Goal: Task Accomplishment & Management: Manage account settings

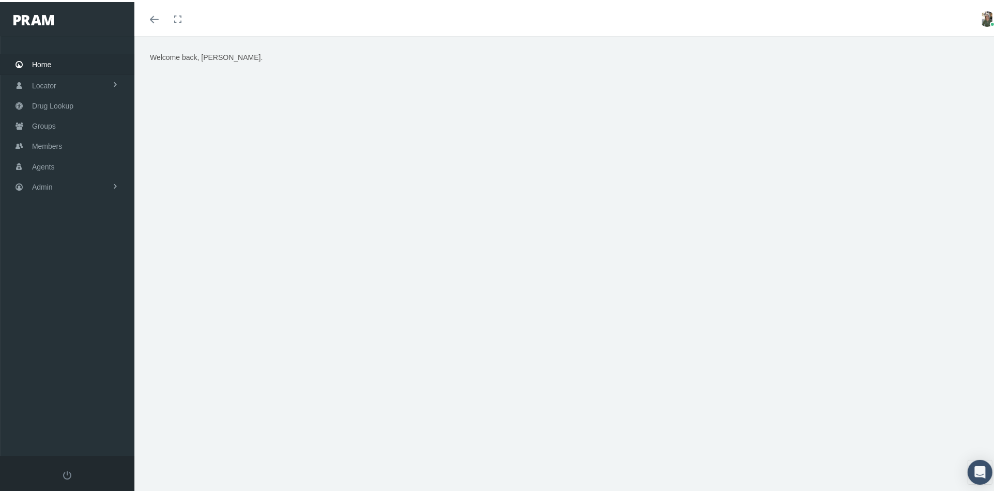
click at [268, 130] on div "Welcome back, Alyson." at bounding box center [568, 179] width 853 height 258
click at [59, 139] on span "Members" at bounding box center [47, 144] width 30 height 20
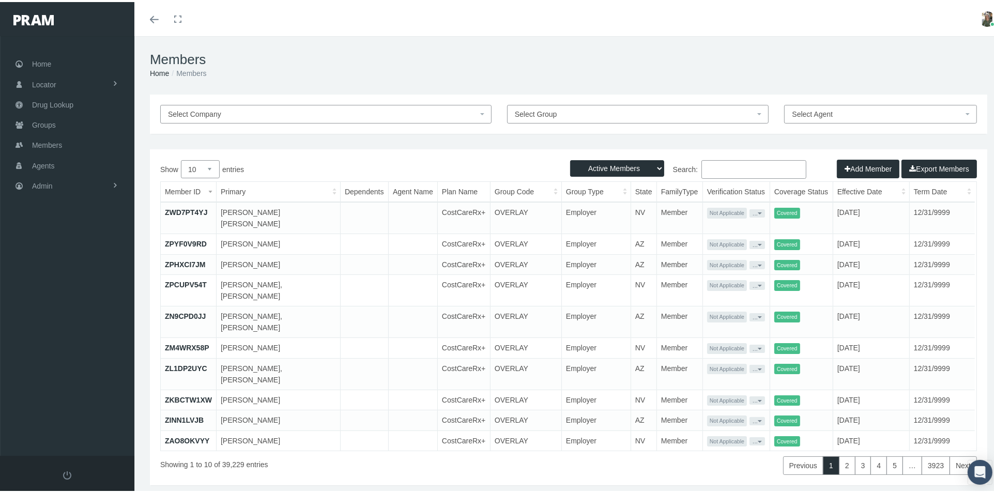
click at [727, 163] on input "Search:" at bounding box center [753, 167] width 105 height 19
paste input "682491781"
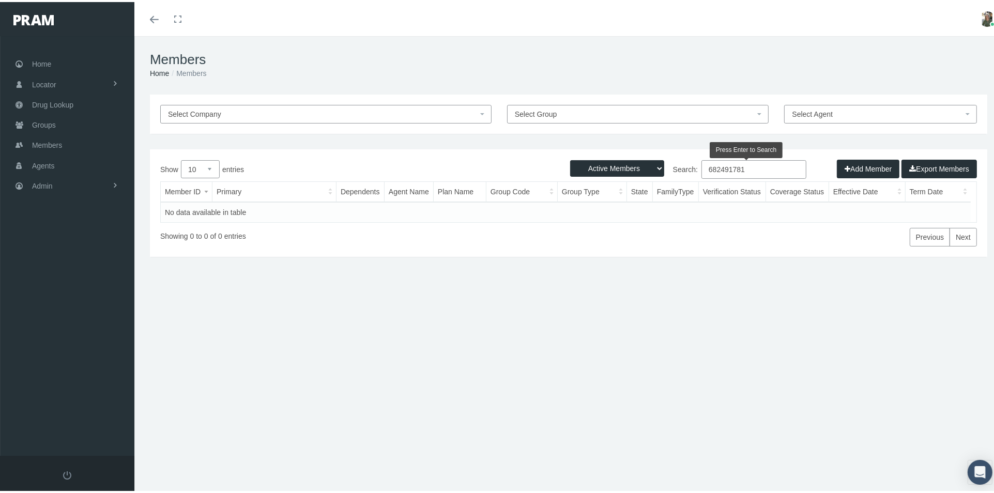
click at [701, 166] on input "682491781" at bounding box center [753, 167] width 105 height 19
type input "682491781"
click at [650, 169] on select "Active Members Terminated Members Active & Terminated" at bounding box center [617, 166] width 94 height 17
select select "3"
click at [570, 158] on select "Active Members Terminated Members Active & Terminated" at bounding box center [617, 166] width 94 height 17
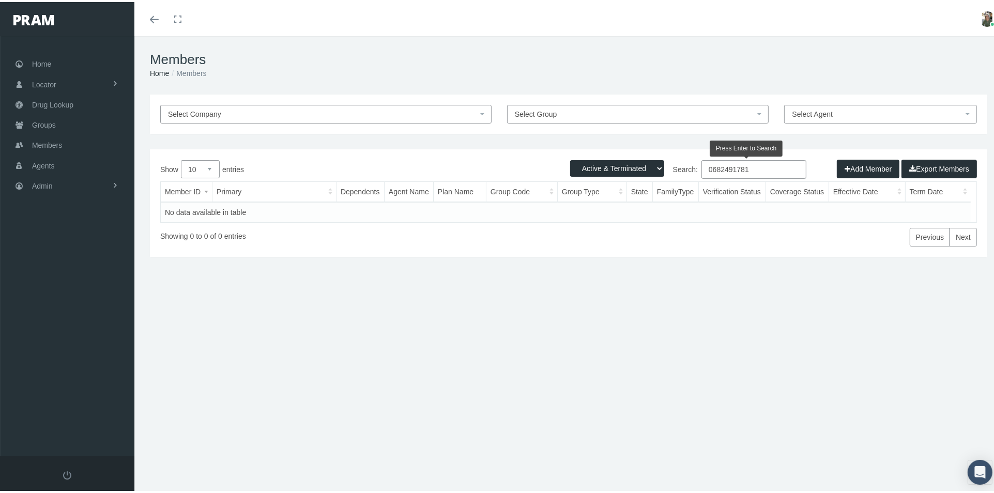
click at [768, 170] on input "0682491781" at bounding box center [753, 167] width 105 height 19
click at [706, 169] on input "0682491781" at bounding box center [753, 167] width 105 height 19
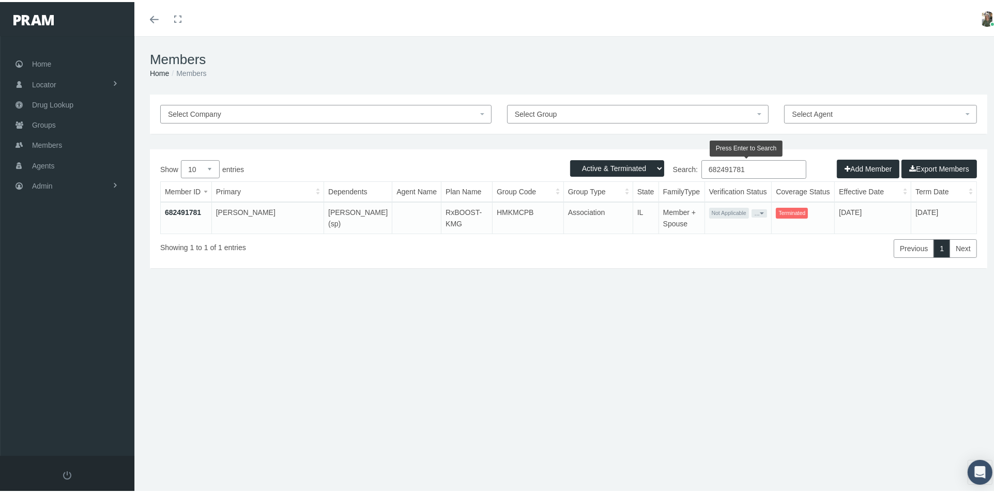
type input "682491781"
click at [173, 207] on link "682491781" at bounding box center [183, 210] width 36 height 8
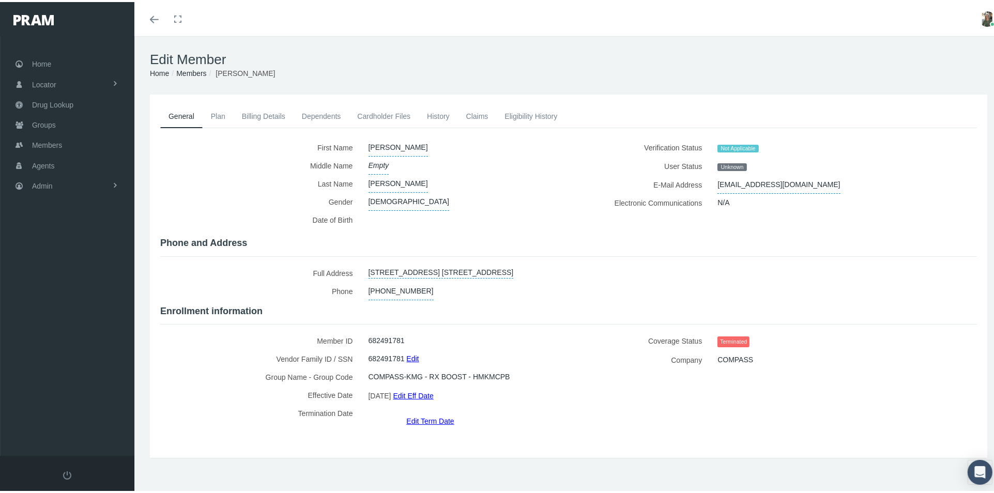
click at [475, 113] on link "Claims" at bounding box center [477, 114] width 39 height 23
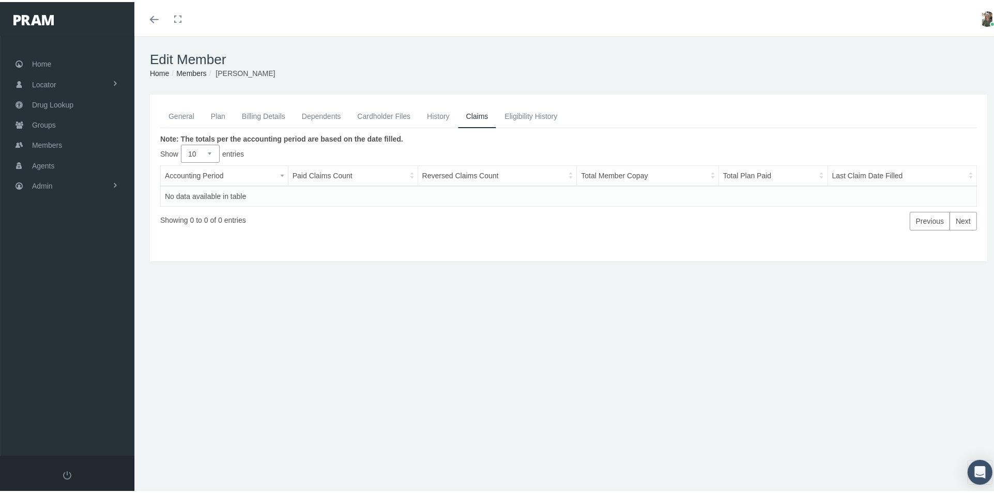
click at [186, 112] on link "General" at bounding box center [181, 114] width 42 height 23
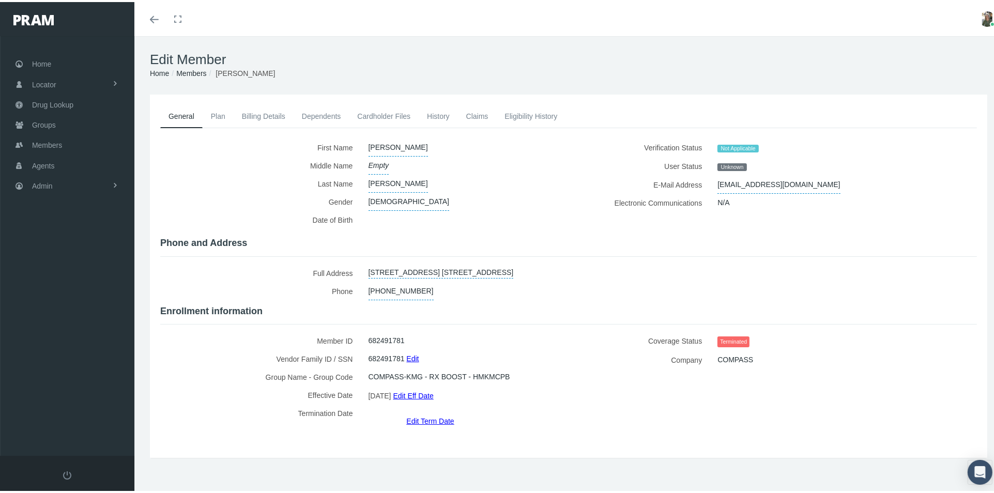
click at [418, 411] on link "Edit Term Date" at bounding box center [430, 418] width 48 height 15
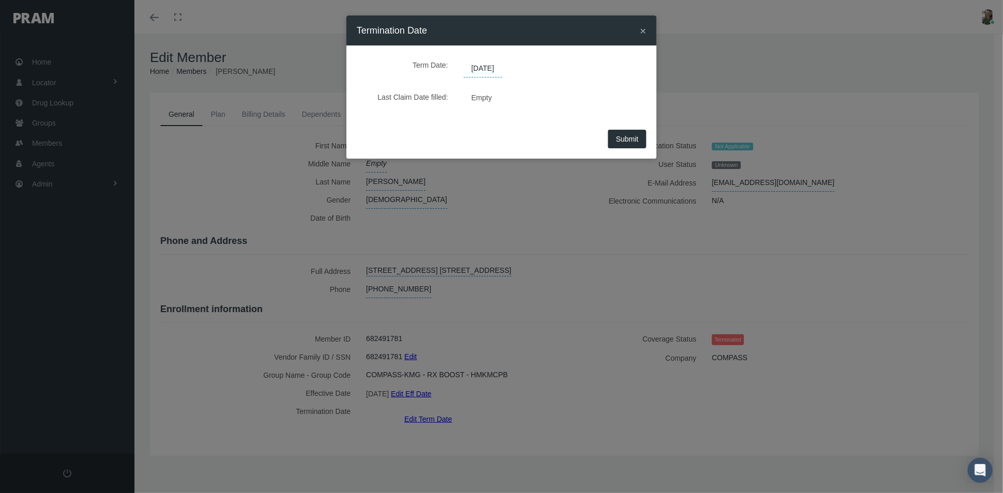
click at [502, 65] on span "[DATE]" at bounding box center [483, 69] width 38 height 18
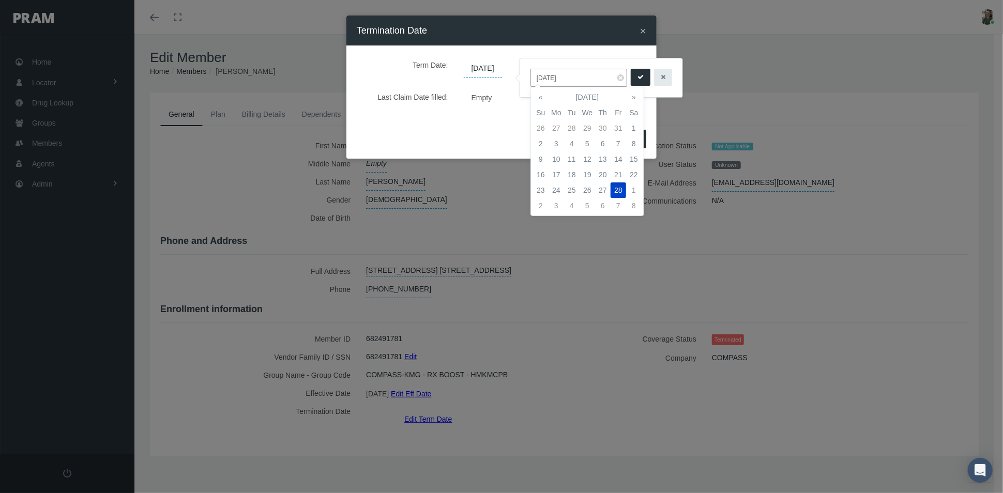
drag, startPoint x: 570, startPoint y: 77, endPoint x: 528, endPoint y: 80, distance: 41.5
click at [528, 81] on div "[DATE]" at bounding box center [601, 77] width 162 height 39
type input "09/30/2024"
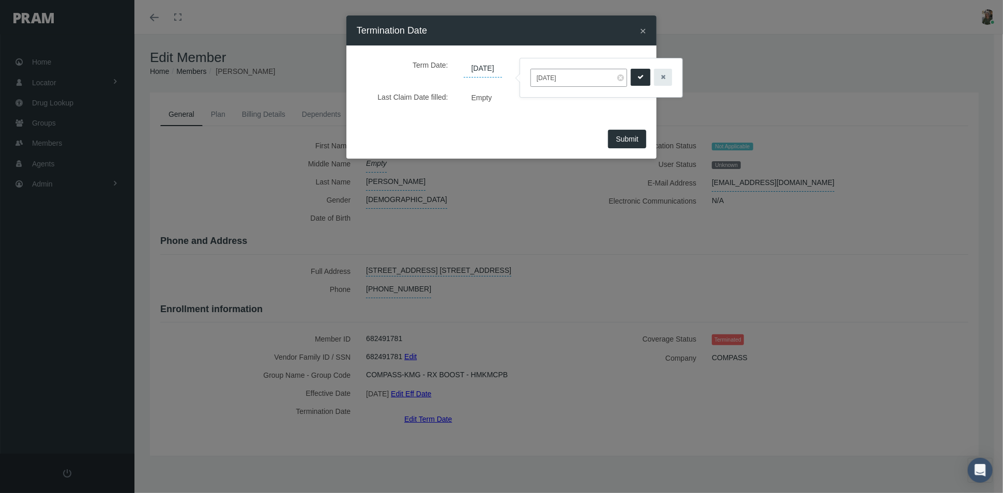
click at [645, 27] on span "×" at bounding box center [643, 31] width 6 height 12
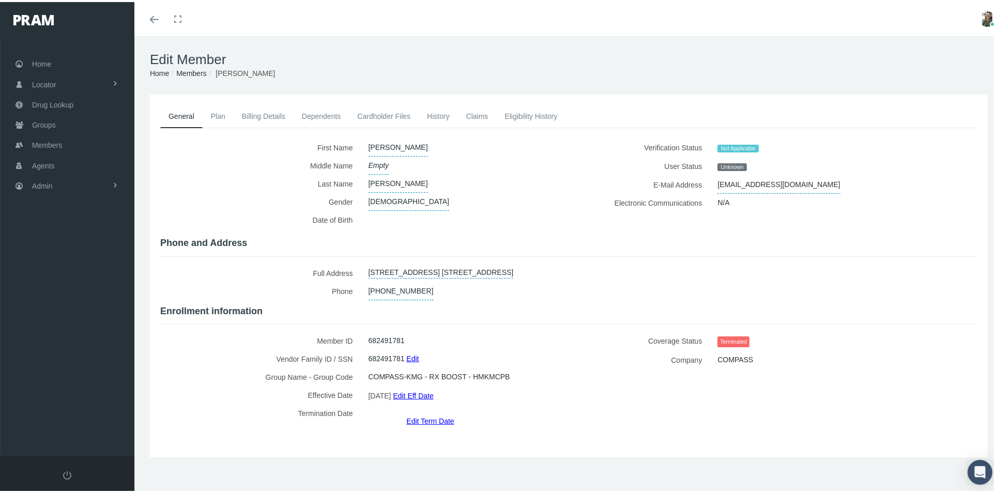
click at [427, 411] on link "Edit Term Date" at bounding box center [430, 418] width 48 height 15
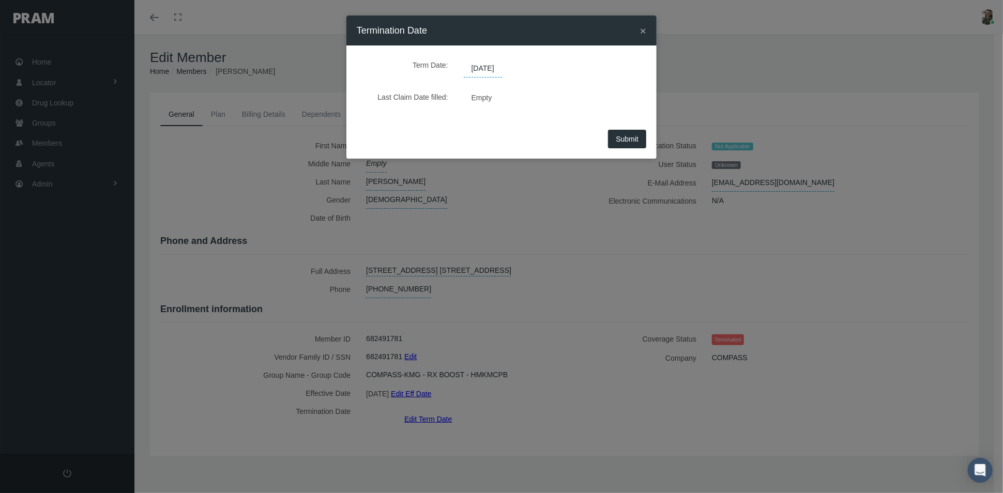
click at [502, 67] on span "[DATE]" at bounding box center [483, 69] width 38 height 18
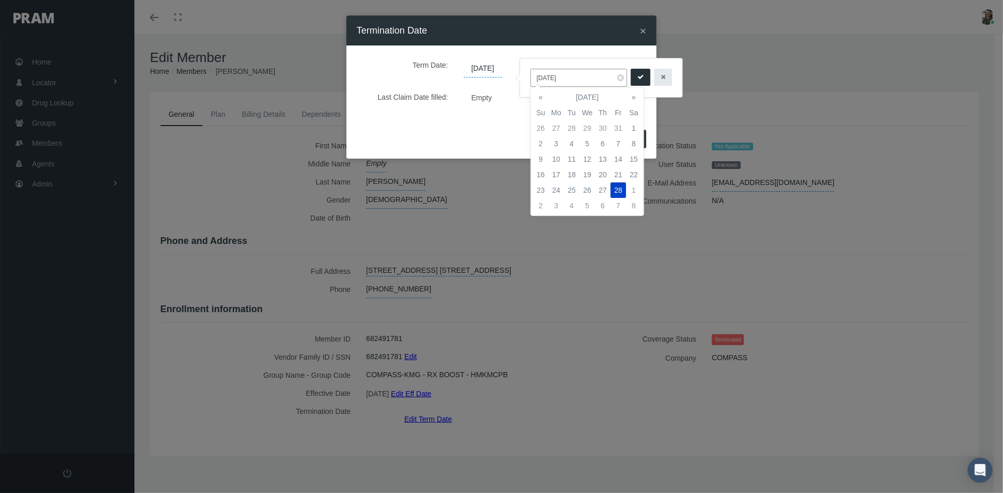
drag, startPoint x: 569, startPoint y: 76, endPoint x: 525, endPoint y: 81, distance: 44.7
click at [525, 81] on div "[DATE]" at bounding box center [601, 77] width 162 height 39
type input "09/30/2024"
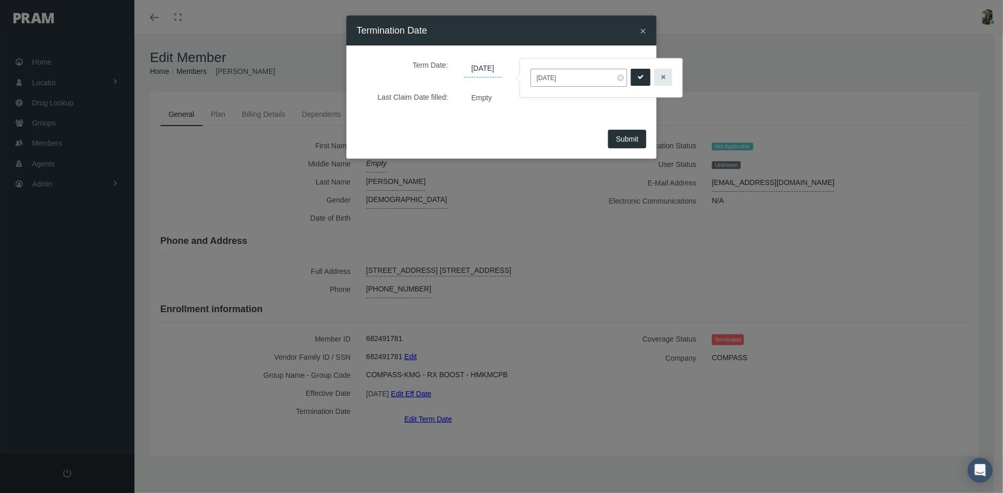
click at [639, 73] on icon "submit" at bounding box center [640, 77] width 6 height 10
click at [637, 132] on button "Submit" at bounding box center [627, 139] width 38 height 19
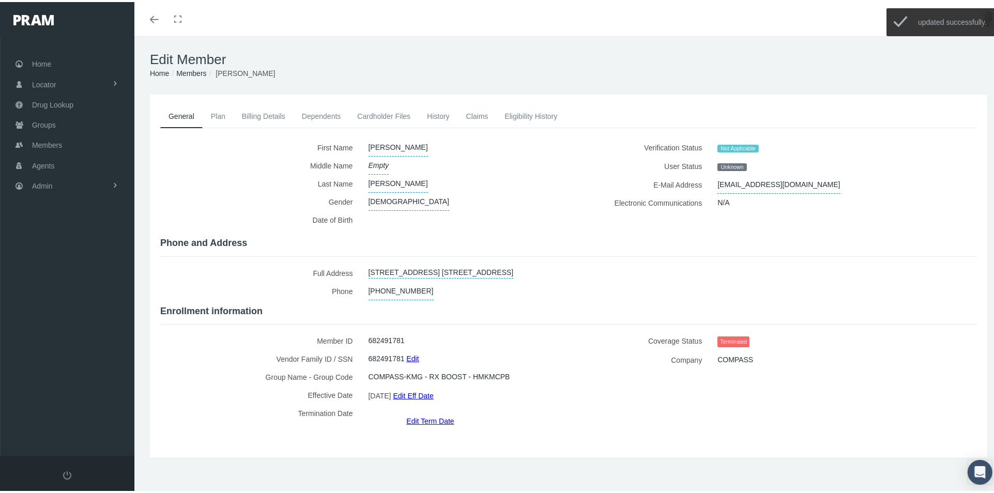
click at [481, 114] on link "Claims" at bounding box center [477, 114] width 39 height 23
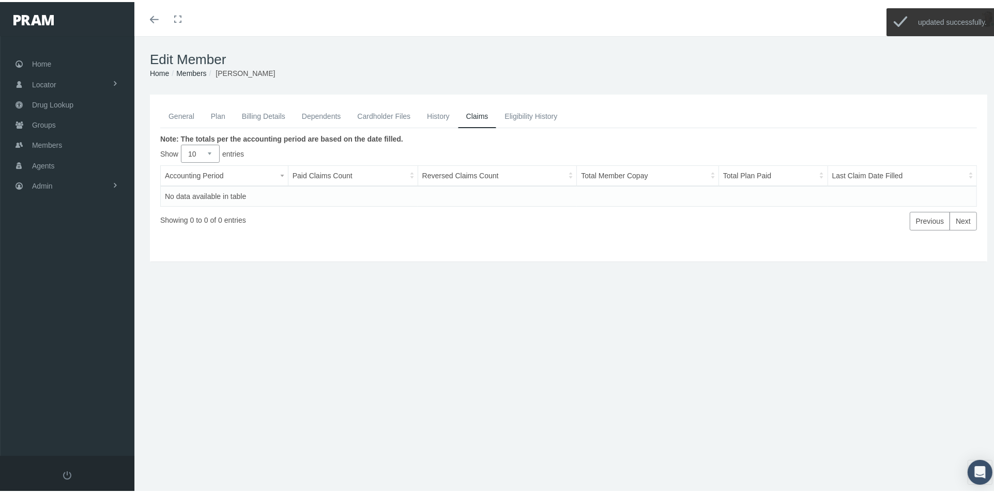
click at [443, 113] on link "History" at bounding box center [438, 114] width 39 height 23
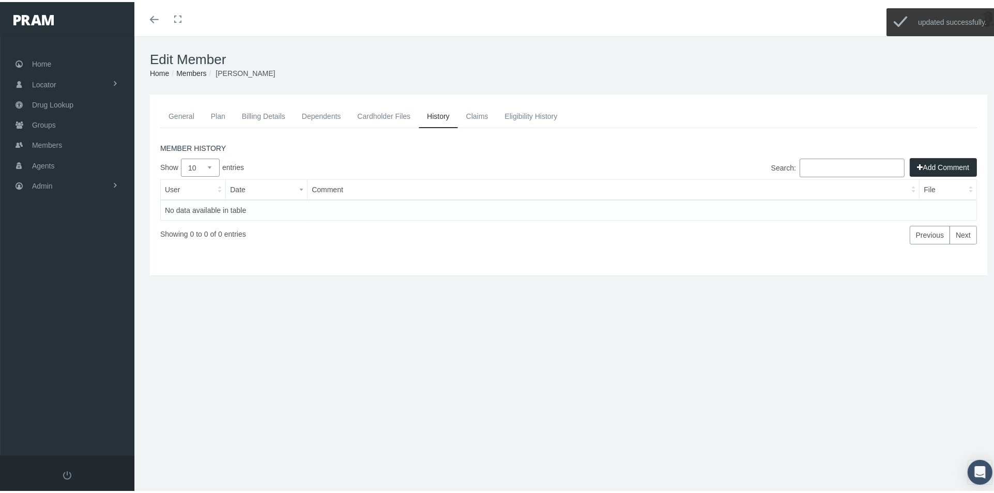
click at [937, 170] on button "Add Comment" at bounding box center [943, 165] width 67 height 19
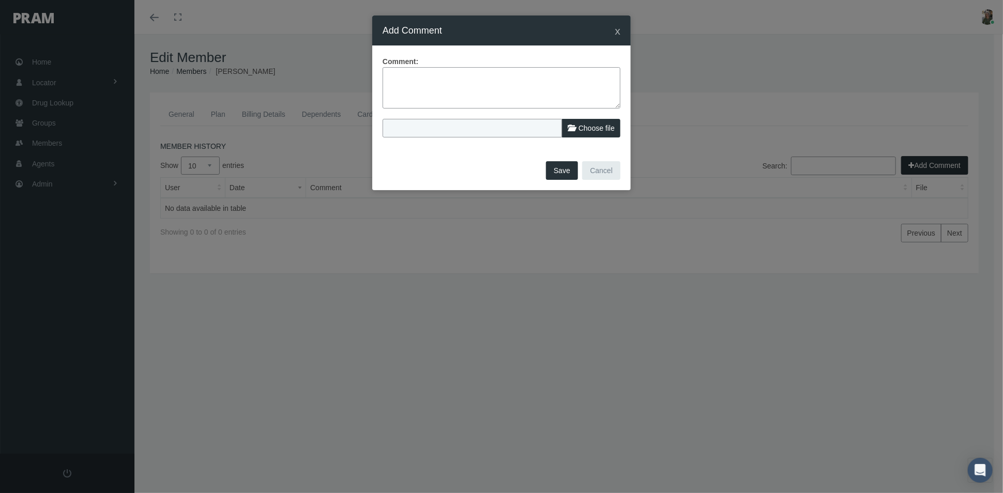
click at [400, 83] on textarea at bounding box center [501, 87] width 238 height 41
click at [510, 79] on textarea "Adjusted term date to file date. No clams" at bounding box center [501, 87] width 238 height 41
type textarea "Adjusted term date to file date. No claims"
click at [561, 169] on button "Save" at bounding box center [562, 170] width 32 height 19
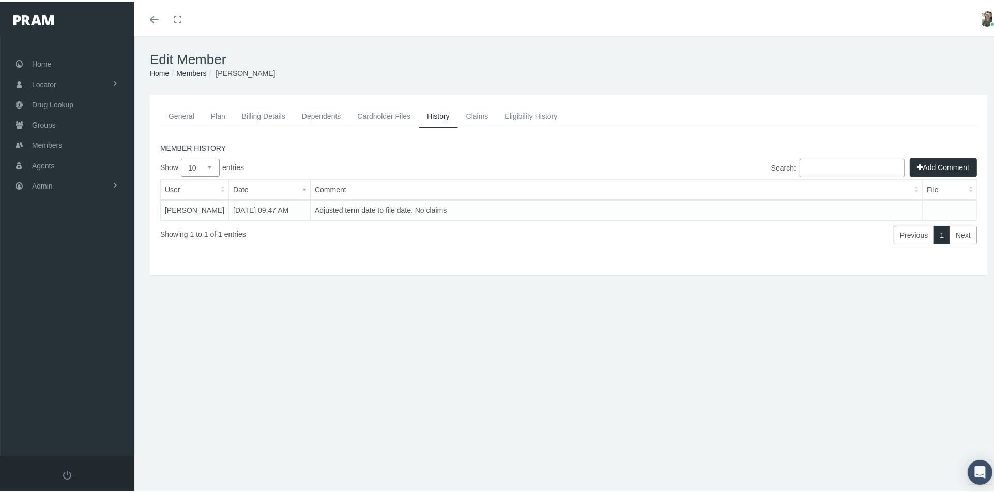
click at [317, 116] on link "Dependents" at bounding box center [322, 114] width 56 height 23
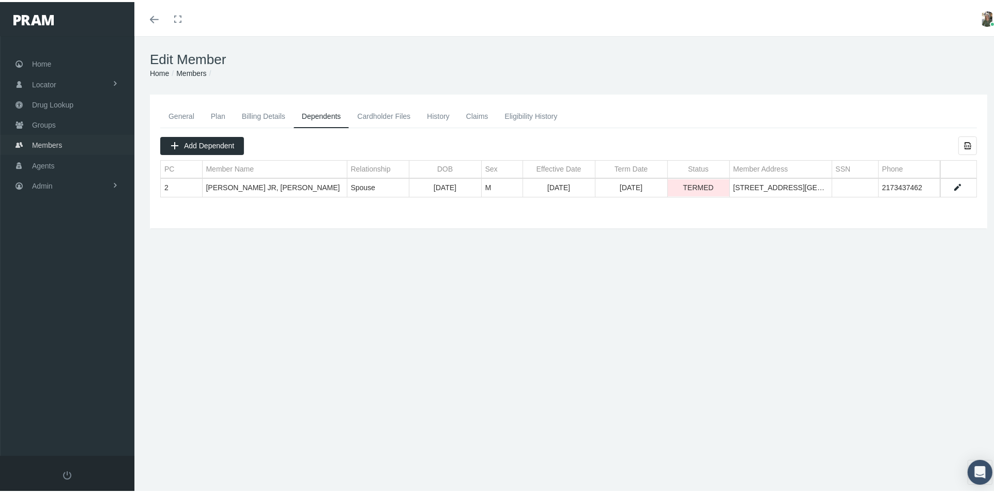
click at [41, 134] on span "Members" at bounding box center [47, 143] width 30 height 20
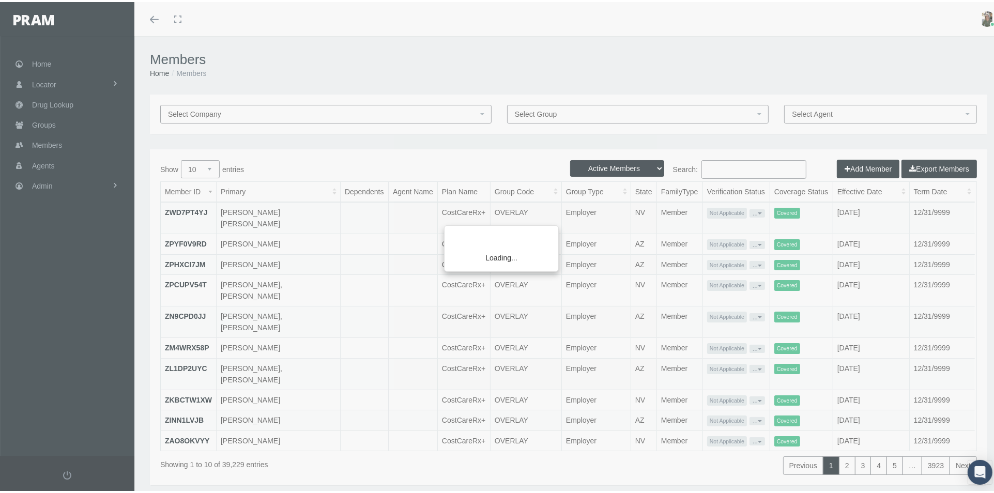
click at [611, 166] on div "Loading..." at bounding box center [497, 246] width 994 height 493
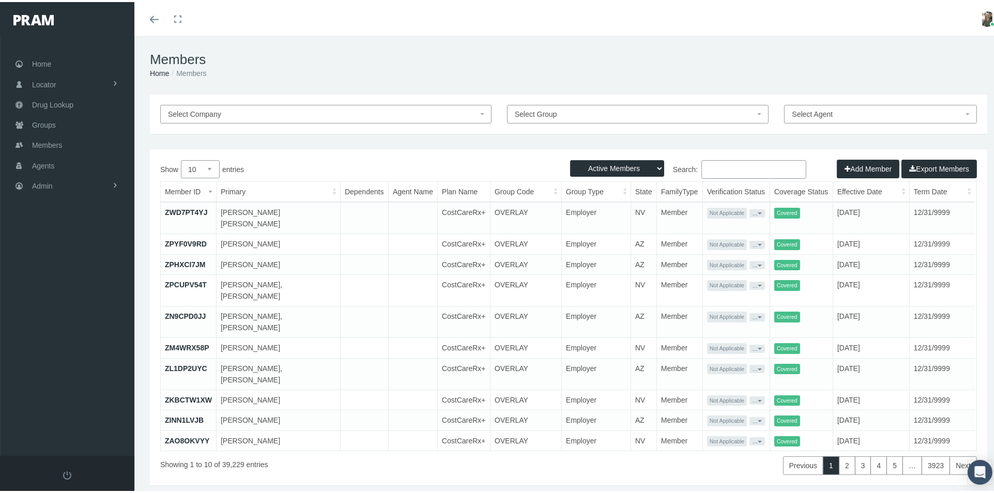
click at [609, 163] on select "Active Members Terminated Members Active & Terminated" at bounding box center [617, 166] width 94 height 17
select select "3"
click at [570, 158] on select "Active Members Terminated Members Active & Terminated" at bounding box center [617, 166] width 94 height 17
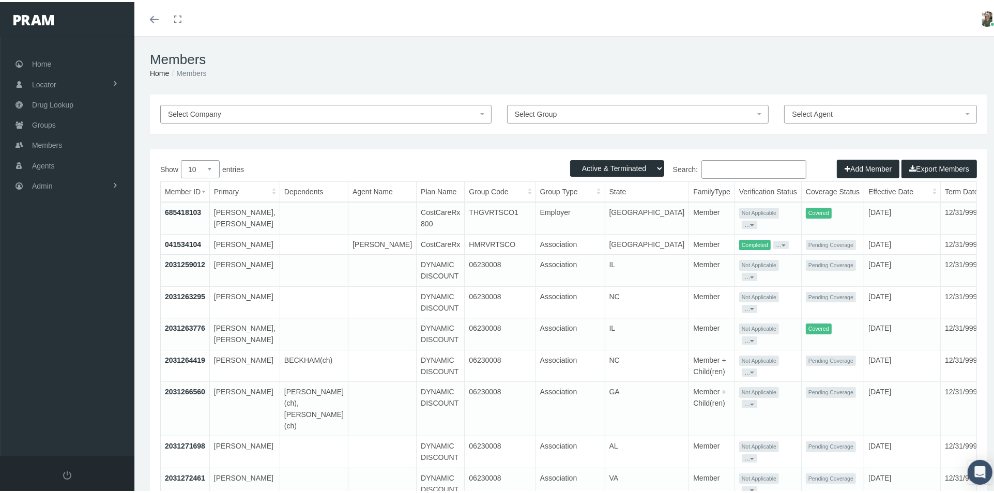
click at [710, 164] on input "Search:" at bounding box center [753, 167] width 105 height 19
paste input "682575728"
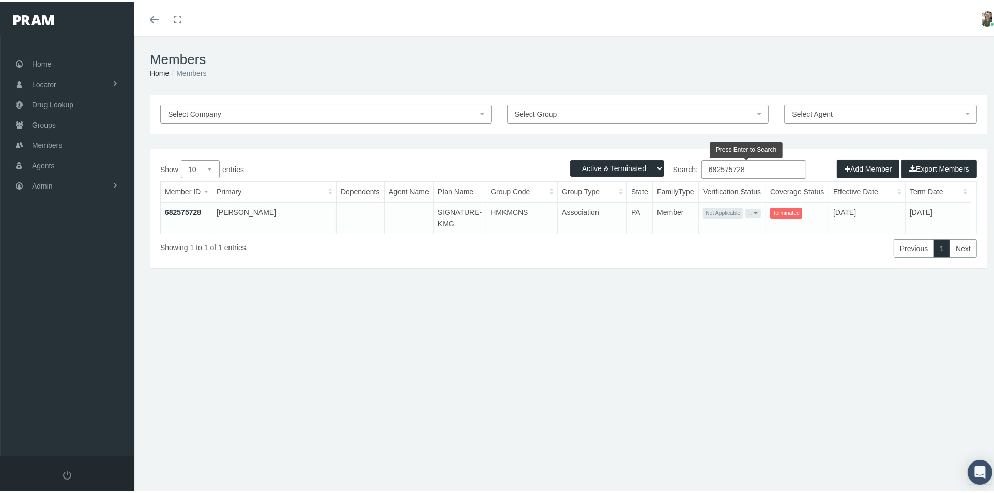
type input "682575728"
click at [188, 206] on link "682575728" at bounding box center [183, 210] width 36 height 8
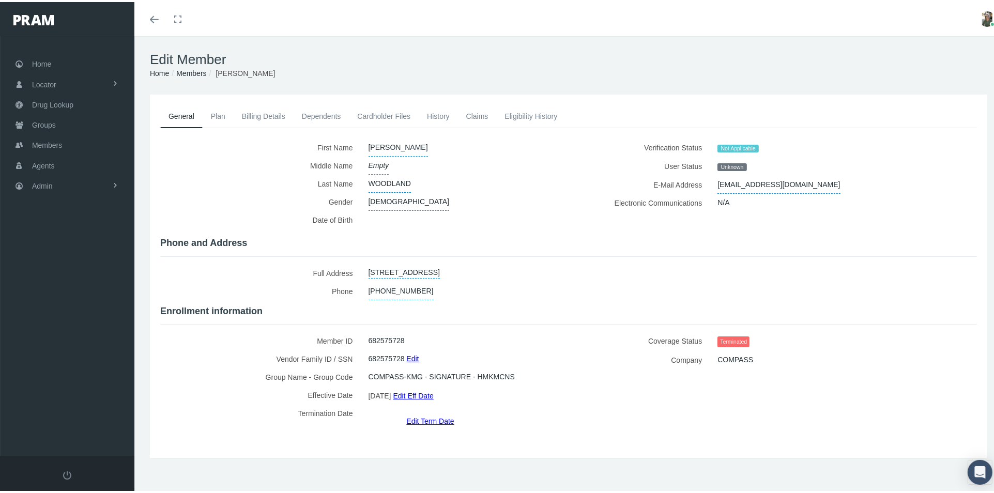
click at [471, 109] on link "Claims" at bounding box center [477, 114] width 39 height 23
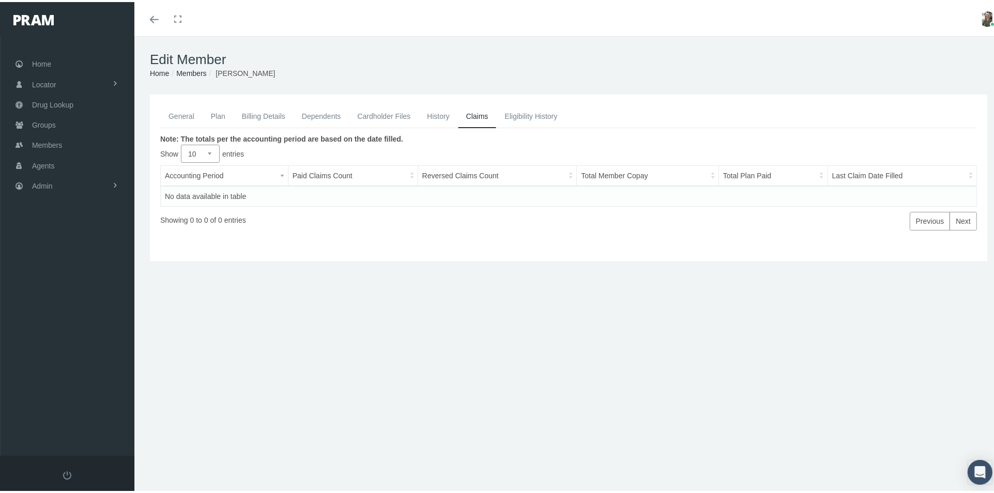
click at [192, 114] on link "General" at bounding box center [181, 114] width 42 height 23
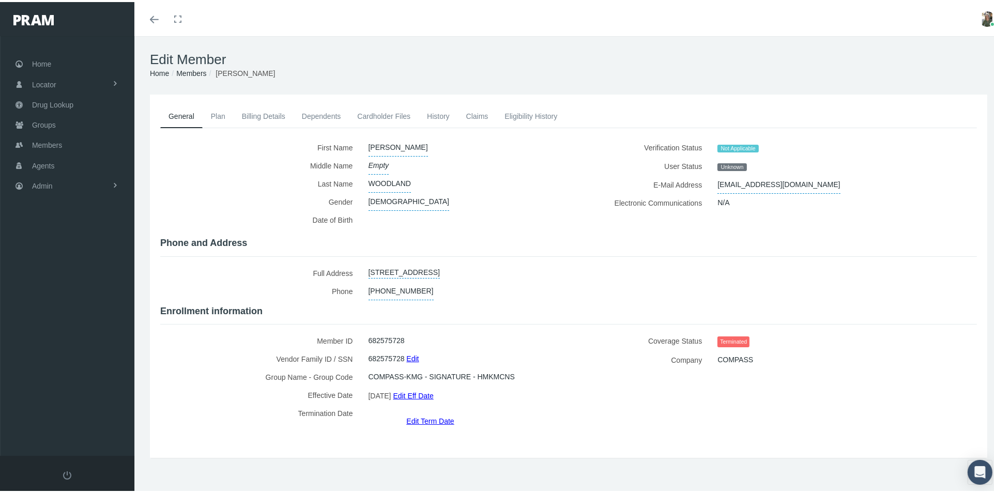
click at [418, 411] on link "Edit Term Date" at bounding box center [430, 418] width 48 height 15
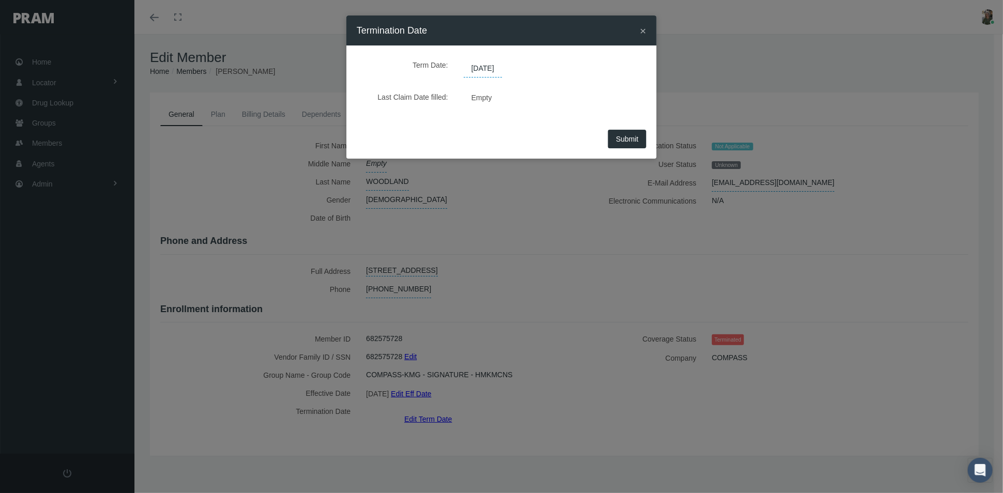
click at [502, 64] on span "02/28/2025" at bounding box center [483, 69] width 38 height 18
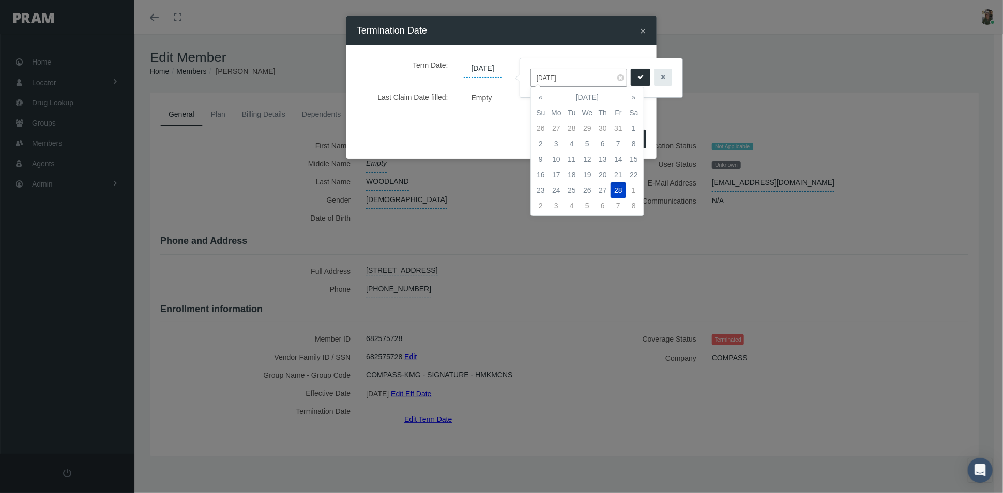
drag, startPoint x: 572, startPoint y: 76, endPoint x: 524, endPoint y: 78, distance: 48.1
click at [524, 78] on div "02/28/2025" at bounding box center [601, 77] width 162 height 39
type input "12/31/2024"
click at [638, 78] on icon "submit" at bounding box center [640, 77] width 6 height 10
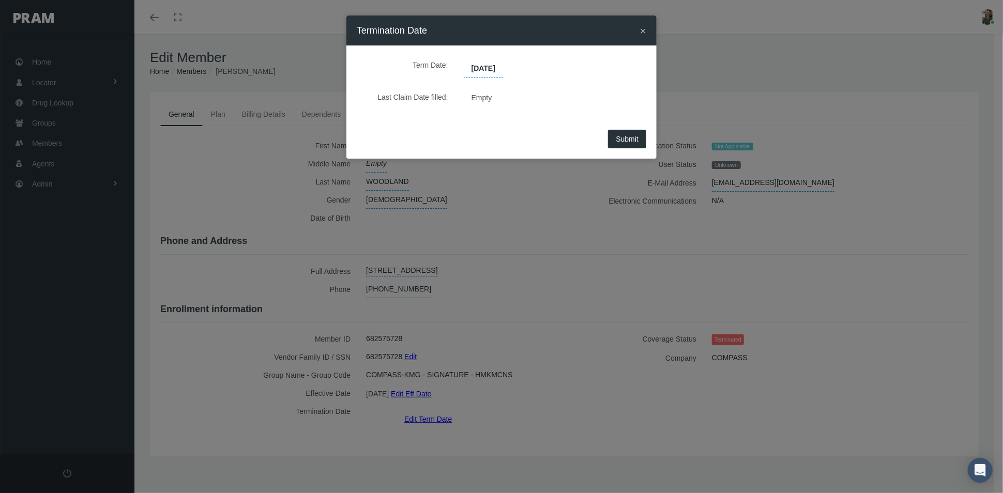
click at [628, 141] on span "Submit" at bounding box center [627, 139] width 23 height 8
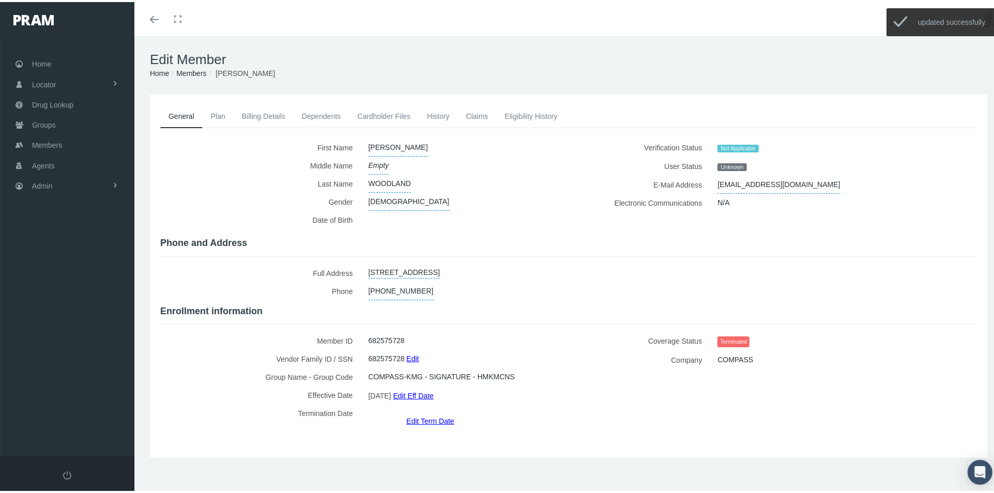
click at [444, 112] on link "History" at bounding box center [438, 114] width 39 height 23
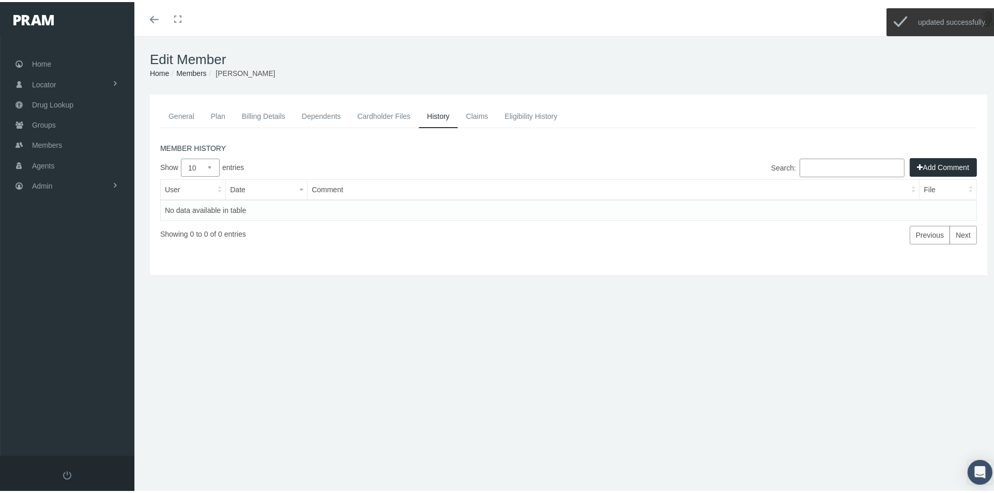
click at [917, 166] on icon "button" at bounding box center [920, 165] width 6 height 11
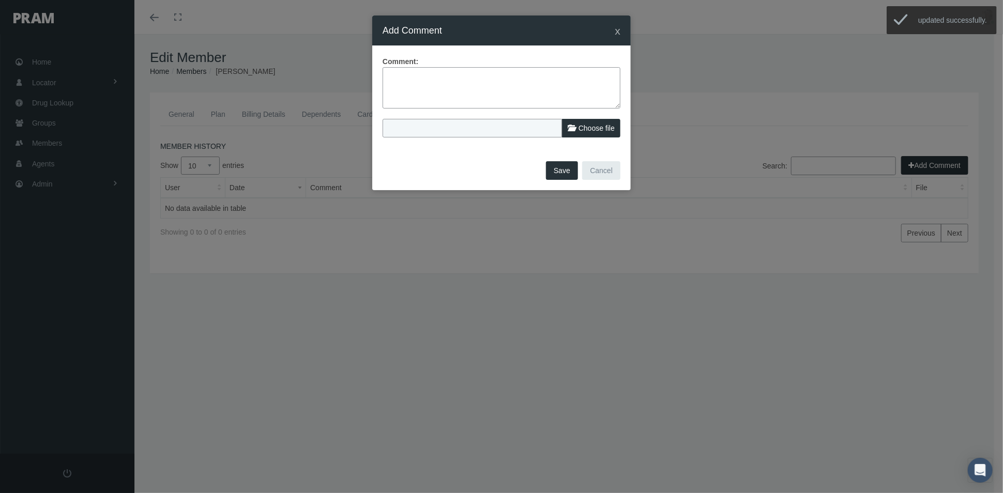
click at [464, 73] on textarea at bounding box center [501, 87] width 238 height 41
type textarea "Adjusted term date to file term date-no claims"
click at [565, 172] on button "Save" at bounding box center [562, 170] width 32 height 19
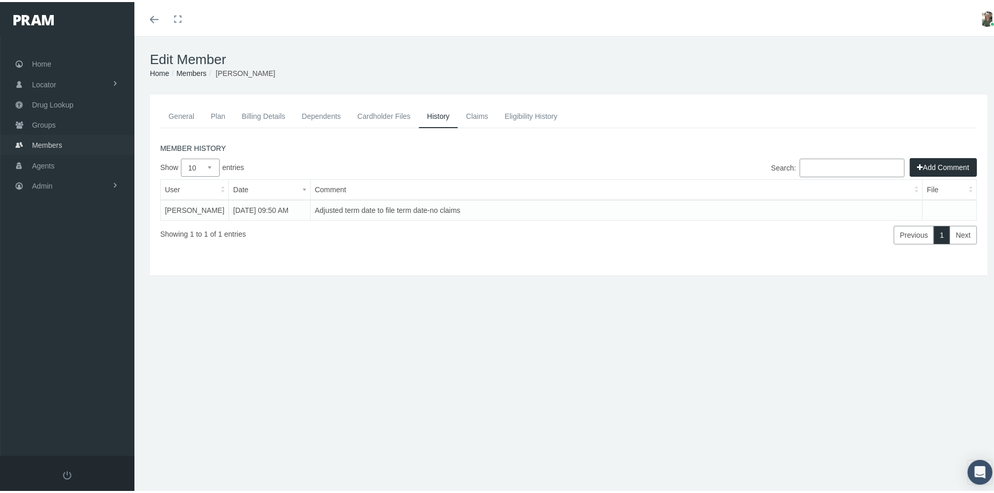
click at [55, 137] on span "Members" at bounding box center [47, 143] width 30 height 20
click at [181, 110] on link "General" at bounding box center [181, 114] width 42 height 23
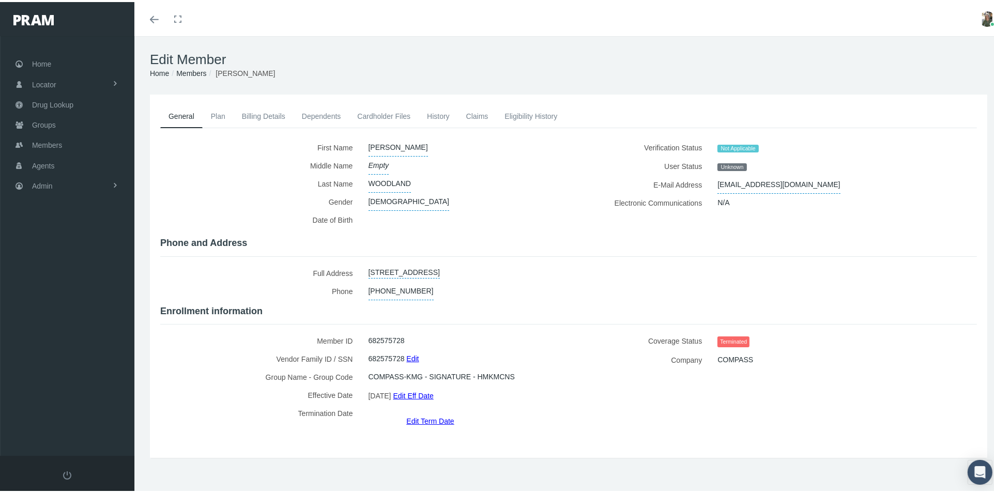
click at [386, 333] on span "682575728" at bounding box center [387, 339] width 36 height 18
drag, startPoint x: 370, startPoint y: 333, endPoint x: 393, endPoint y: 330, distance: 23.5
click at [394, 330] on span "682575728" at bounding box center [387, 339] width 36 height 18
click at [364, 330] on div "682575728" at bounding box center [461, 339] width 201 height 18
drag, startPoint x: 368, startPoint y: 334, endPoint x: 396, endPoint y: 332, distance: 29.1
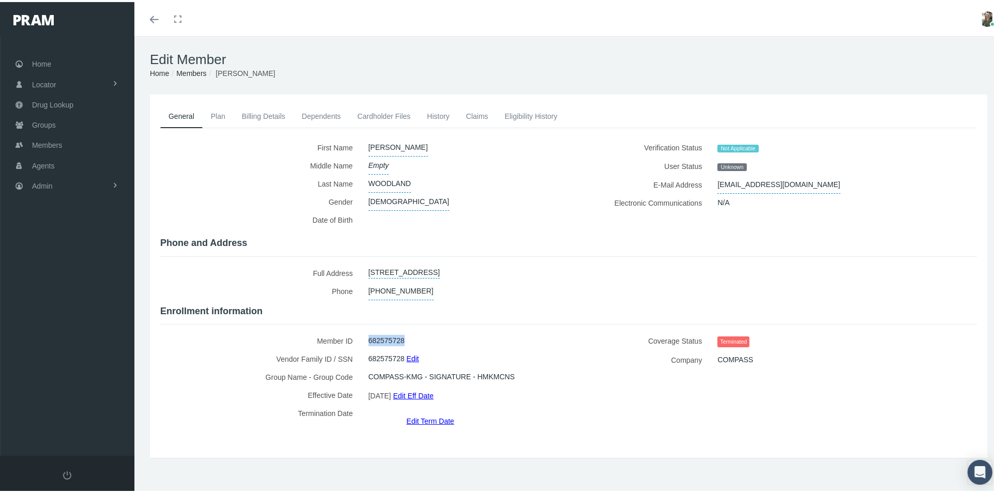
click at [404, 333] on div "682575728" at bounding box center [461, 339] width 201 height 18
copy span "682575728"
click at [48, 143] on span "Members" at bounding box center [47, 143] width 30 height 20
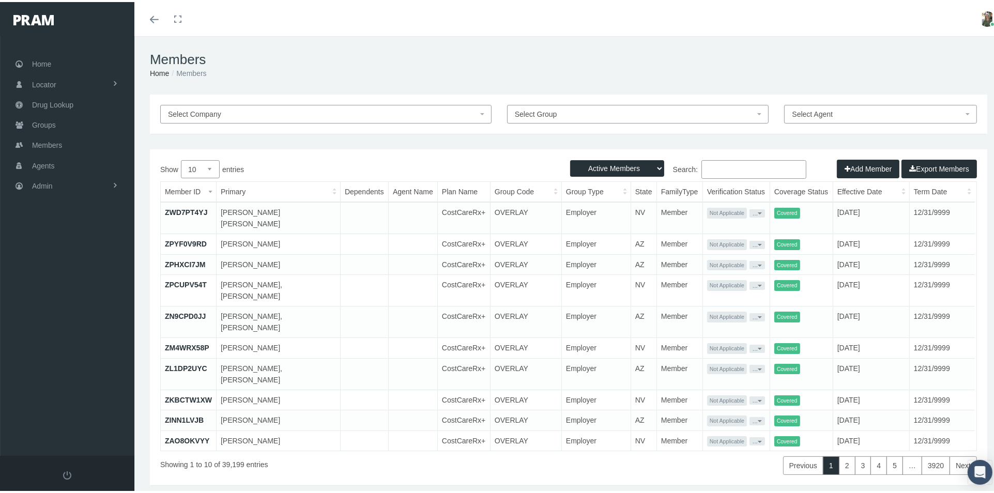
click at [729, 172] on input "Search:" at bounding box center [753, 167] width 105 height 19
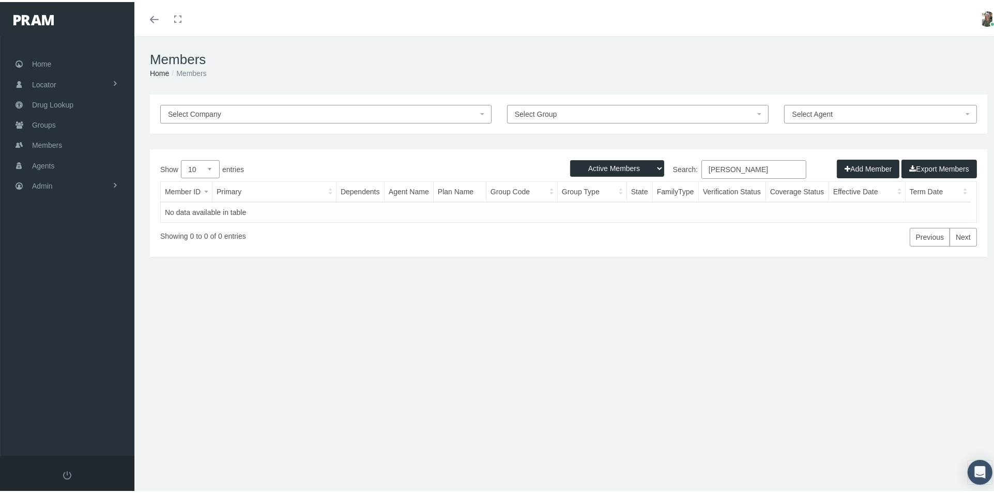
type input "[PERSON_NAME]"
click at [625, 159] on select "Active Members Terminated Members Active & Terminated" at bounding box center [617, 166] width 94 height 17
select select "2"
click at [570, 158] on select "Active Members Terminated Members Active & Terminated" at bounding box center [617, 166] width 94 height 17
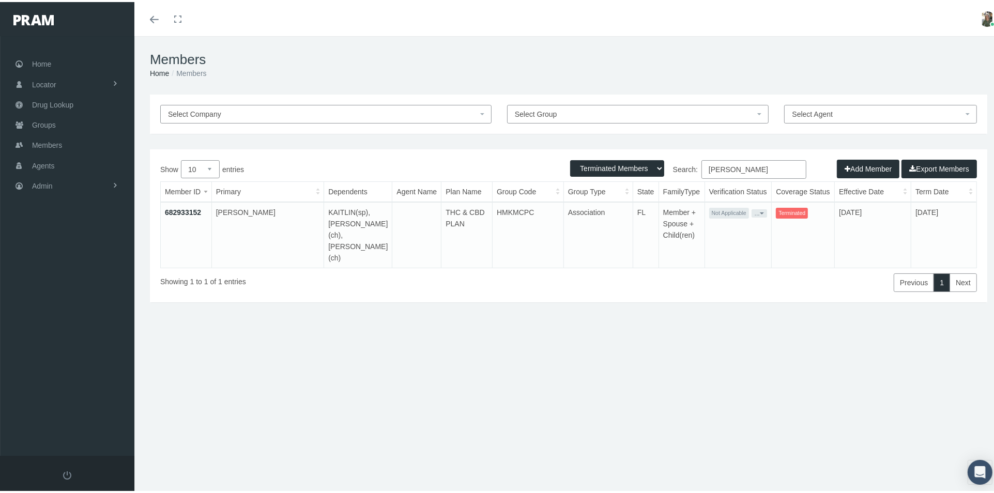
click at [199, 212] on link "682933152" at bounding box center [183, 210] width 36 height 8
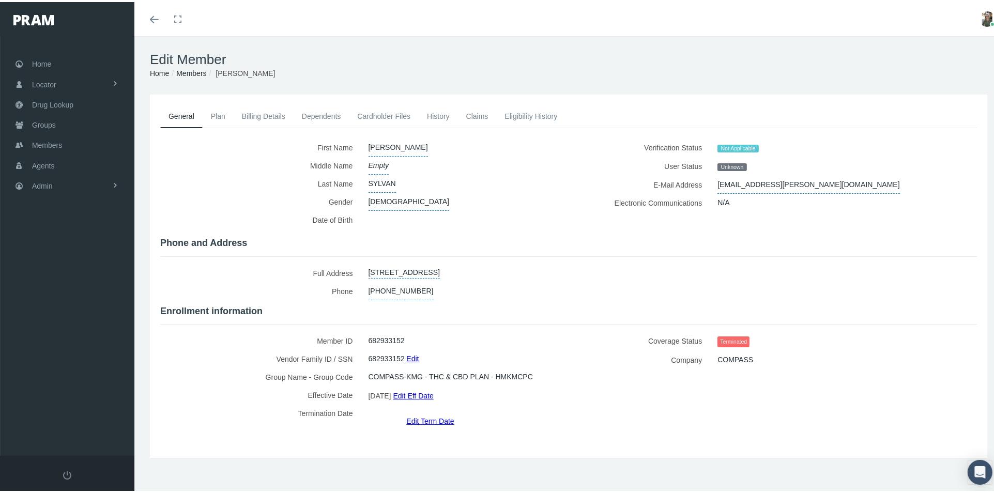
click at [437, 114] on link "History" at bounding box center [438, 114] width 39 height 23
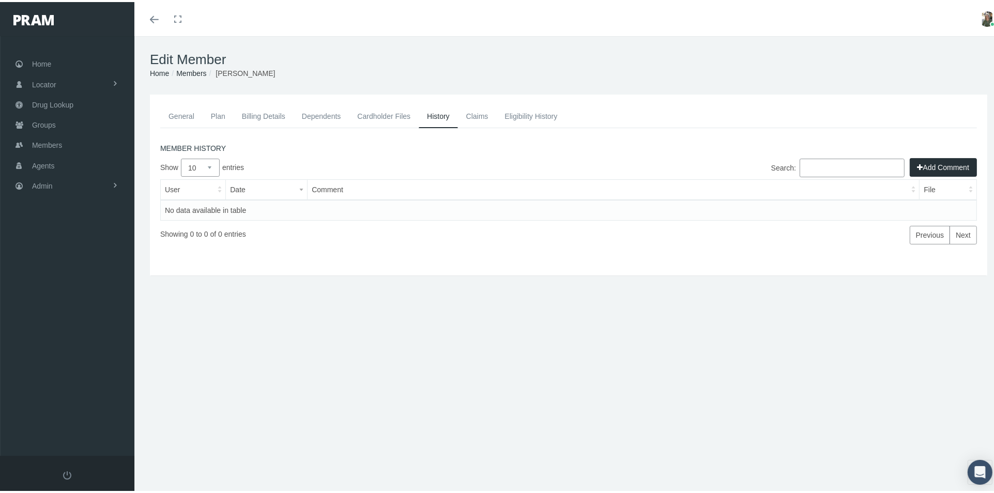
click at [473, 113] on link "Claims" at bounding box center [477, 114] width 39 height 23
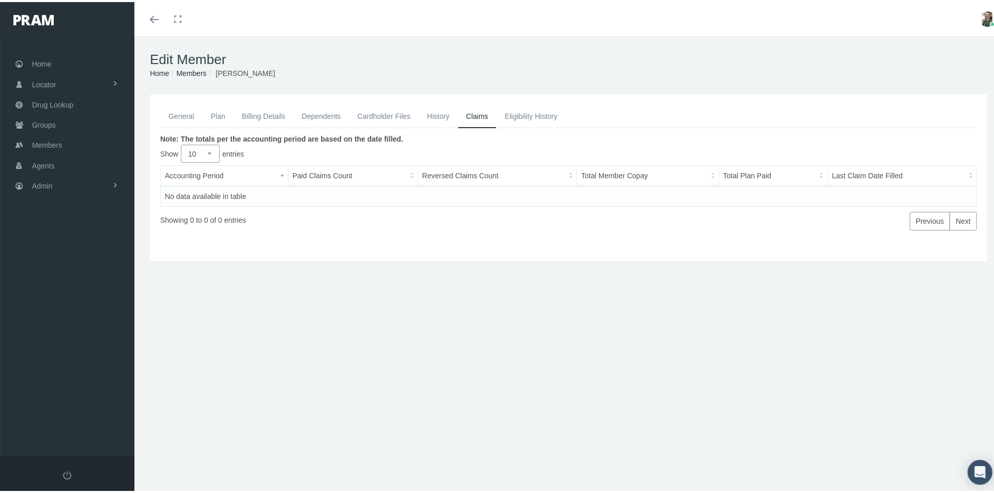
click at [523, 112] on link "Eligibility History" at bounding box center [530, 114] width 69 height 23
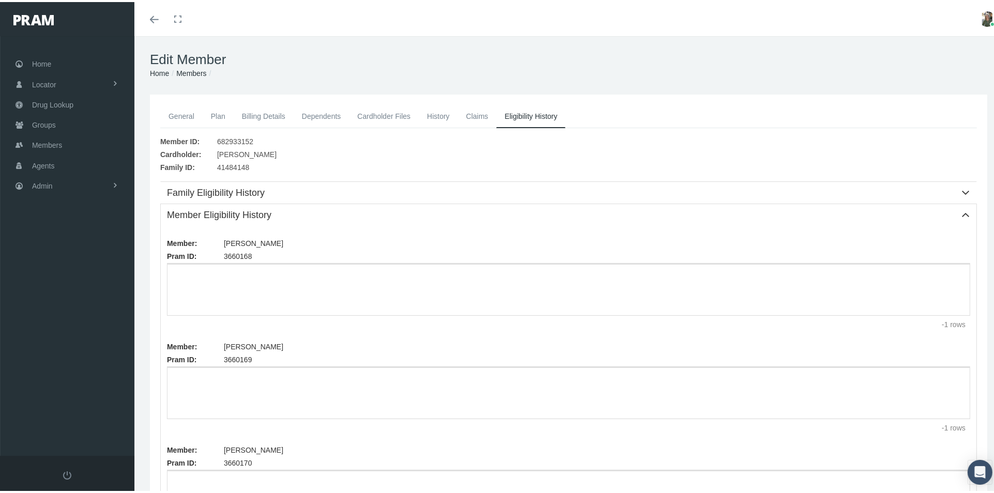
click at [439, 110] on link "History" at bounding box center [438, 114] width 39 height 23
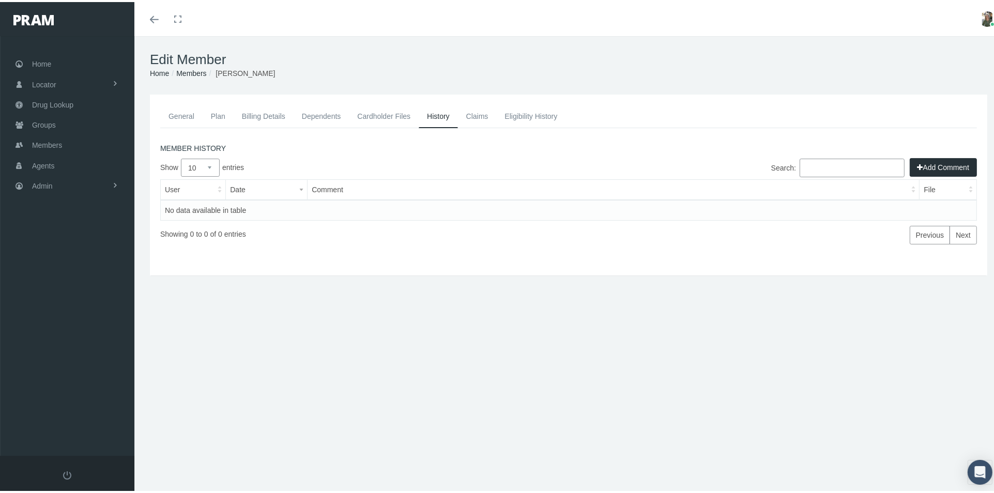
click at [178, 113] on link "General" at bounding box center [181, 114] width 42 height 23
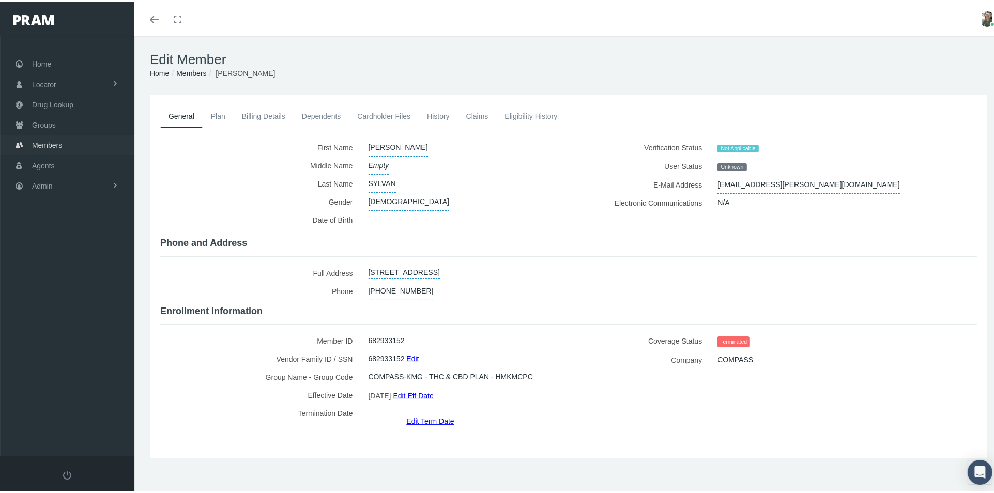
click at [49, 135] on span "Members" at bounding box center [47, 143] width 30 height 20
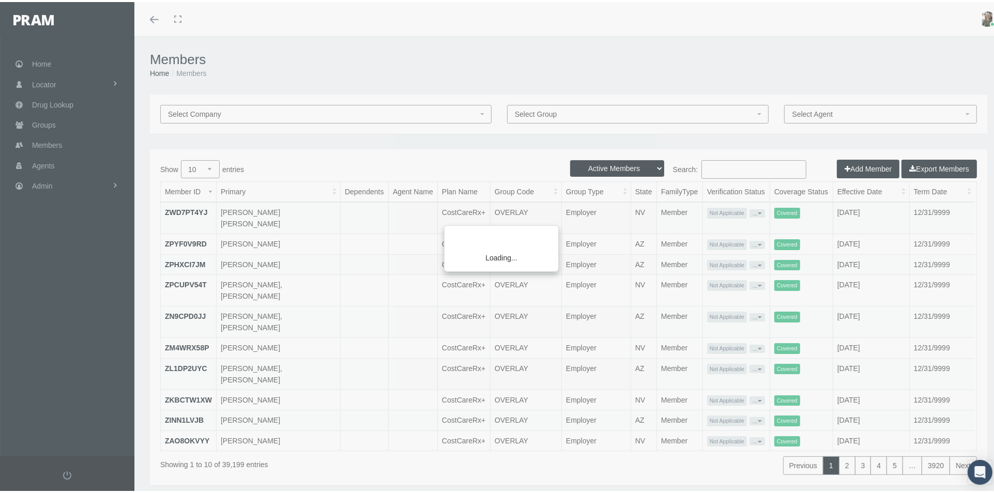
click at [715, 167] on div "Loading..." at bounding box center [497, 246] width 994 height 493
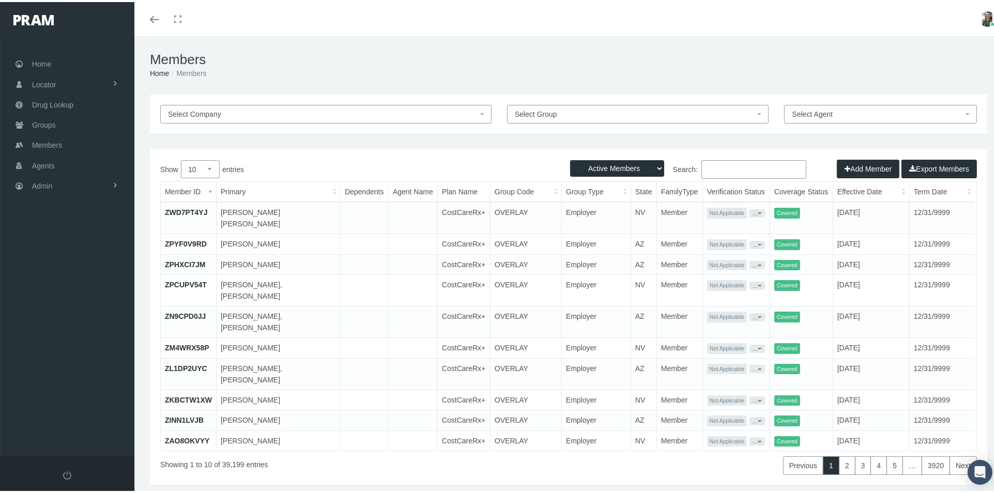
click at [701, 169] on input "Search:" at bounding box center [753, 167] width 105 height 19
click at [737, 162] on input "Search:" at bounding box center [753, 167] width 105 height 19
paste input "683331705"
type input "683331705"
click at [651, 159] on select "Active Members Terminated Members Active & Terminated" at bounding box center [617, 166] width 94 height 17
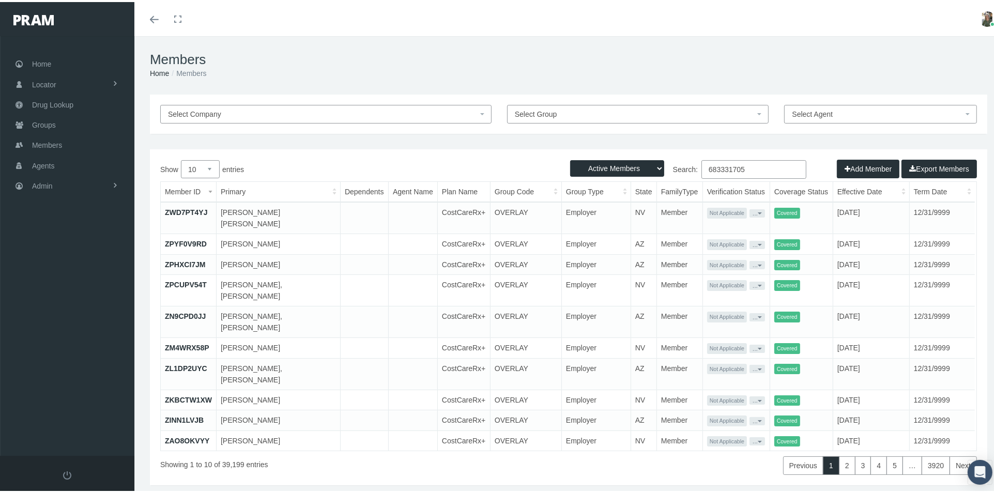
select select "2"
click at [570, 158] on select "Active Members Terminated Members Active & Terminated" at bounding box center [617, 166] width 94 height 17
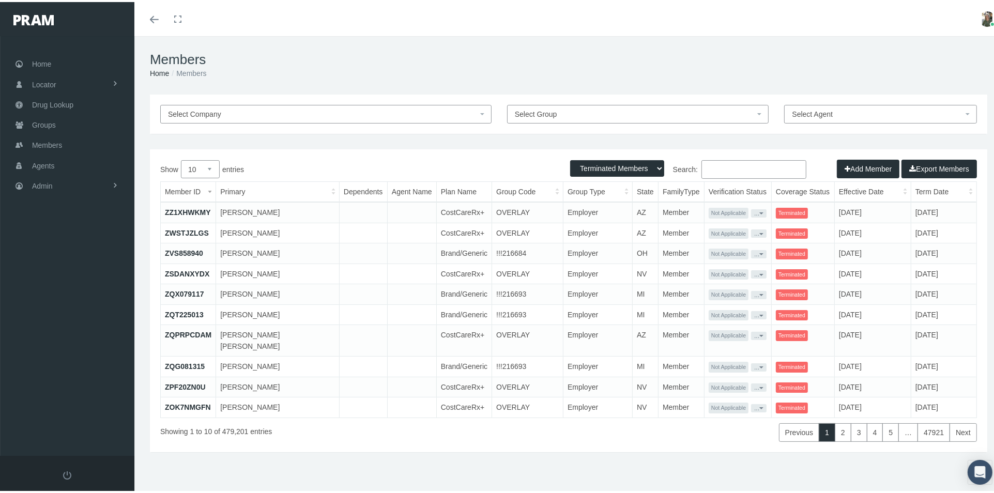
click at [719, 167] on input "Search:" at bounding box center [753, 167] width 105 height 19
paste input "683331705"
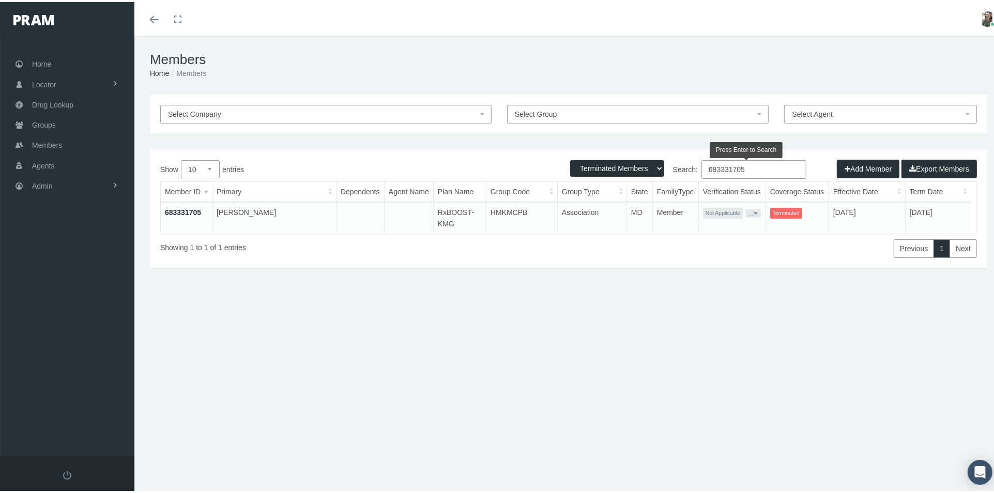
type input "683331705"
click at [193, 207] on link "683331705" at bounding box center [183, 210] width 36 height 8
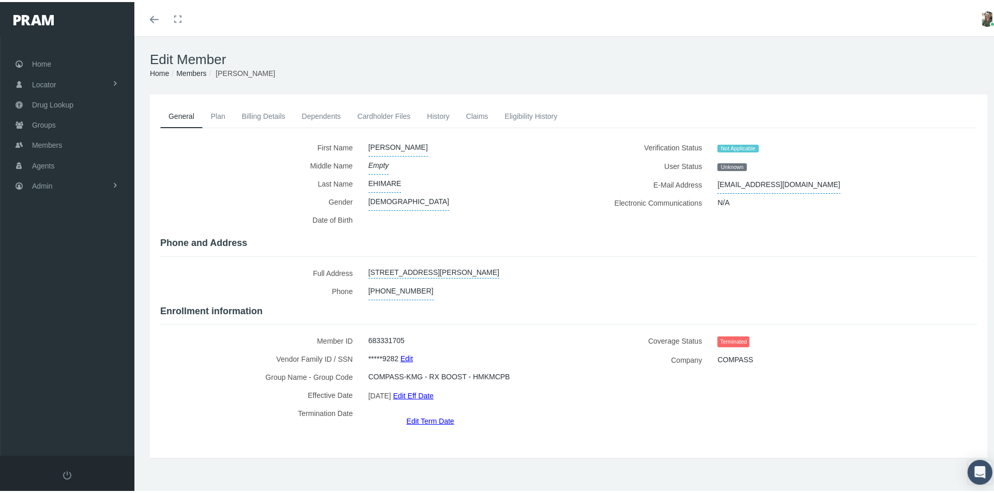
click at [515, 109] on link "Eligibility History" at bounding box center [530, 114] width 69 height 23
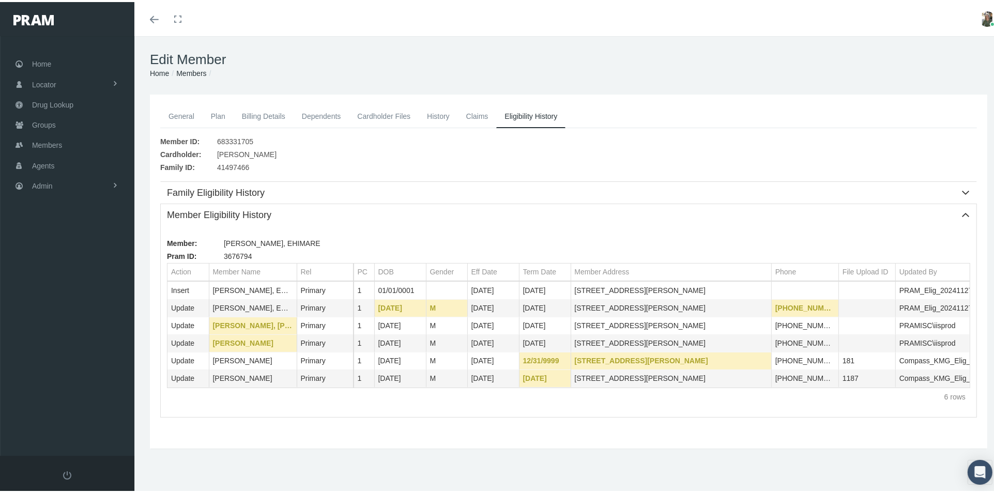
click at [435, 112] on link "History" at bounding box center [438, 114] width 39 height 23
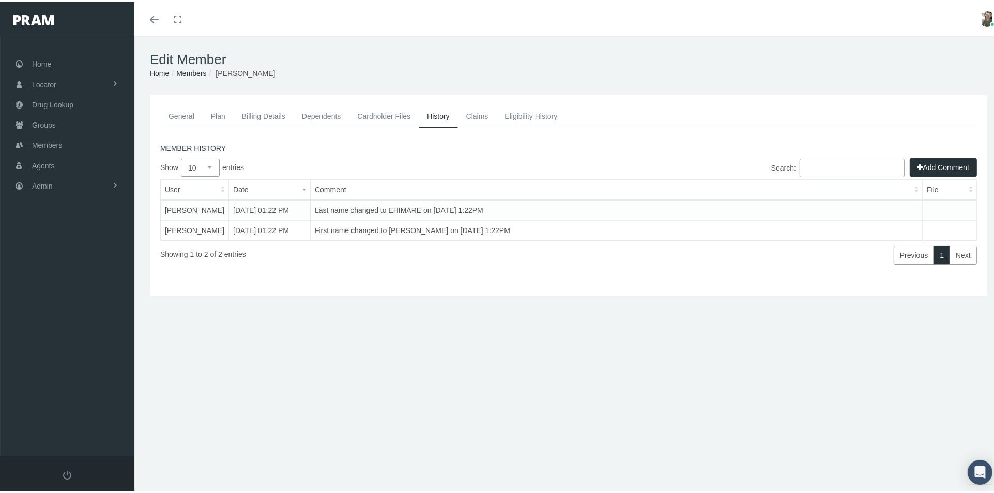
click at [471, 115] on link "Claims" at bounding box center [477, 114] width 39 height 23
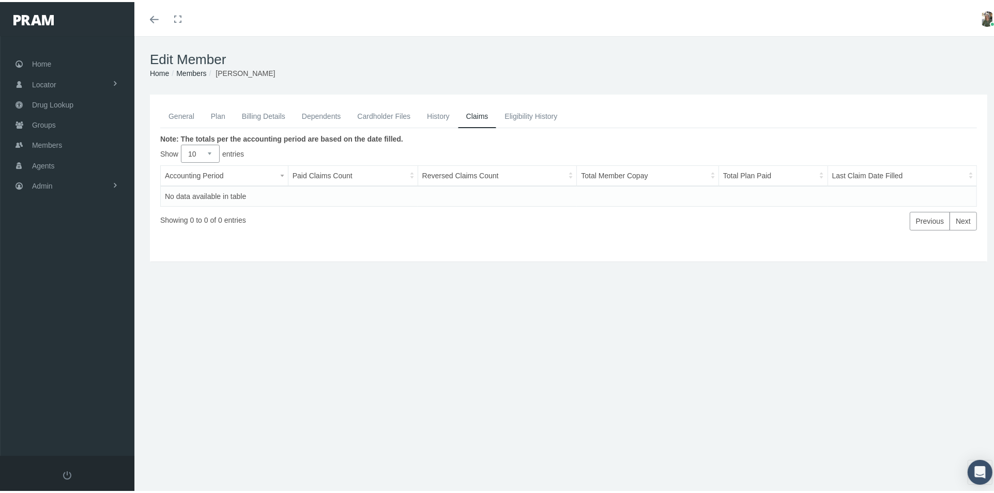
click at [186, 109] on link "General" at bounding box center [181, 114] width 42 height 23
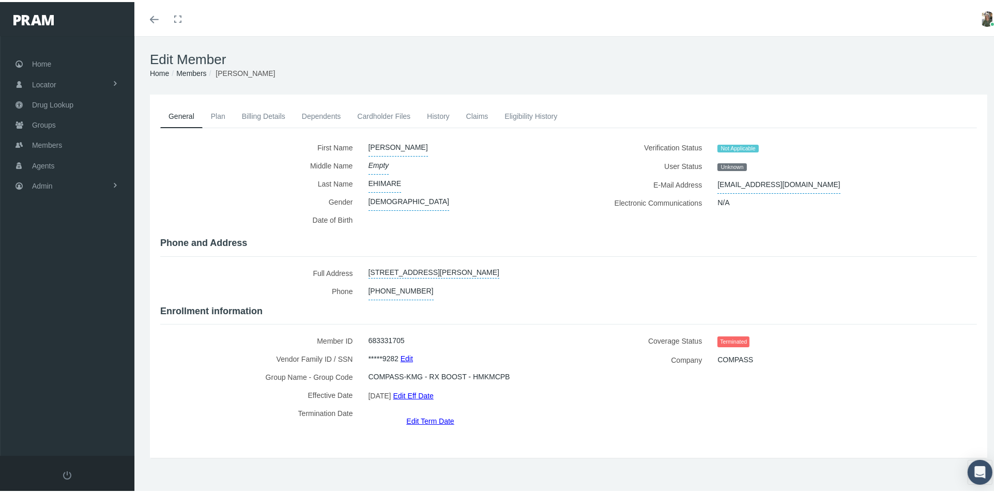
click at [438, 411] on link "Edit Term Date" at bounding box center [430, 418] width 48 height 15
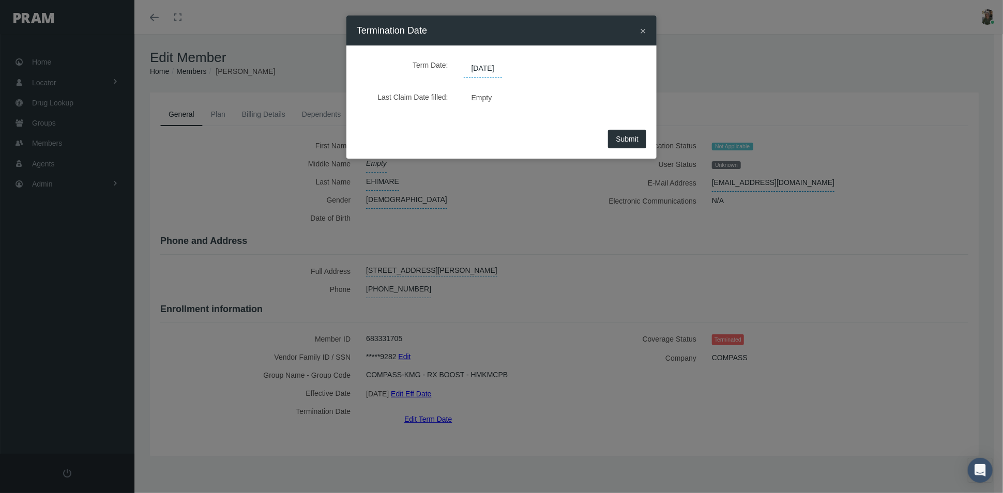
click at [502, 66] on span "09/26/2025" at bounding box center [483, 69] width 38 height 18
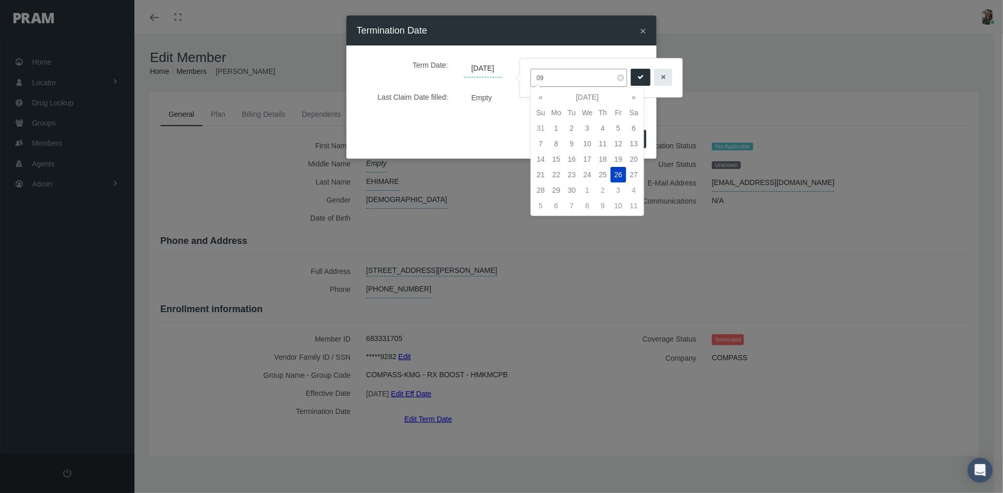
type input "0"
type input "05/31/2025"
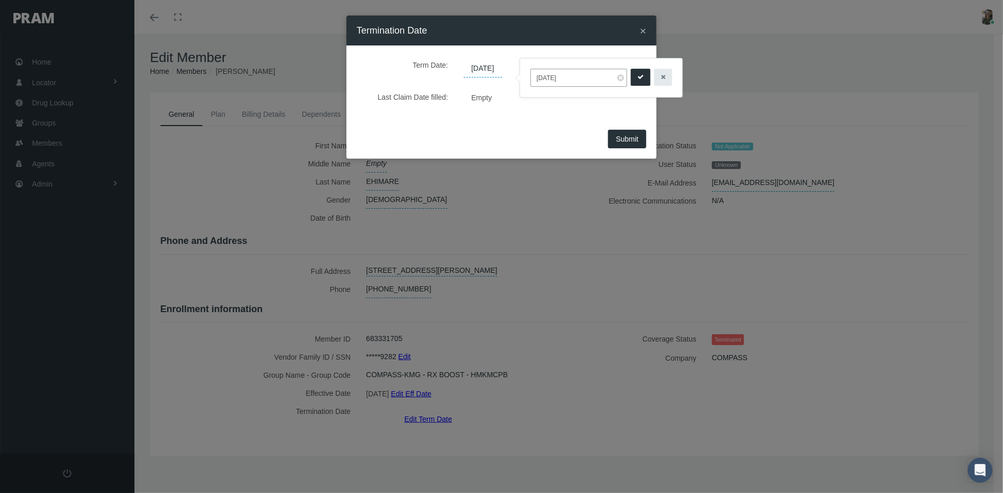
click at [640, 76] on icon "submit" at bounding box center [640, 77] width 6 height 10
click at [622, 142] on span "Submit" at bounding box center [627, 139] width 23 height 8
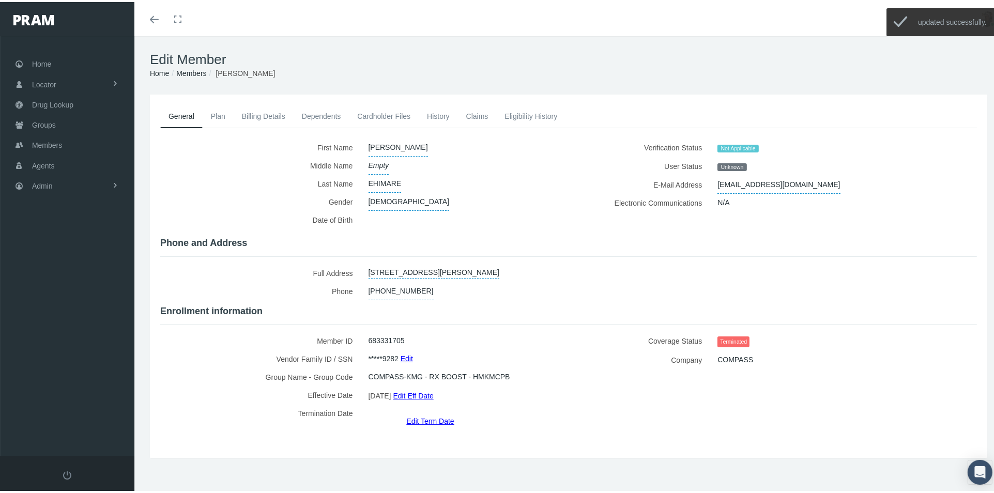
click at [446, 116] on link "History" at bounding box center [438, 114] width 39 height 23
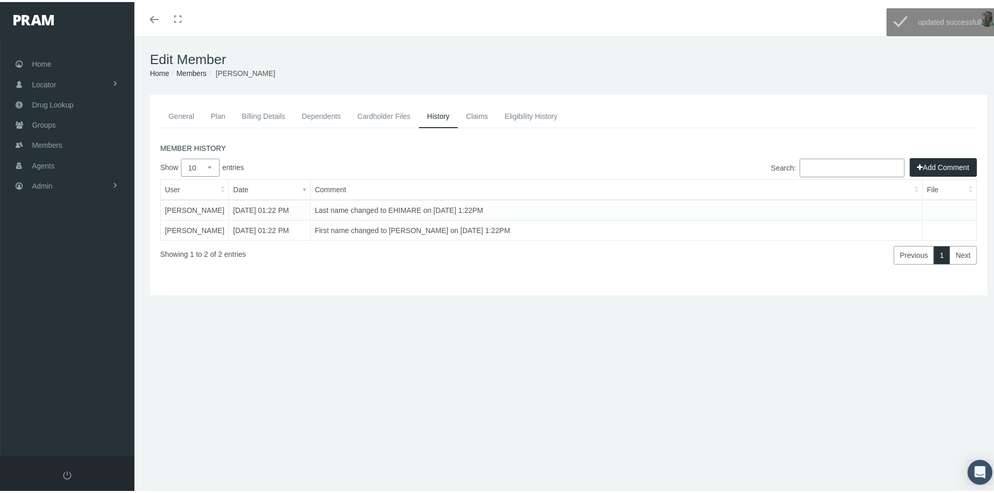
click at [517, 113] on link "Eligibility History" at bounding box center [530, 114] width 69 height 23
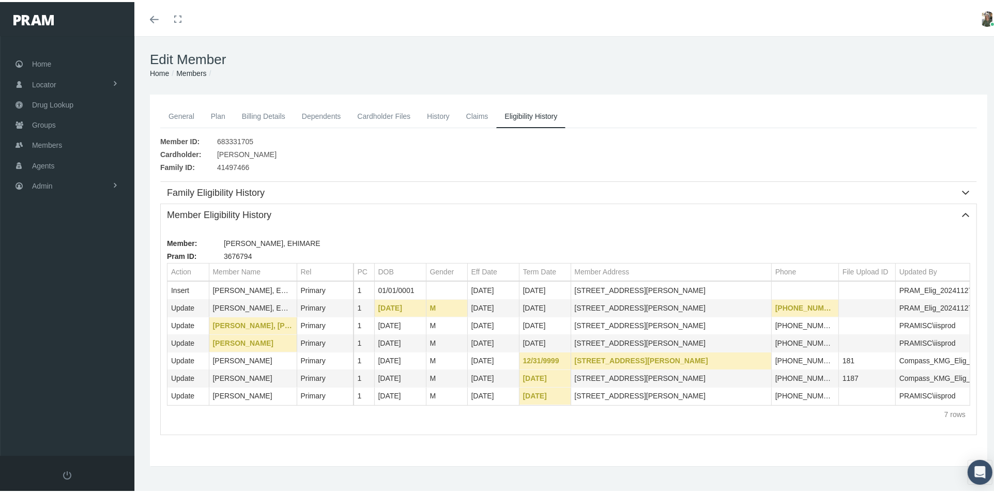
click at [447, 115] on link "History" at bounding box center [438, 114] width 39 height 23
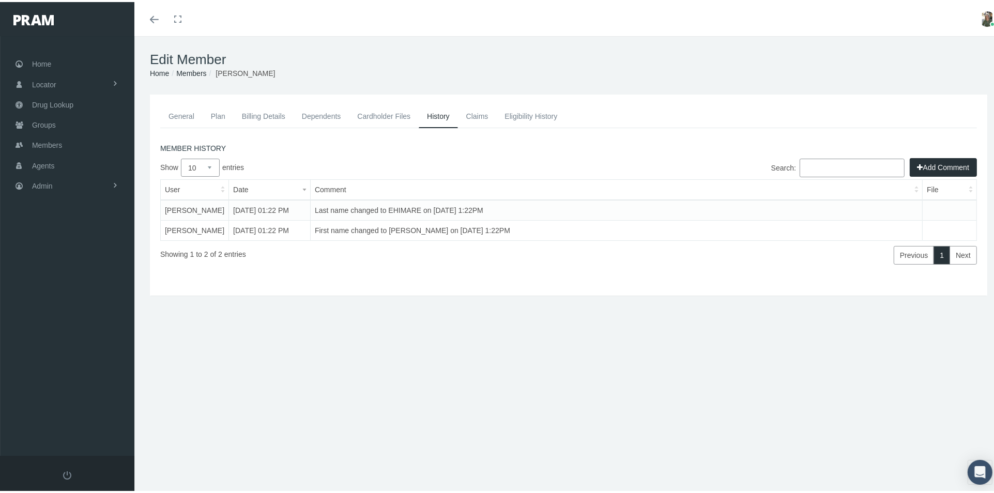
click at [920, 168] on button "Add Comment" at bounding box center [943, 165] width 67 height 19
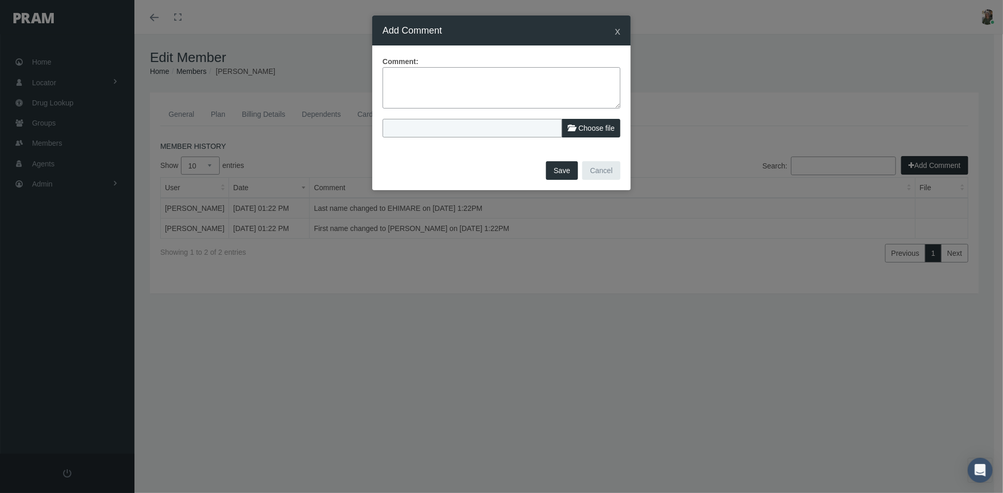
click at [400, 80] on textarea at bounding box center [501, 87] width 238 height 41
type textarea "adjusted term date to file term date-no claims"
click at [570, 173] on button "Save" at bounding box center [562, 170] width 32 height 19
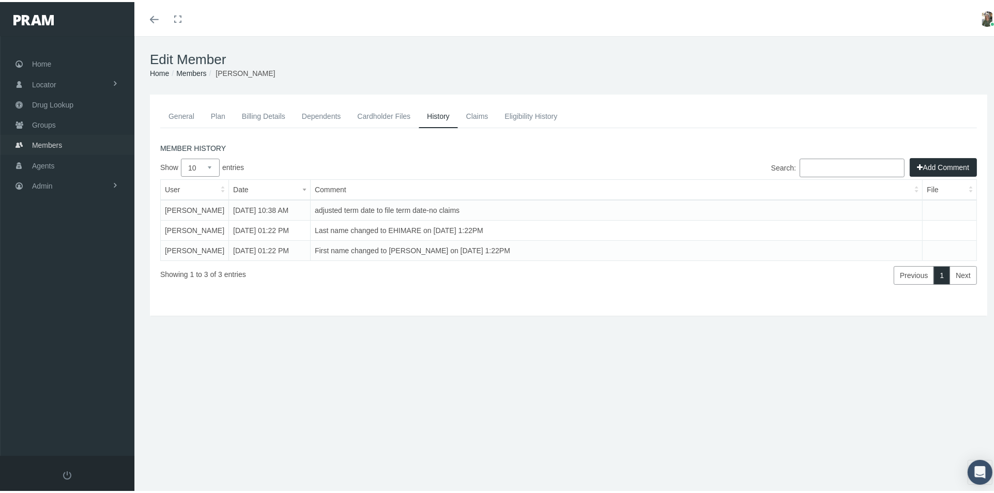
click at [58, 141] on span "Members" at bounding box center [47, 143] width 30 height 20
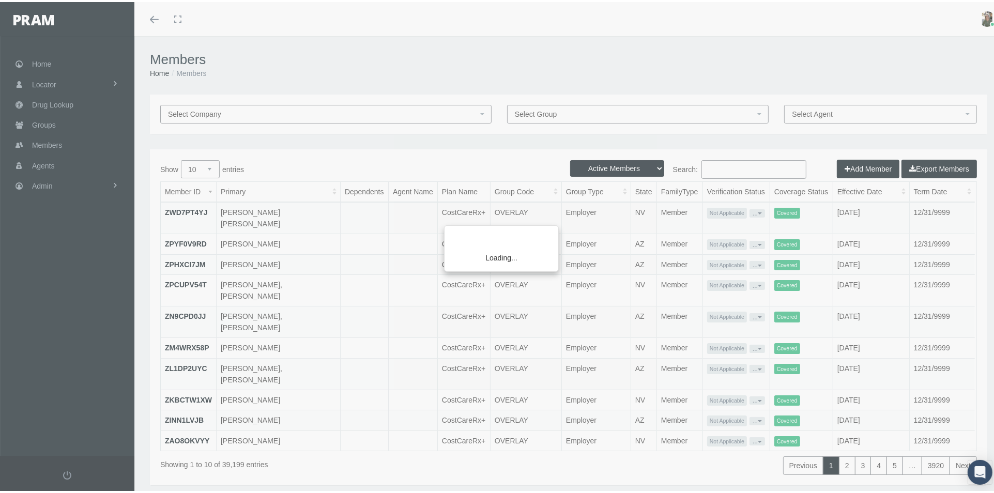
click at [728, 165] on div "Loading..." at bounding box center [497, 246] width 994 height 493
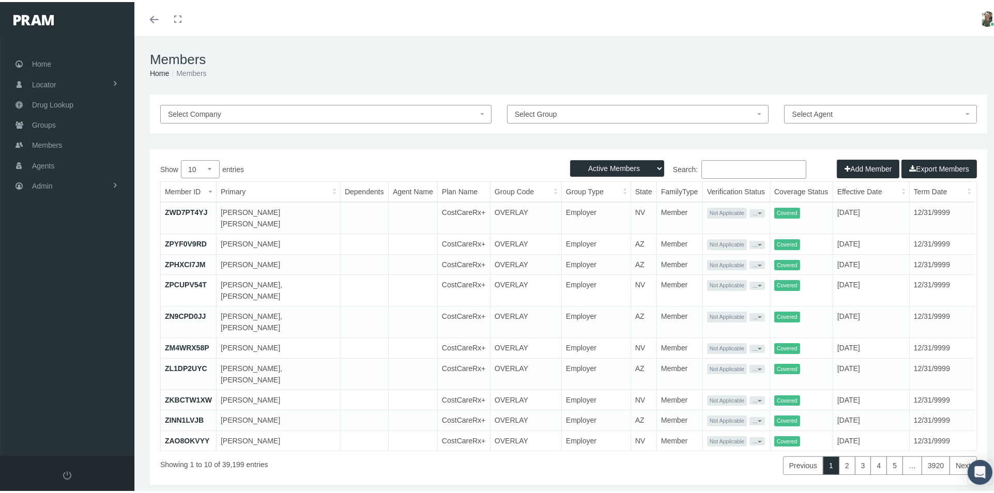
click at [717, 167] on input "Search:" at bounding box center [753, 167] width 105 height 19
click at [728, 160] on input "Search:" at bounding box center [753, 167] width 105 height 19
paste input "683465296"
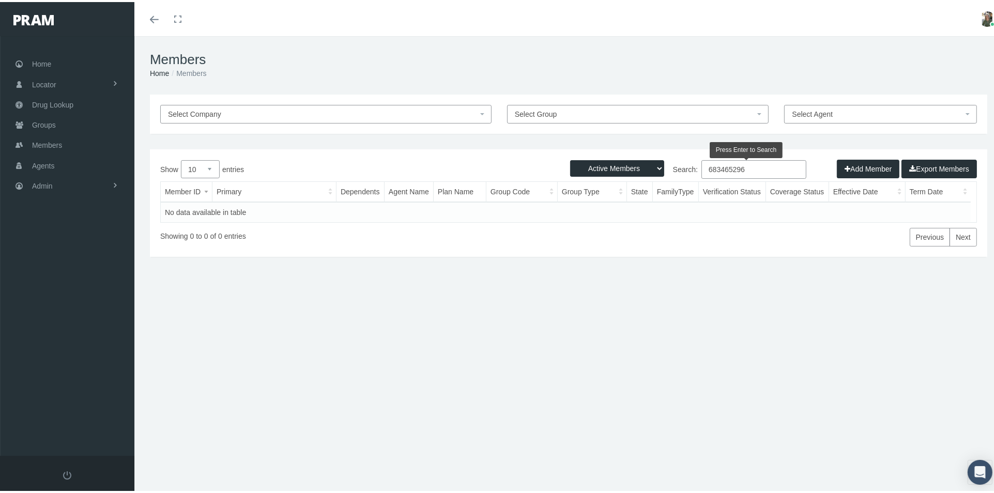
type input "683465296"
click at [595, 168] on select "Active Members Terminated Members Active & Terminated" at bounding box center [617, 166] width 94 height 17
select select "2"
click at [570, 158] on select "Active Members Terminated Members Active & Terminated" at bounding box center [617, 166] width 94 height 17
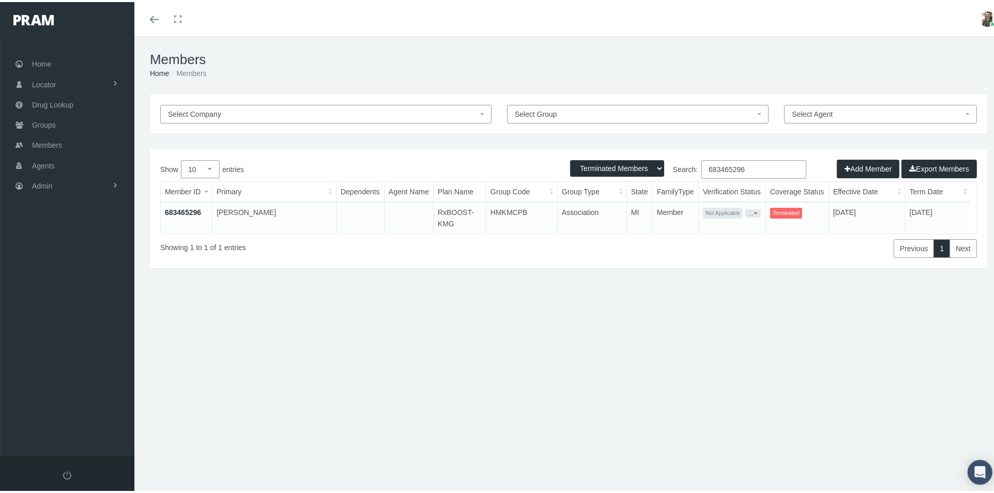
click at [183, 209] on link "683465296" at bounding box center [183, 210] width 36 height 8
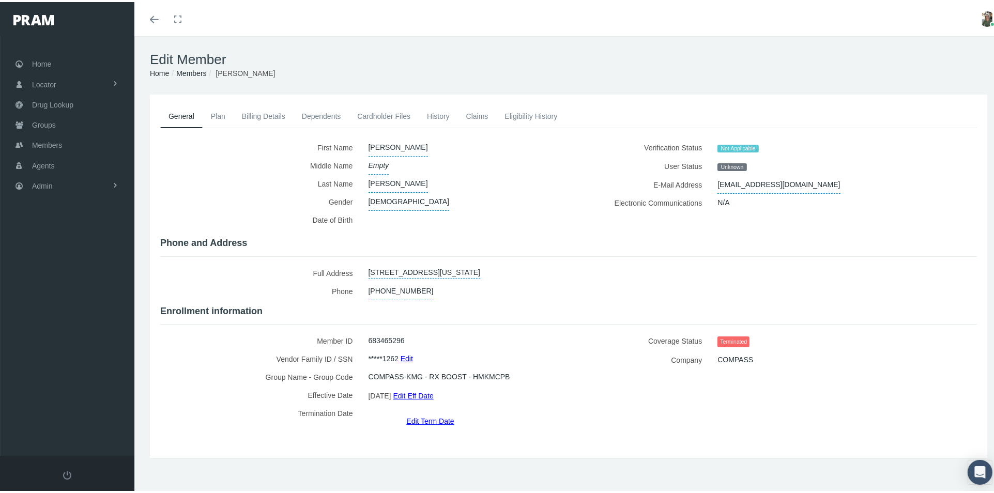
click at [478, 115] on link "Claims" at bounding box center [477, 114] width 39 height 23
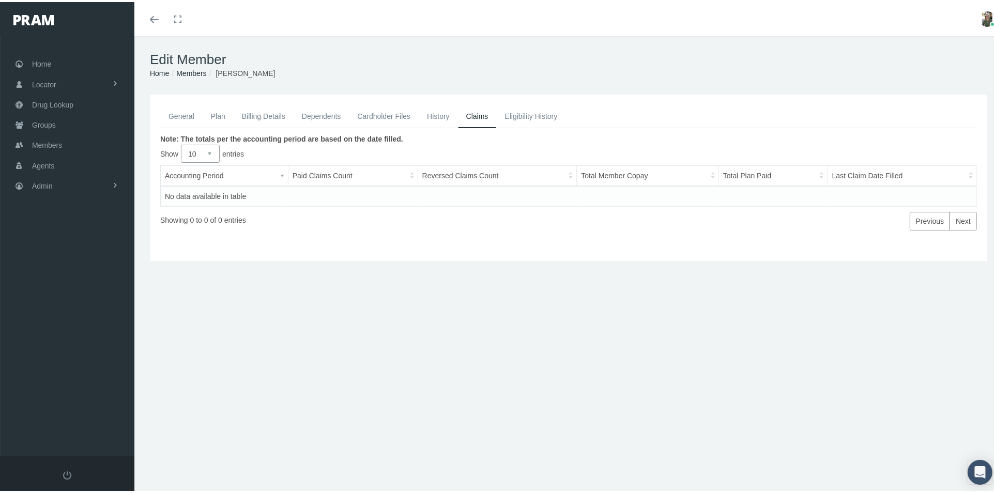
click at [444, 118] on link "History" at bounding box center [438, 114] width 39 height 23
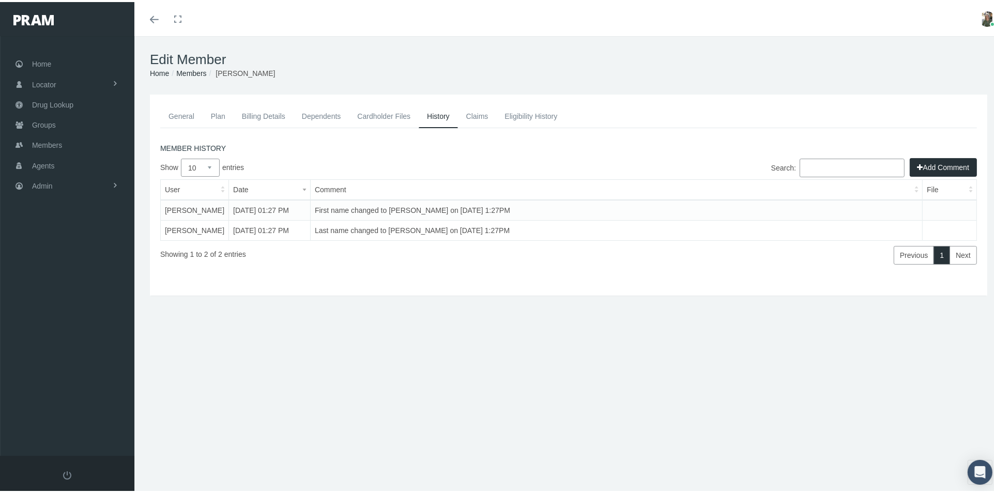
click at [182, 114] on link "General" at bounding box center [181, 114] width 42 height 23
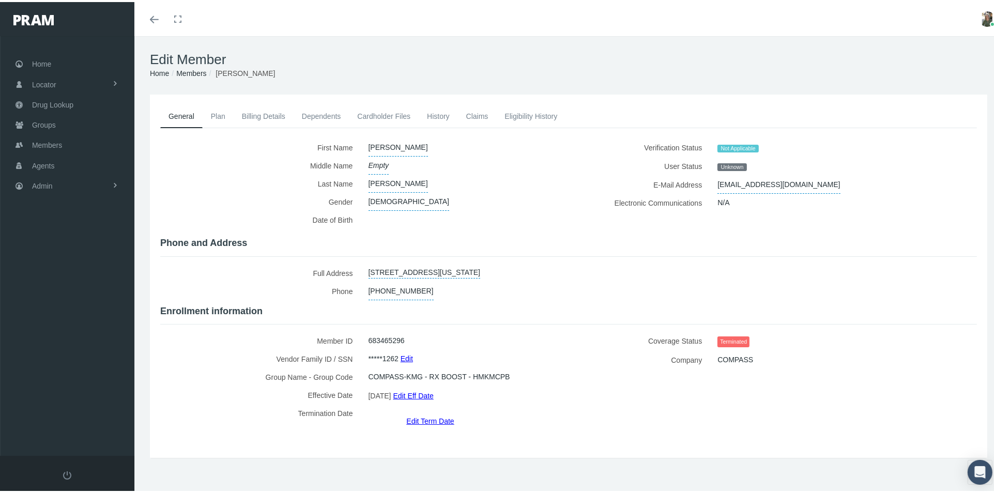
click at [417, 411] on link "Edit Term Date" at bounding box center [430, 418] width 48 height 15
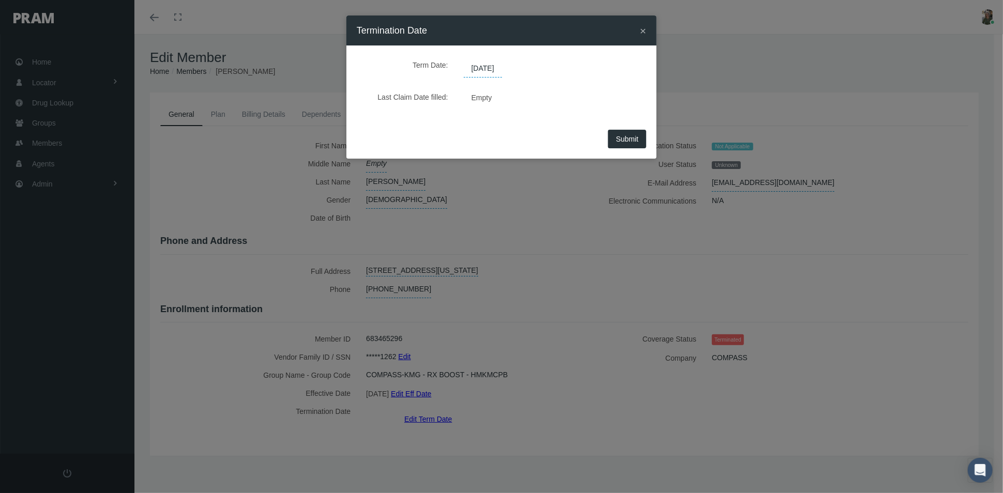
click at [502, 68] on span "06/04/2025" at bounding box center [483, 69] width 38 height 18
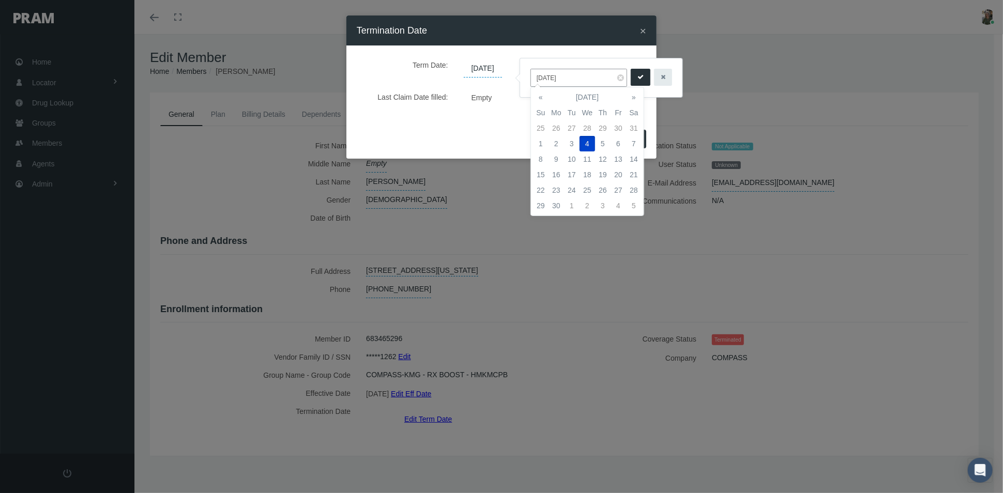
drag, startPoint x: 567, startPoint y: 77, endPoint x: 526, endPoint y: 82, distance: 40.6
click at [527, 82] on div "06/04/2025" at bounding box center [601, 77] width 162 height 39
type input "[DATE]"
click at [635, 80] on button "submit" at bounding box center [641, 77] width 20 height 17
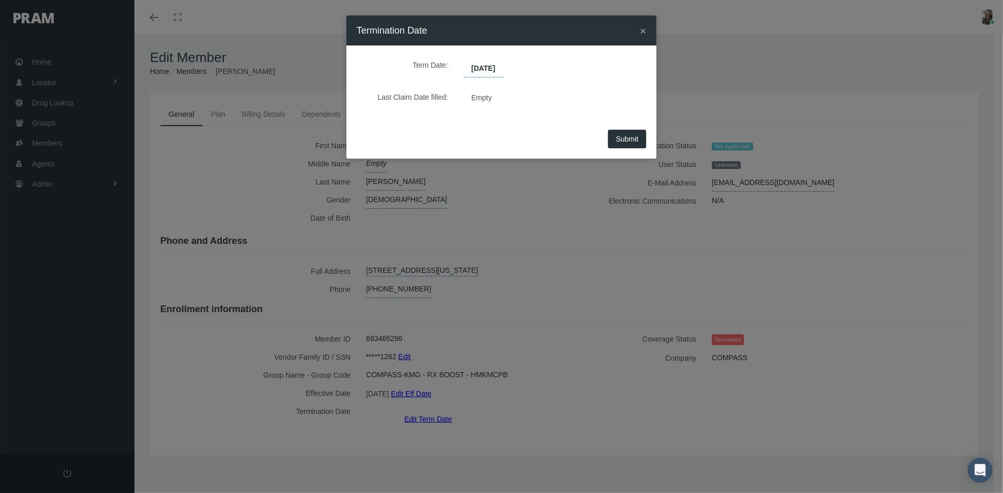
click at [616, 140] on span "Submit" at bounding box center [627, 139] width 23 height 8
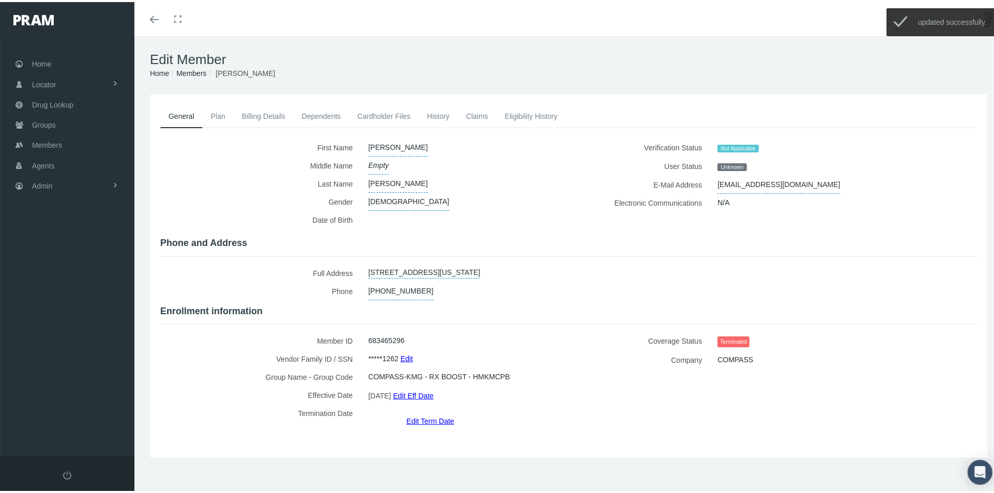
click at [443, 116] on link "History" at bounding box center [438, 114] width 39 height 23
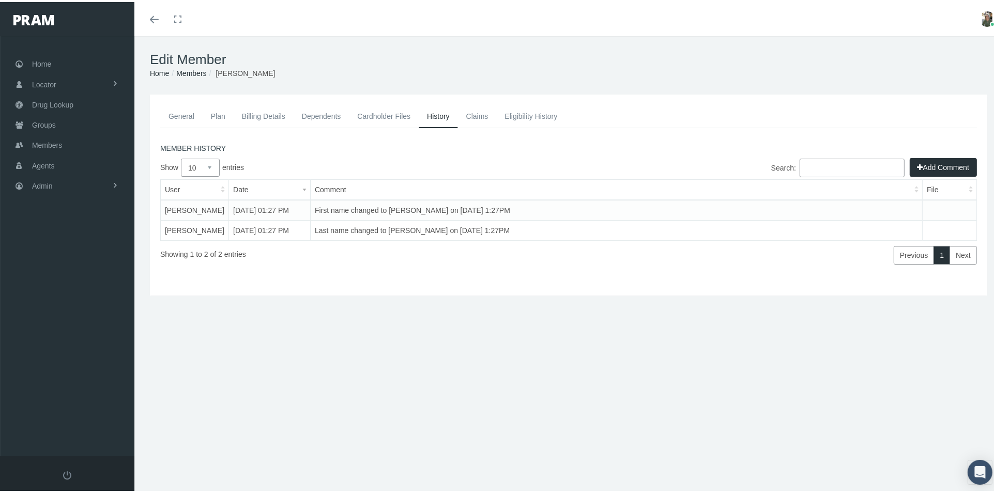
click at [937, 169] on button "Add Comment" at bounding box center [943, 165] width 67 height 19
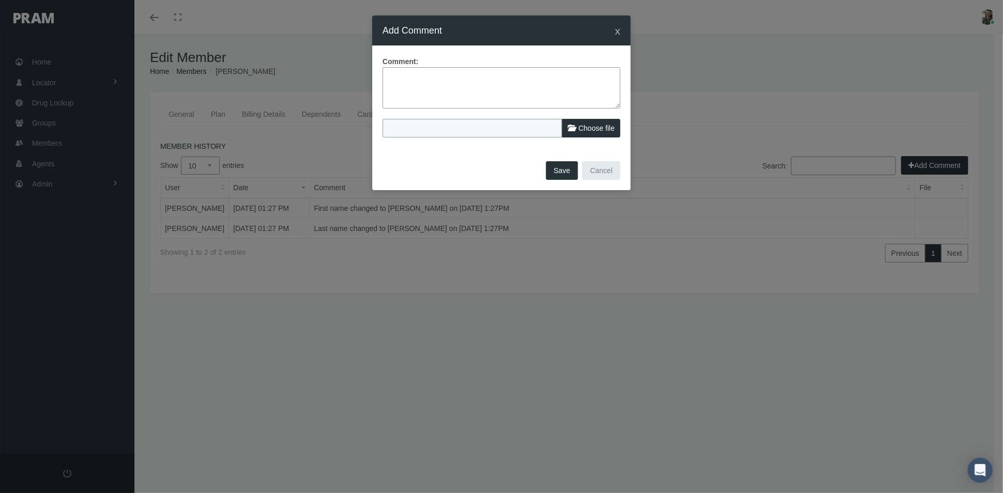
click at [460, 91] on textarea at bounding box center [501, 87] width 238 height 41
type textarea "M"
type textarea "Changed term date to file term date-no claims"
click at [567, 169] on button "Save" at bounding box center [562, 170] width 32 height 19
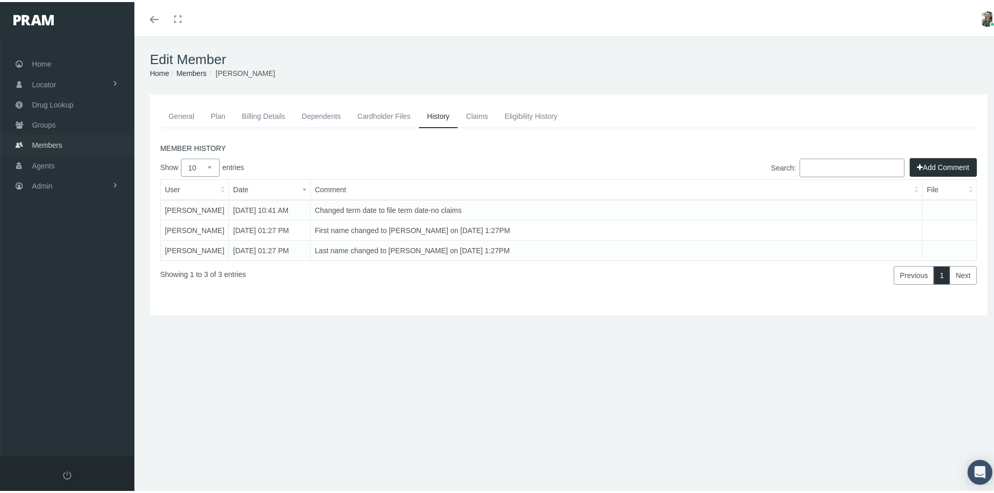
click at [68, 139] on link "Members" at bounding box center [67, 143] width 134 height 20
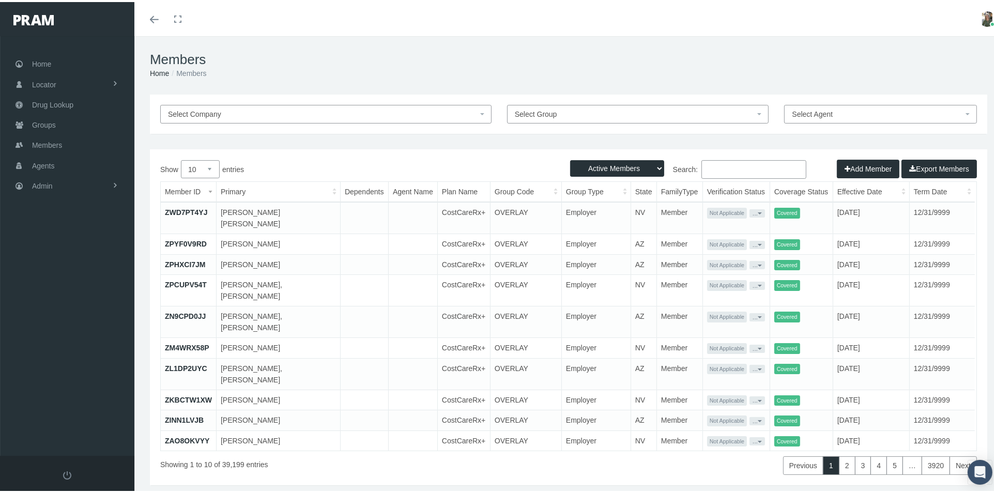
click at [645, 164] on select "Active Members Terminated Members Active & Terminated" at bounding box center [617, 166] width 94 height 17
select select "2"
click at [570, 158] on select "Active Members Terminated Members Active & Terminated" at bounding box center [617, 166] width 94 height 17
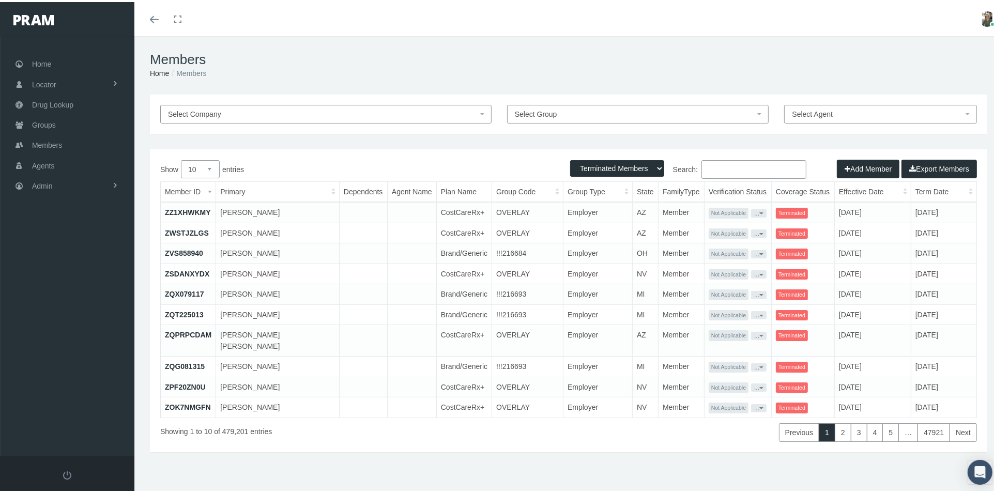
click at [701, 169] on input "Search:" at bounding box center [753, 167] width 105 height 19
click at [752, 167] on input "pamela" at bounding box center [753, 167] width 105 height 19
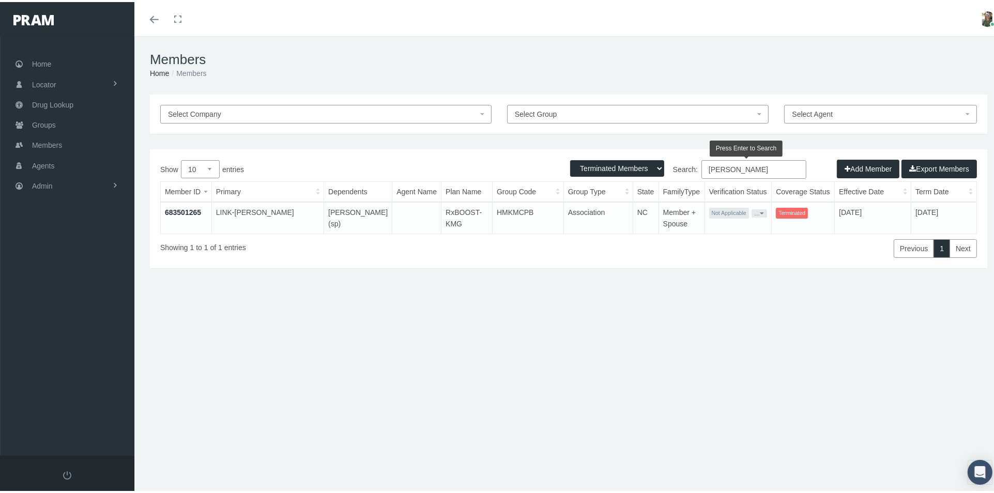
type input "pamela link"
click at [174, 211] on link "683501265" at bounding box center [183, 210] width 36 height 8
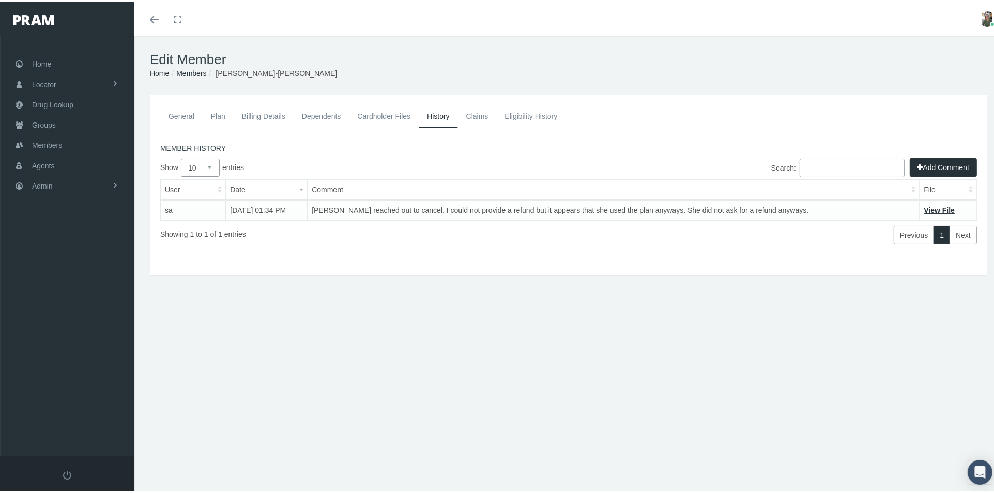
click at [482, 117] on link "Claims" at bounding box center [477, 114] width 39 height 23
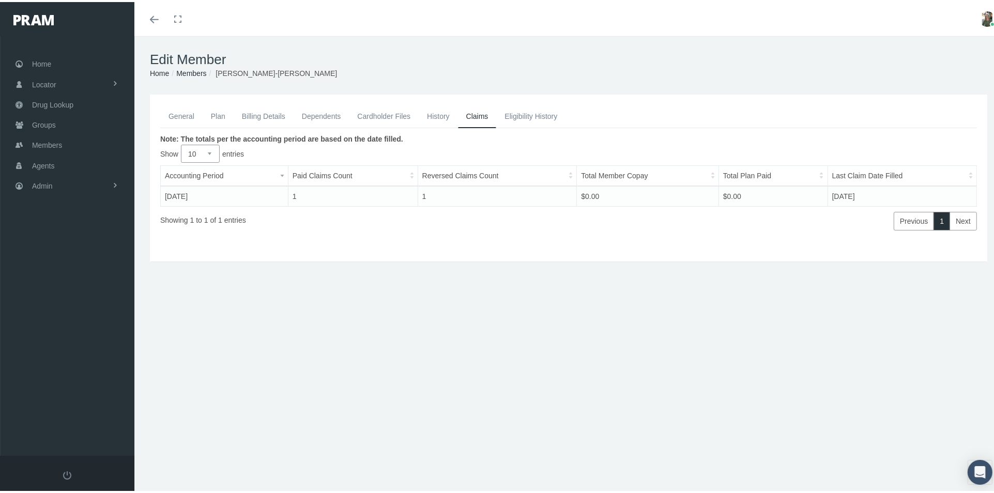
click at [381, 111] on link "Cardholder Files" at bounding box center [384, 114] width 70 height 23
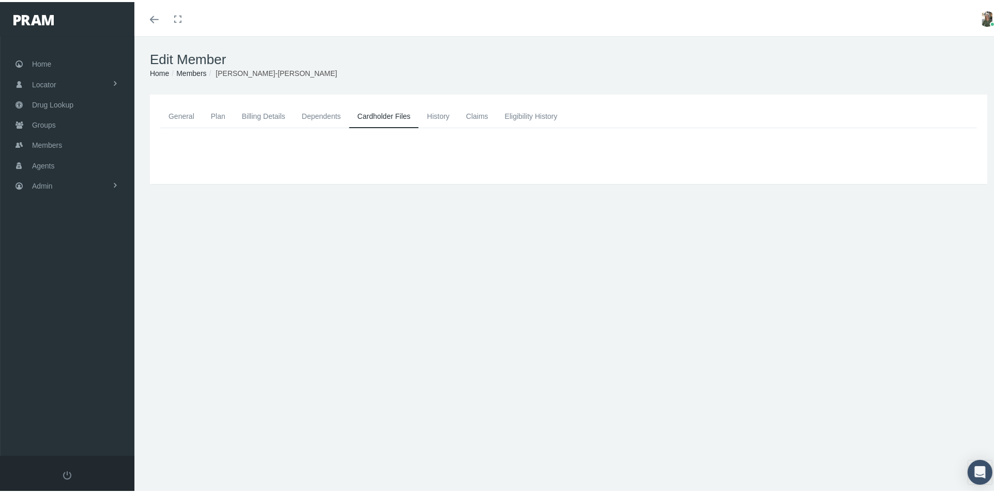
click at [185, 110] on link "General" at bounding box center [181, 114] width 42 height 23
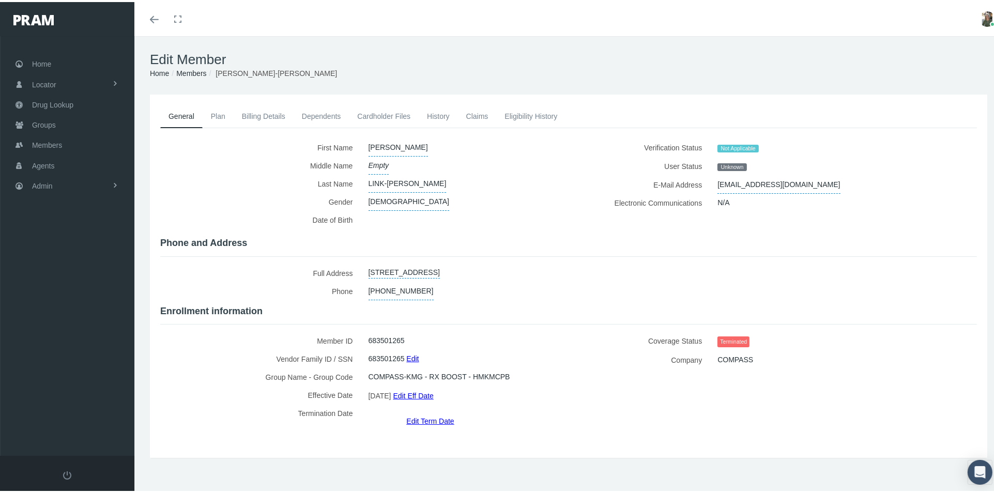
click at [443, 411] on link "Edit Term Date" at bounding box center [430, 418] width 48 height 15
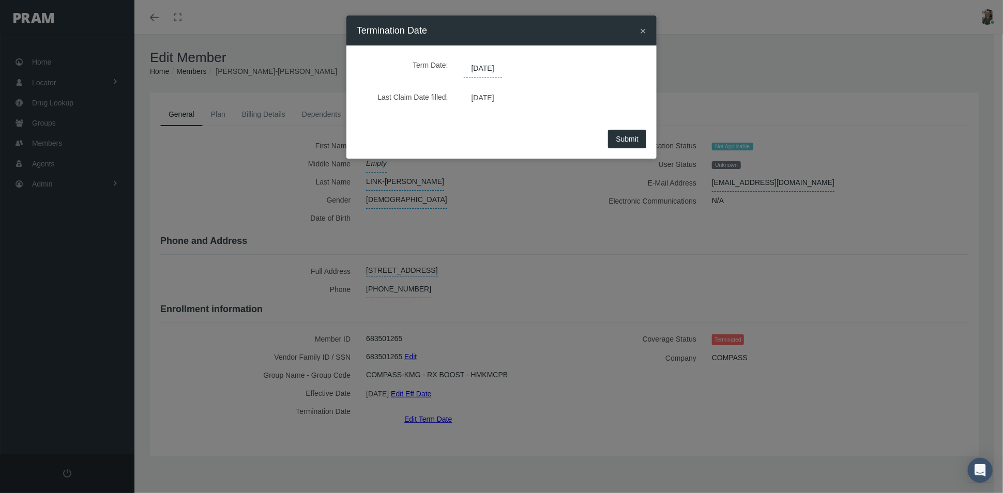
click at [502, 65] on span "02/28/2025" at bounding box center [483, 69] width 38 height 18
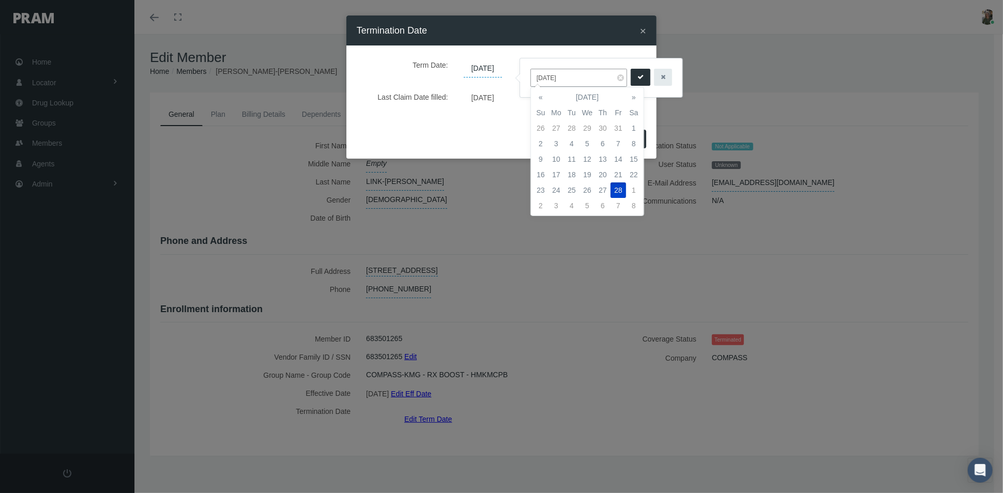
drag, startPoint x: 569, startPoint y: 78, endPoint x: 526, endPoint y: 81, distance: 43.0
click at [526, 81] on div "02/28/2025" at bounding box center [601, 77] width 162 height 39
type input "01/31/2025"
click at [639, 72] on icon "submit" at bounding box center [640, 77] width 6 height 10
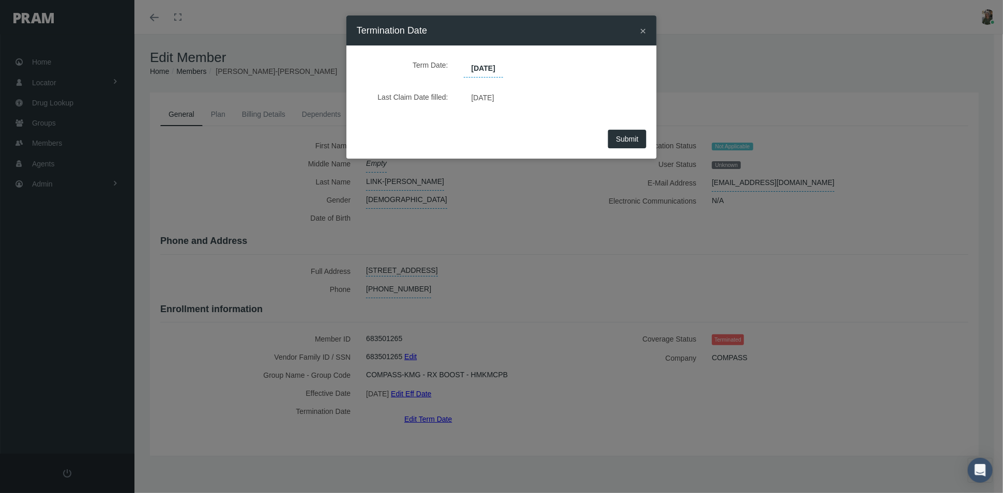
click at [616, 139] on span "Submit" at bounding box center [627, 139] width 23 height 8
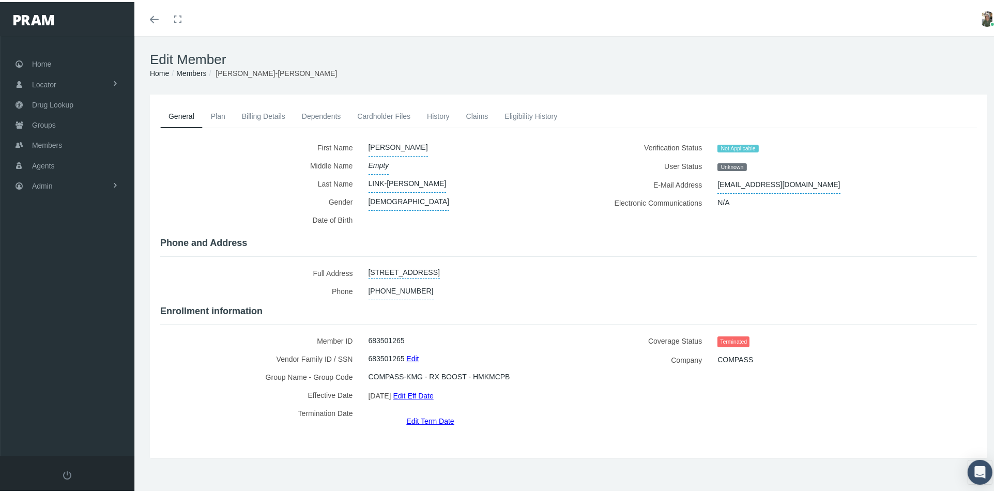
click at [452, 115] on link "History" at bounding box center [438, 114] width 39 height 23
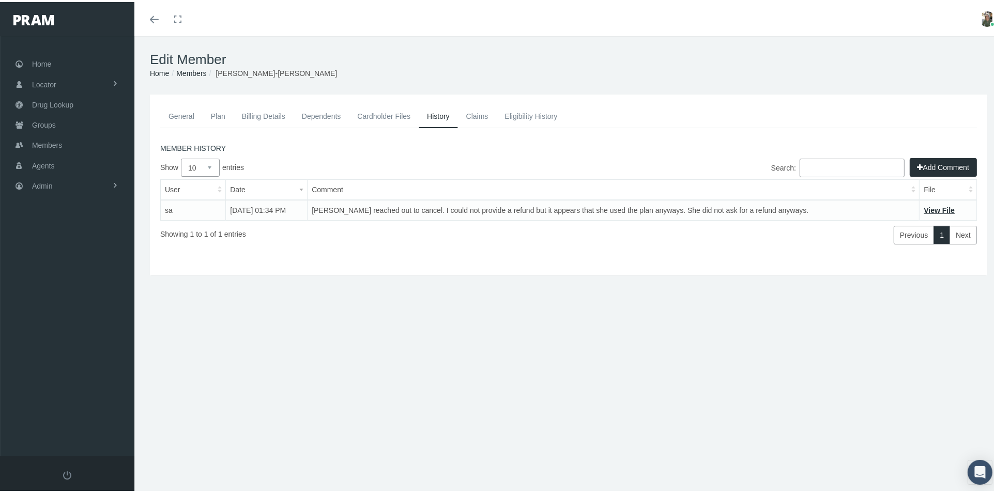
click at [935, 165] on button "Add Comment" at bounding box center [943, 165] width 67 height 19
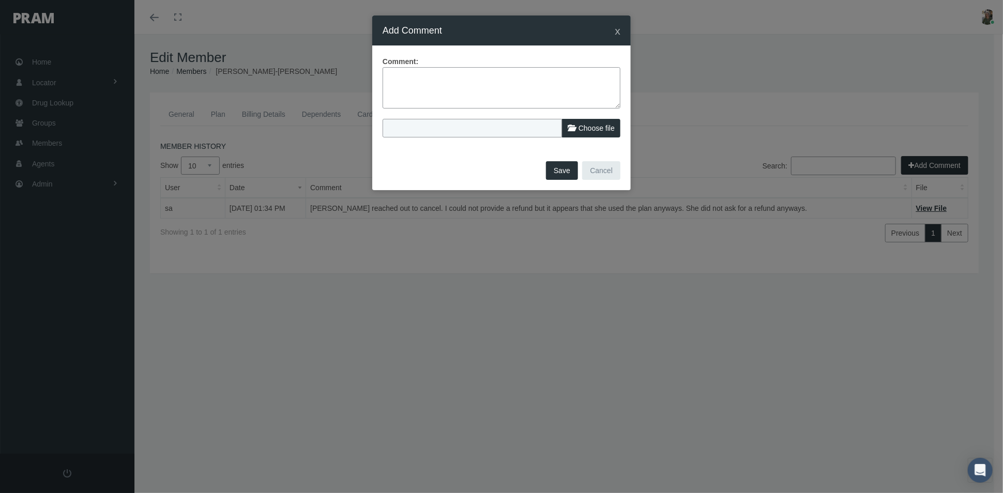
click at [402, 84] on textarea at bounding box center [501, 87] width 238 height 41
click at [393, 78] on textarea "adjusted term date to file term date" at bounding box center [501, 87] width 238 height 41
type textarea "Adjusted term date to file term date"
click at [559, 166] on button "Save" at bounding box center [562, 170] width 32 height 19
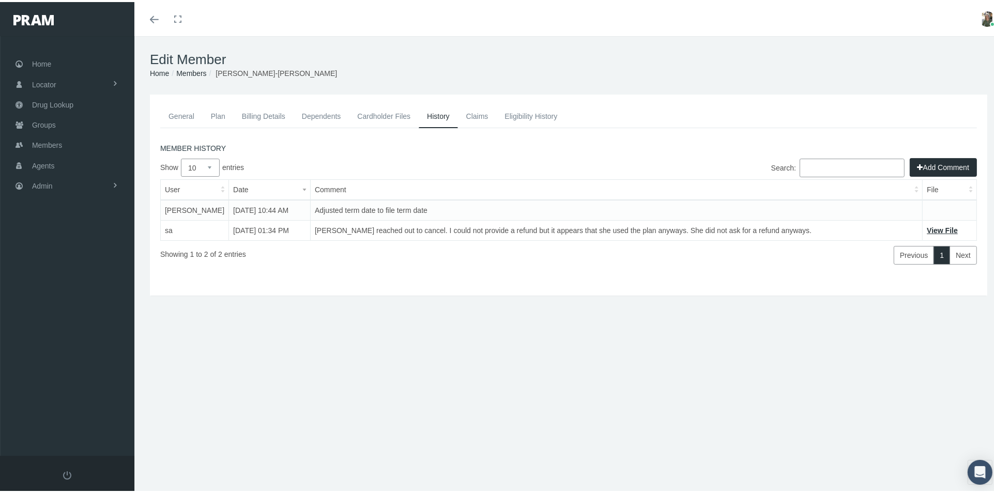
click at [179, 116] on link "General" at bounding box center [181, 114] width 42 height 23
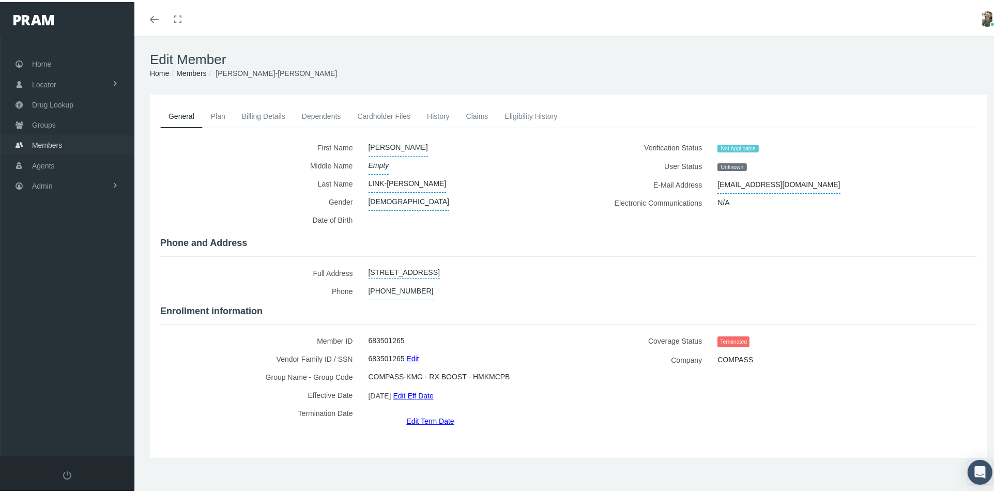
click at [55, 138] on span "Members" at bounding box center [47, 143] width 30 height 20
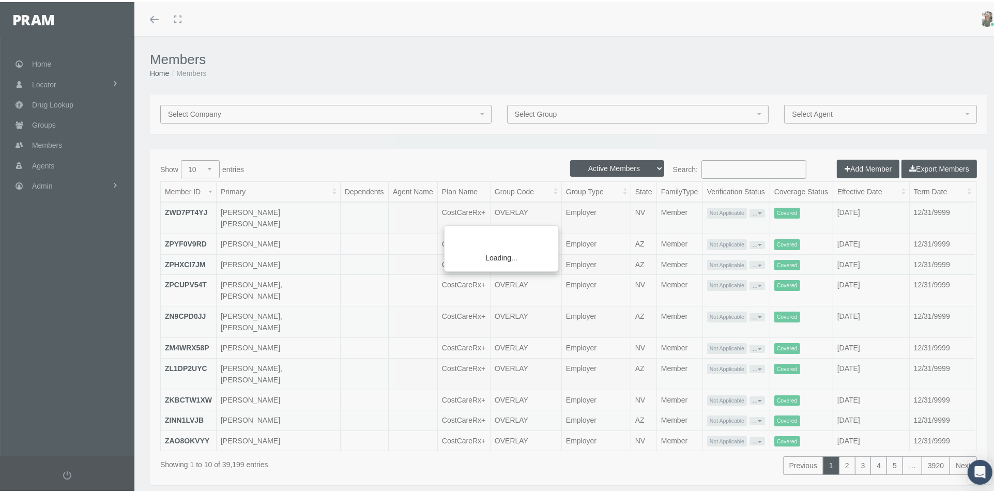
click at [606, 162] on div "Loading..." at bounding box center [497, 246] width 994 height 493
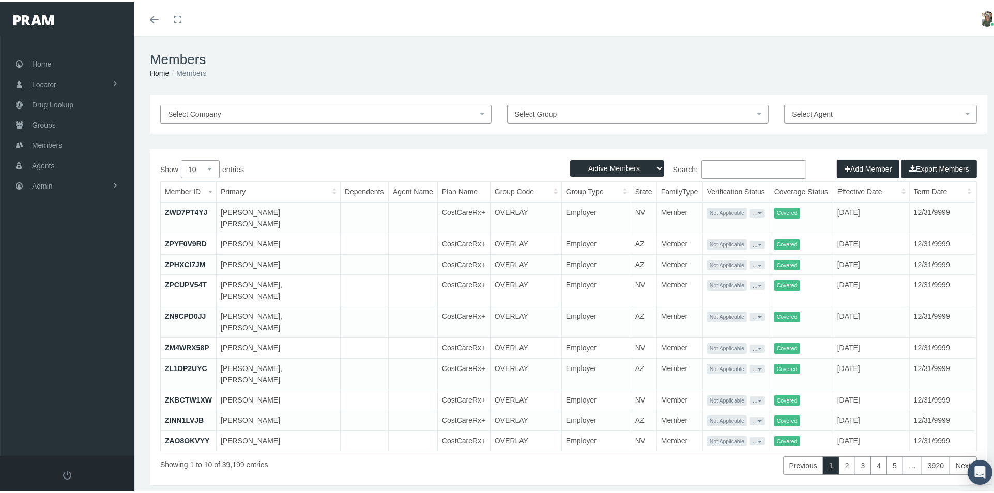
click at [605, 162] on select "Active Members Terminated Members Active & Terminated" at bounding box center [617, 166] width 94 height 17
select select "2"
click at [570, 158] on select "Active Members Terminated Members Active & Terminated" at bounding box center [617, 166] width 94 height 17
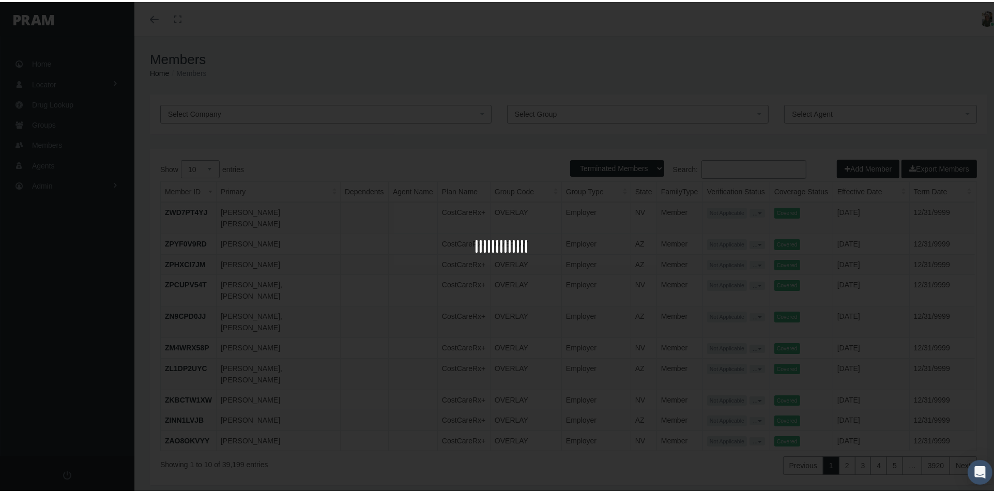
click at [737, 166] on div at bounding box center [501, 246] width 1003 height 493
click at [715, 170] on div at bounding box center [501, 246] width 1003 height 493
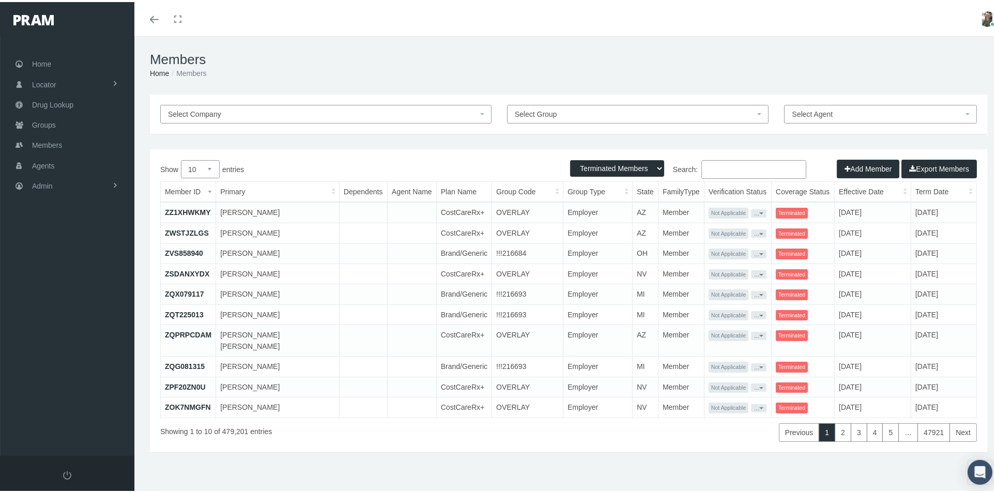
click at [737, 169] on input "Search:" at bounding box center [753, 167] width 105 height 19
paste input "683519848"
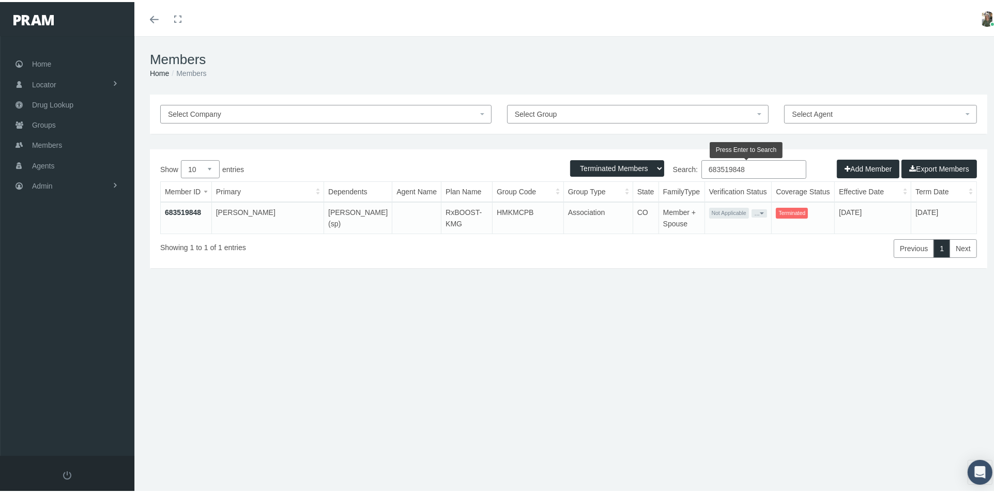
type input "683519848"
click at [179, 210] on link "683519848" at bounding box center [183, 210] width 36 height 8
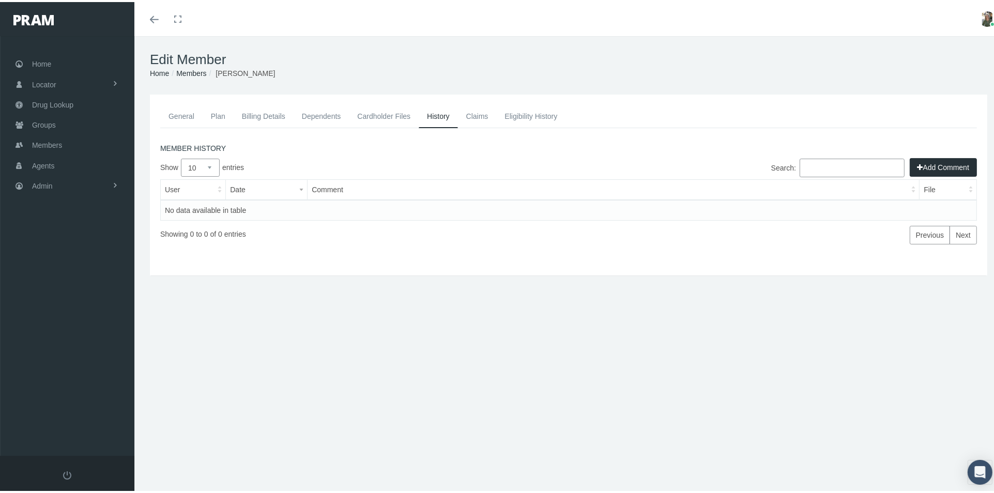
click at [177, 114] on link "General" at bounding box center [181, 114] width 42 height 23
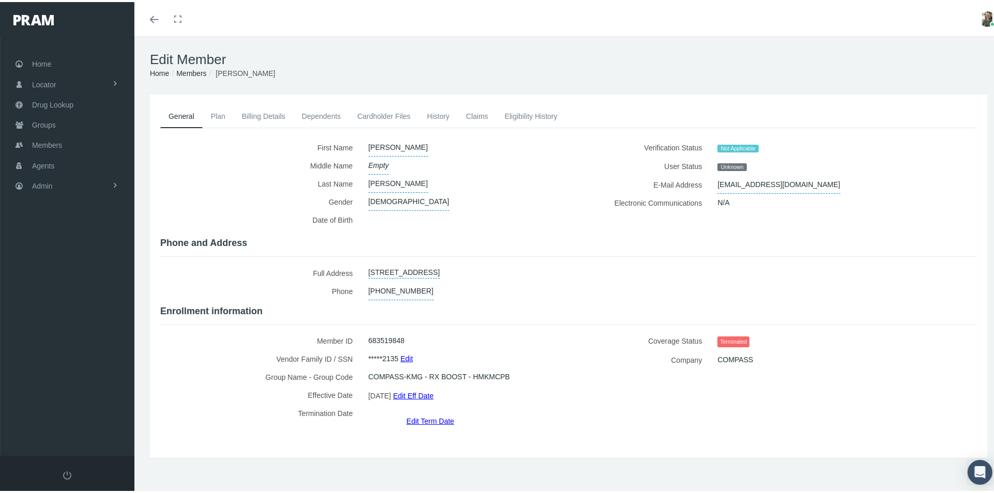
click at [472, 114] on link "Claims" at bounding box center [477, 114] width 39 height 23
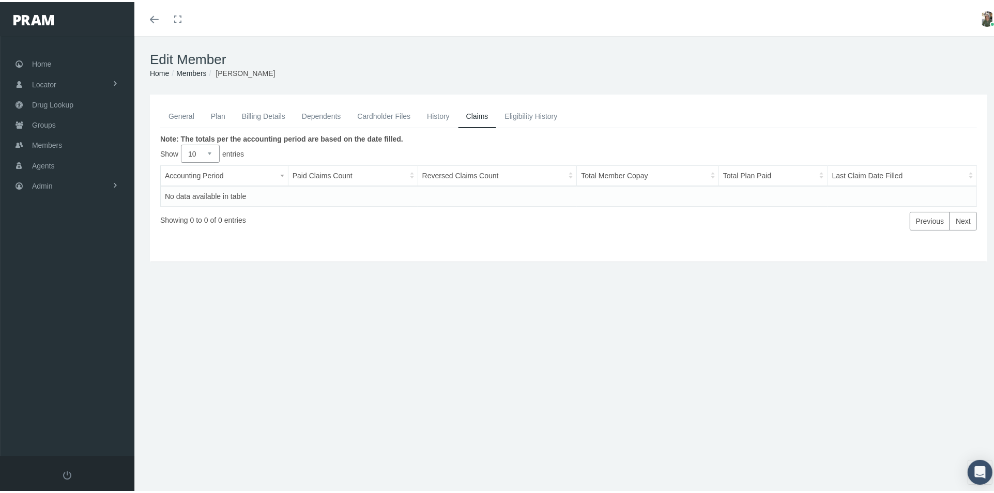
click at [182, 116] on link "General" at bounding box center [181, 114] width 42 height 23
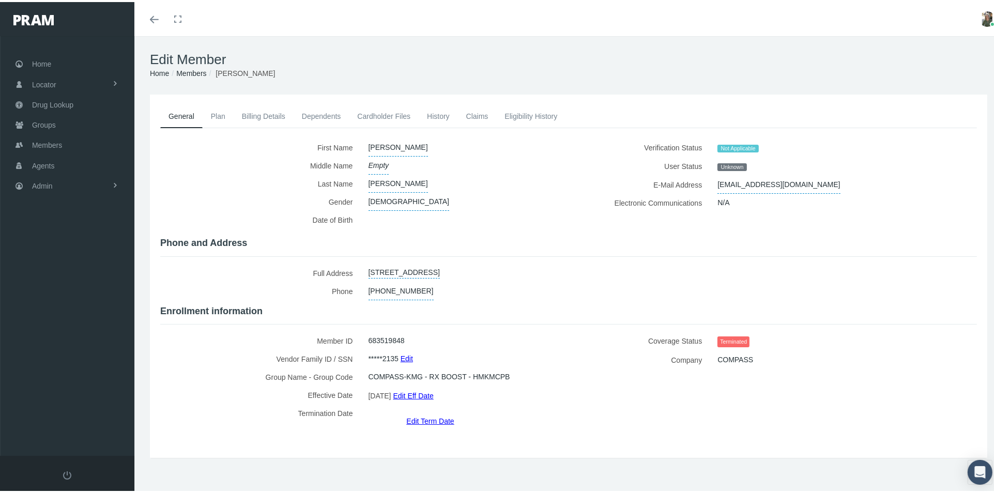
click at [425, 411] on link "Edit Term Date" at bounding box center [430, 418] width 48 height 15
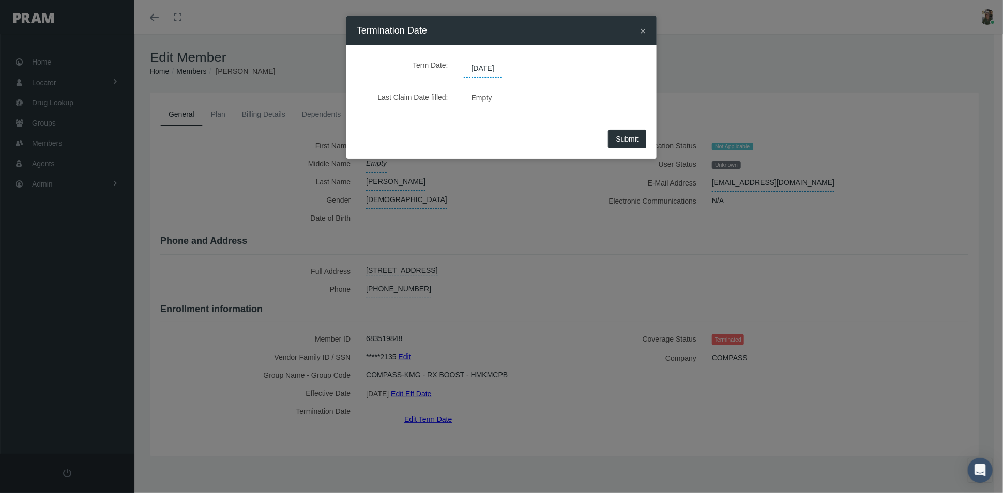
click at [502, 68] on span "06/04/2025" at bounding box center [483, 69] width 38 height 18
click at [489, 64] on span "06/04/2025" at bounding box center [483, 69] width 38 height 18
click at [502, 68] on span "06/04/2025" at bounding box center [483, 69] width 38 height 18
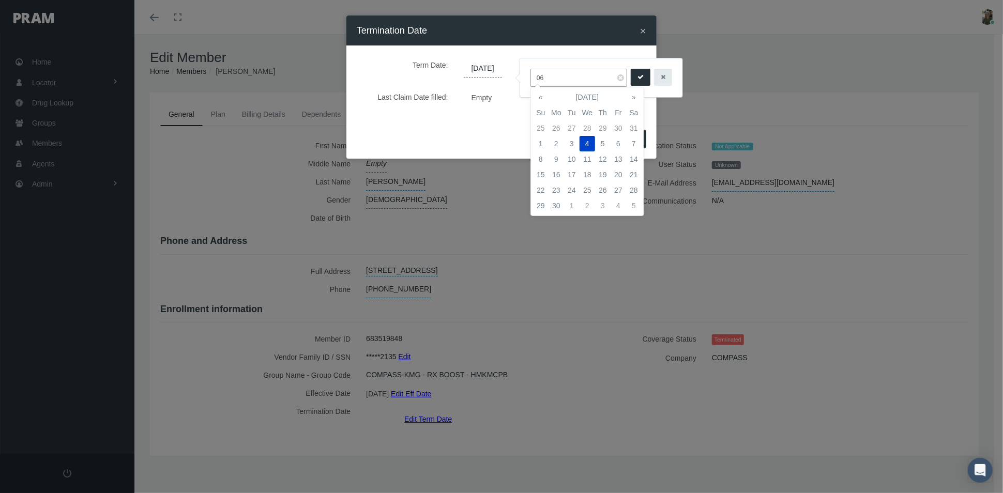
type input "0"
type input "02/28/2025"
click at [638, 79] on icon "submit" at bounding box center [640, 77] width 6 height 10
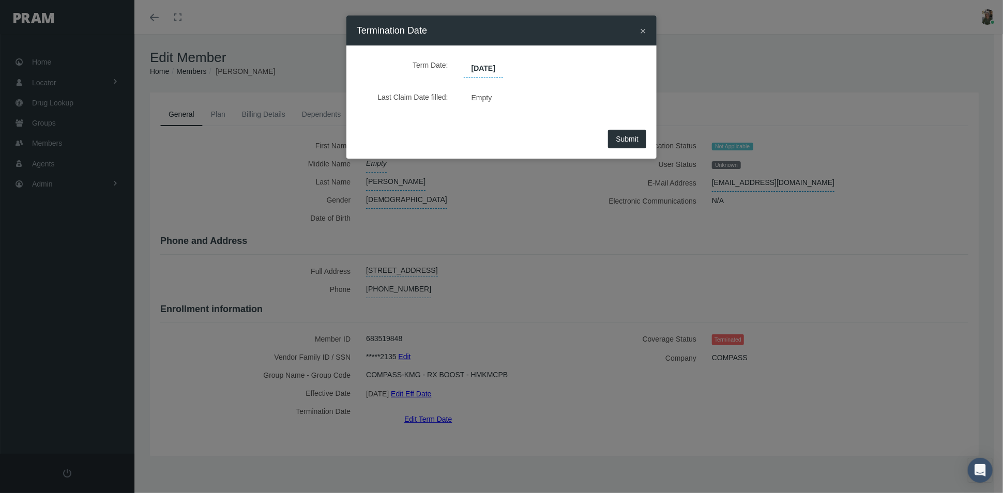
click at [622, 140] on span "Submit" at bounding box center [627, 139] width 23 height 8
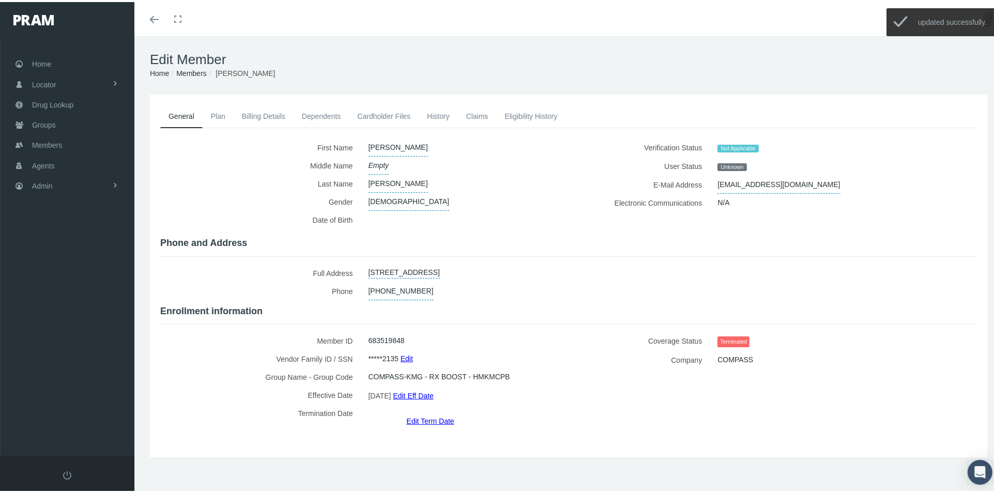
click at [436, 116] on link "History" at bounding box center [438, 114] width 39 height 23
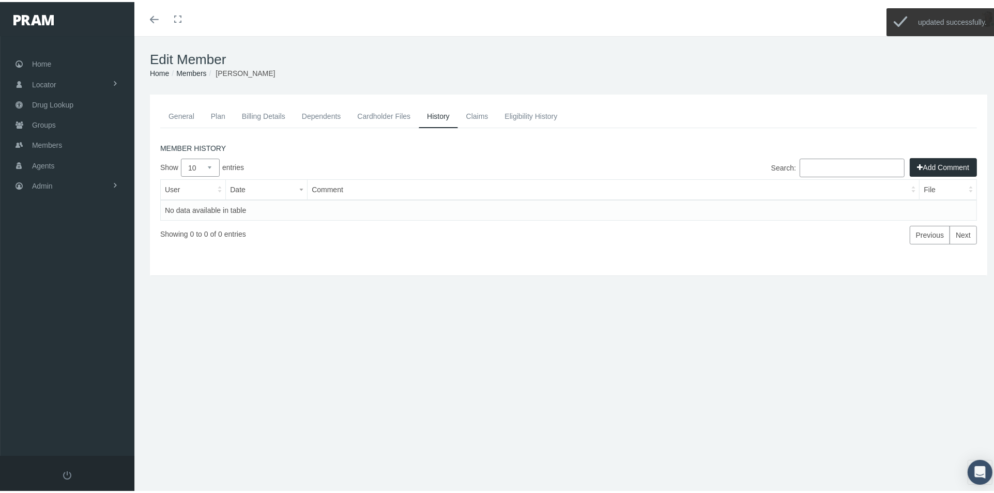
click at [924, 163] on button "Add Comment" at bounding box center [943, 165] width 67 height 19
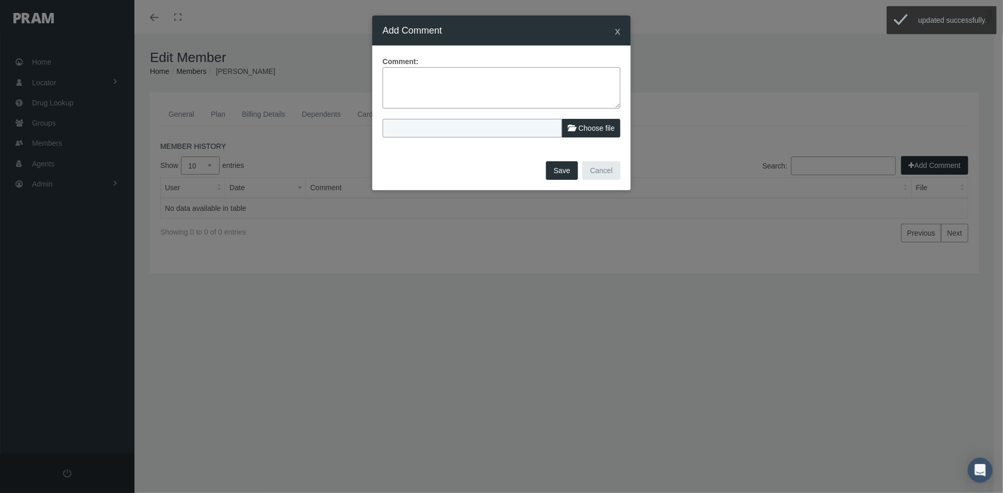
click at [393, 77] on textarea at bounding box center [501, 87] width 238 height 41
type textarea "Adjusted term date to file term date-no claims"
click at [567, 169] on button "Save" at bounding box center [562, 170] width 32 height 19
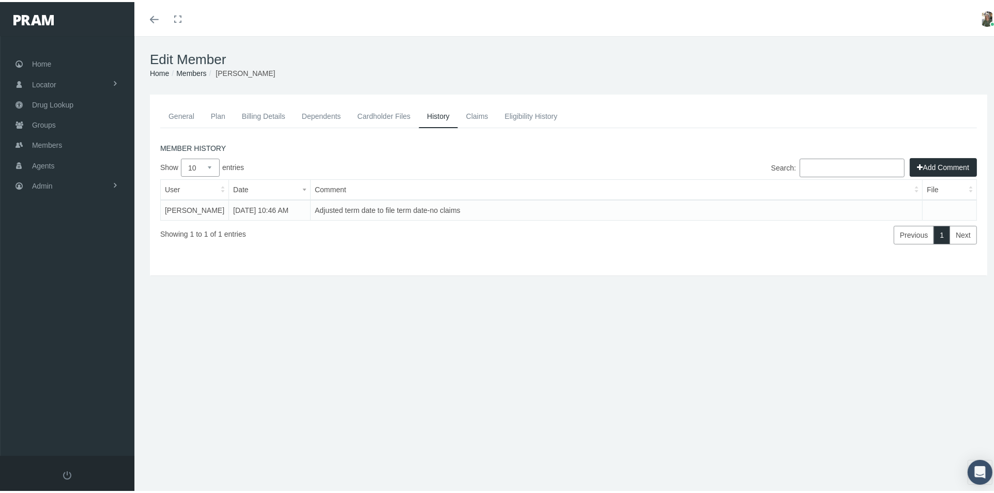
click at [327, 115] on link "Dependents" at bounding box center [322, 114] width 56 height 23
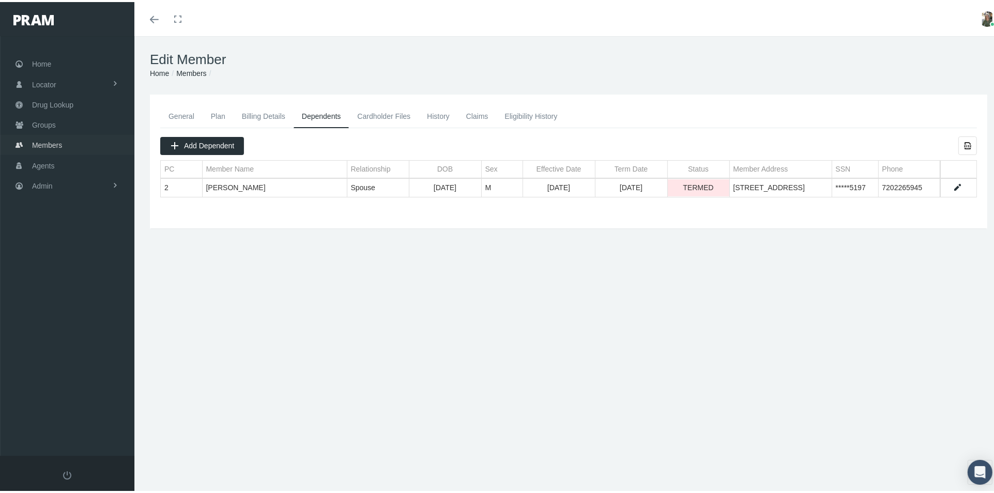
click at [47, 137] on span "Members" at bounding box center [47, 143] width 30 height 20
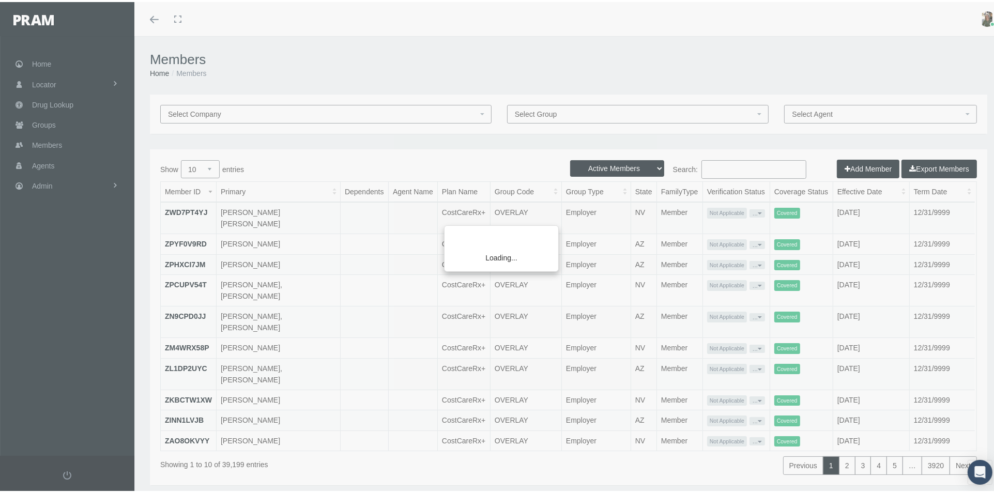
click at [700, 169] on div "Loading..." at bounding box center [497, 246] width 994 height 493
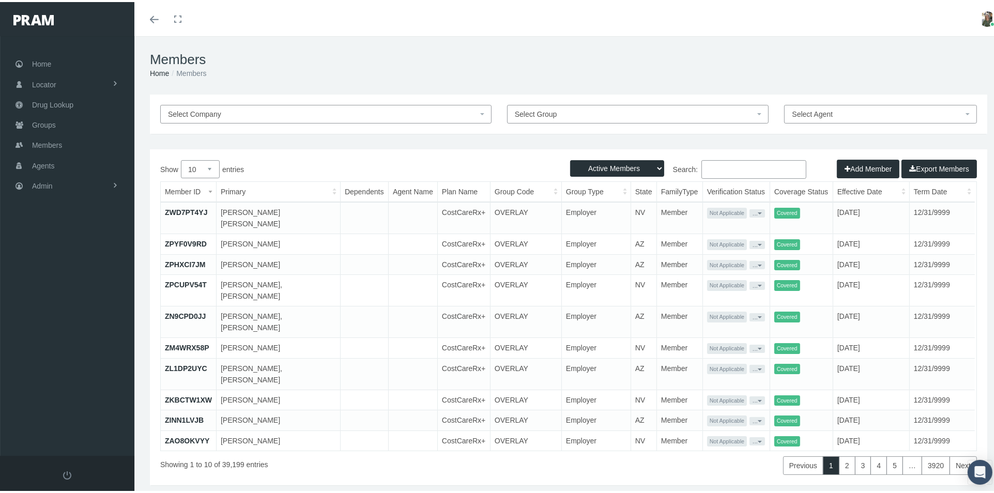
click at [709, 170] on input "Search:" at bounding box center [753, 167] width 105 height 19
paste input "683619388"
type input "683619388"
click at [623, 167] on select "Active Members Terminated Members Active & Terminated" at bounding box center [617, 166] width 94 height 17
select select "2"
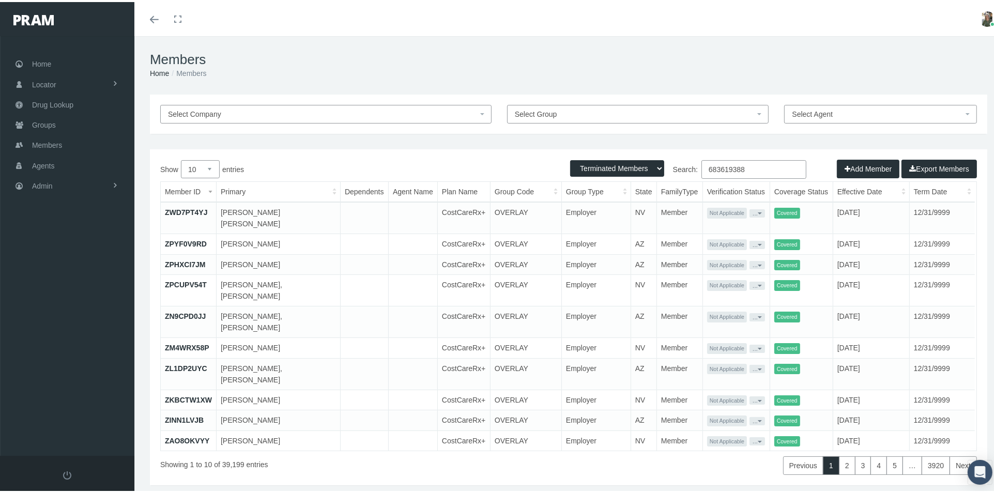
click at [570, 158] on select "Active Members Terminated Members Active & Terminated" at bounding box center [617, 166] width 94 height 17
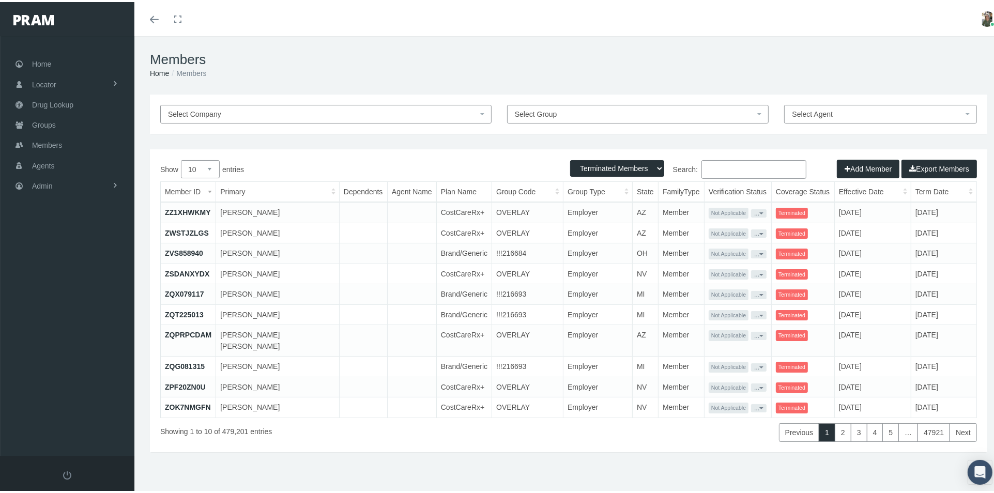
paste input "683619388"
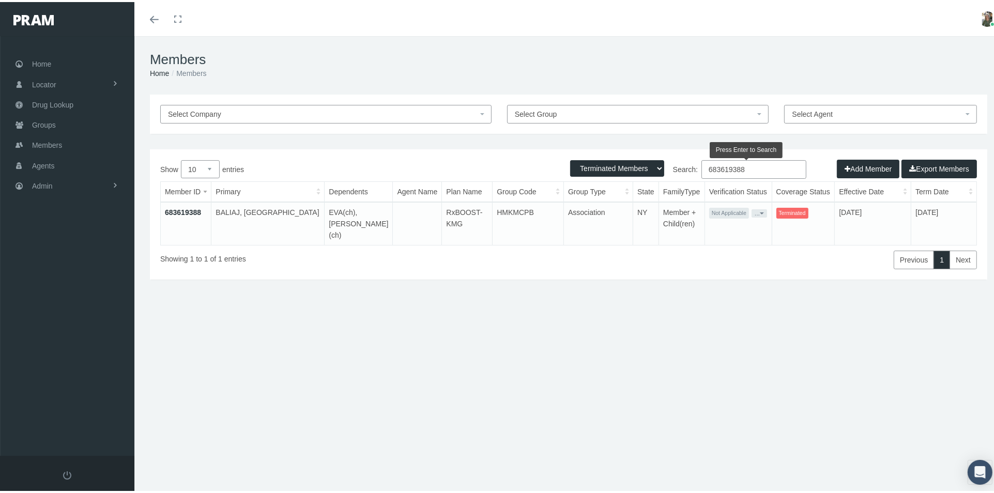
type input "683619388"
click at [176, 211] on link "683619388" at bounding box center [183, 210] width 36 height 8
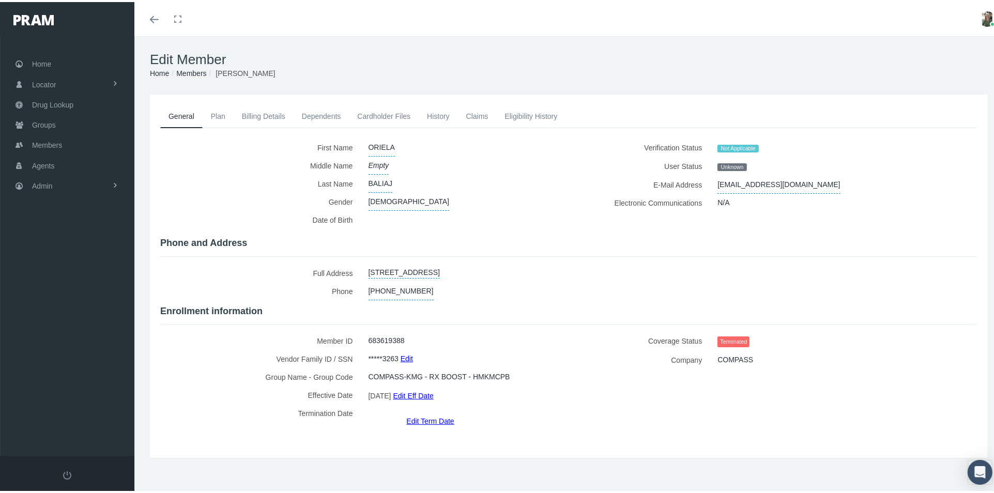
click at [536, 113] on link "Eligibility History" at bounding box center [530, 114] width 69 height 23
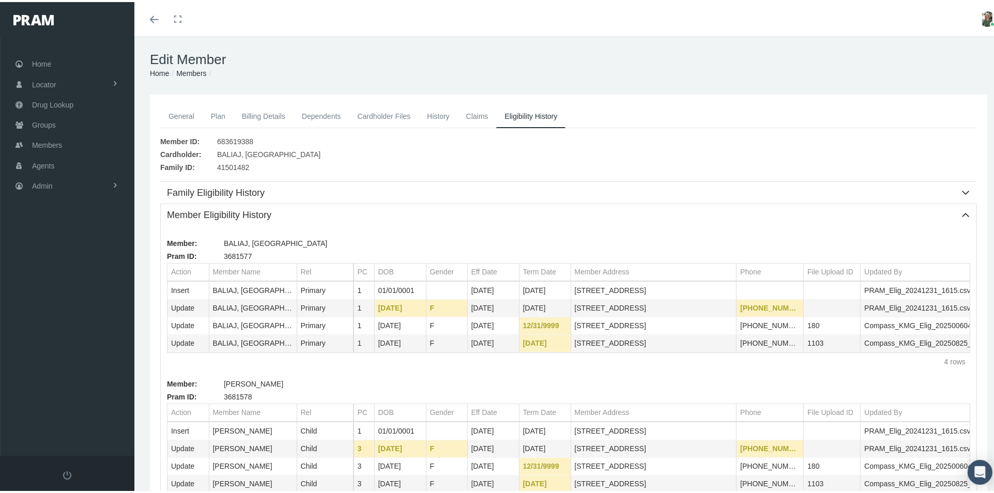
click at [447, 109] on link "History" at bounding box center [438, 114] width 39 height 23
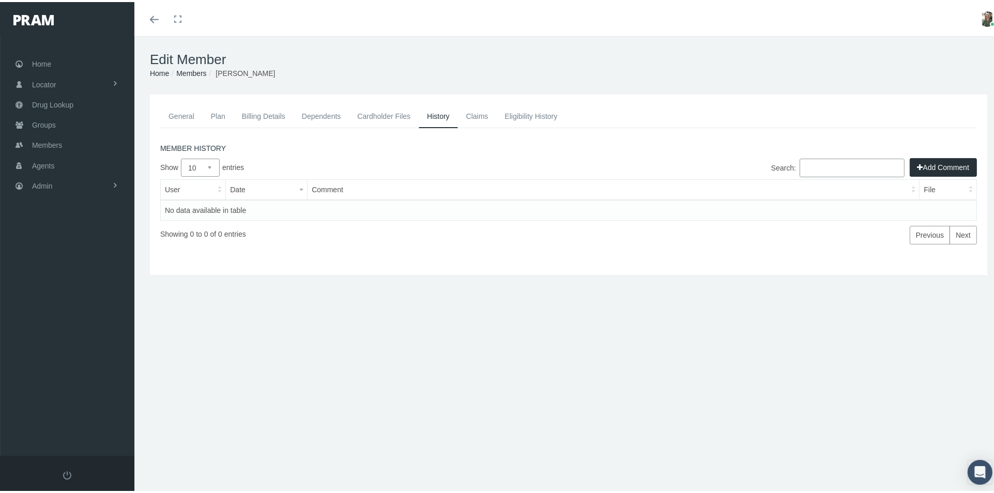
click at [178, 111] on link "General" at bounding box center [181, 114] width 42 height 23
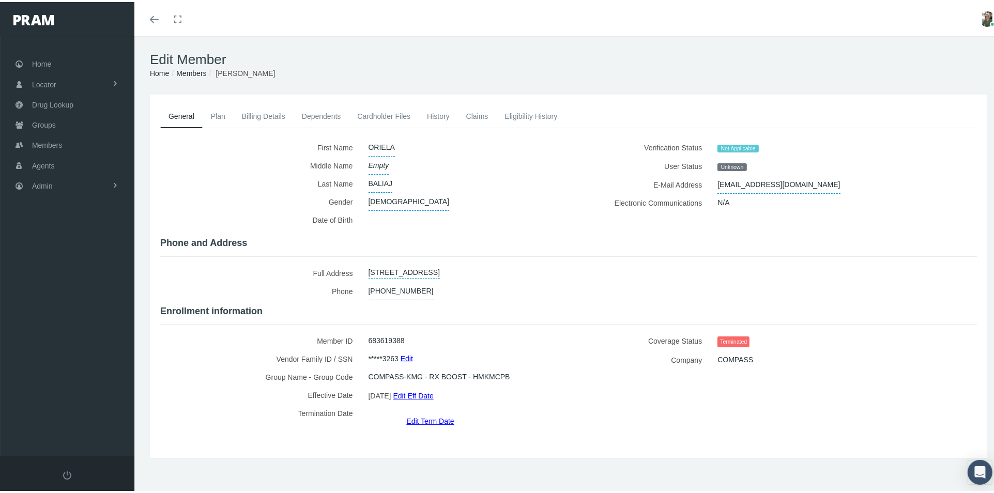
click at [425, 411] on link "Edit Term Date" at bounding box center [430, 418] width 48 height 15
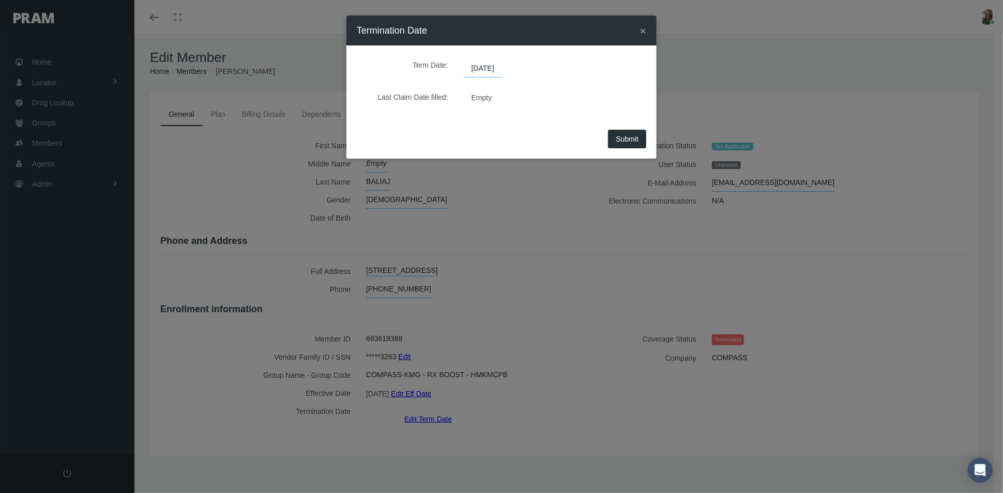
click at [502, 65] on span "09/17/2025" at bounding box center [483, 69] width 38 height 18
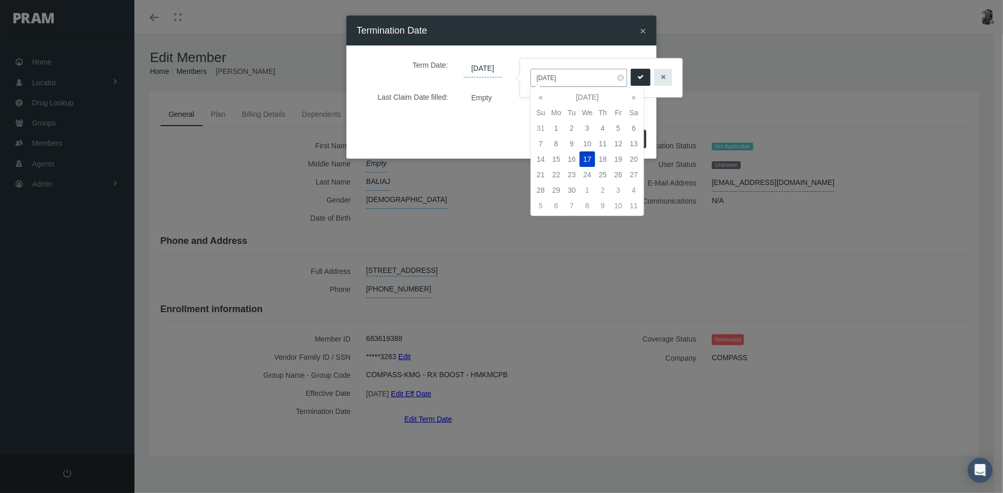
click at [502, 71] on span "09/17/2025" at bounding box center [483, 69] width 38 height 18
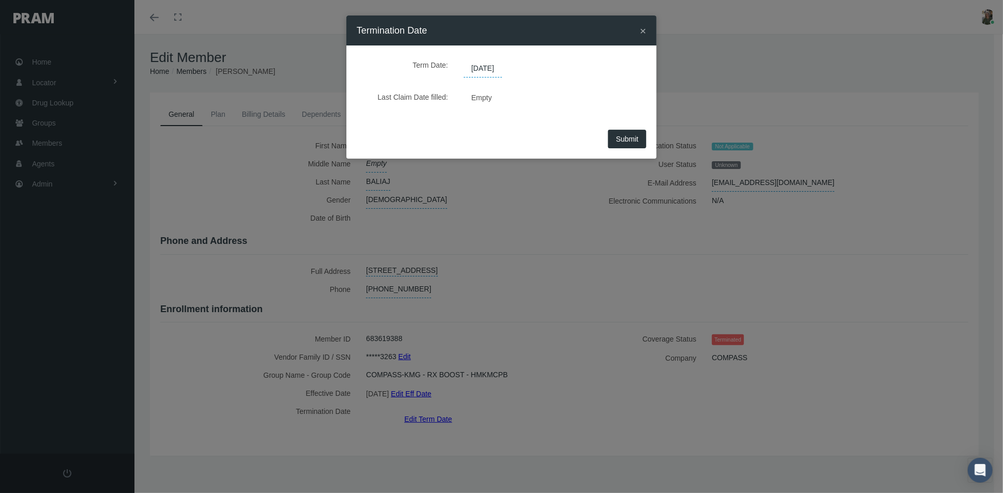
click at [502, 65] on span "09/17/2025" at bounding box center [483, 69] width 38 height 18
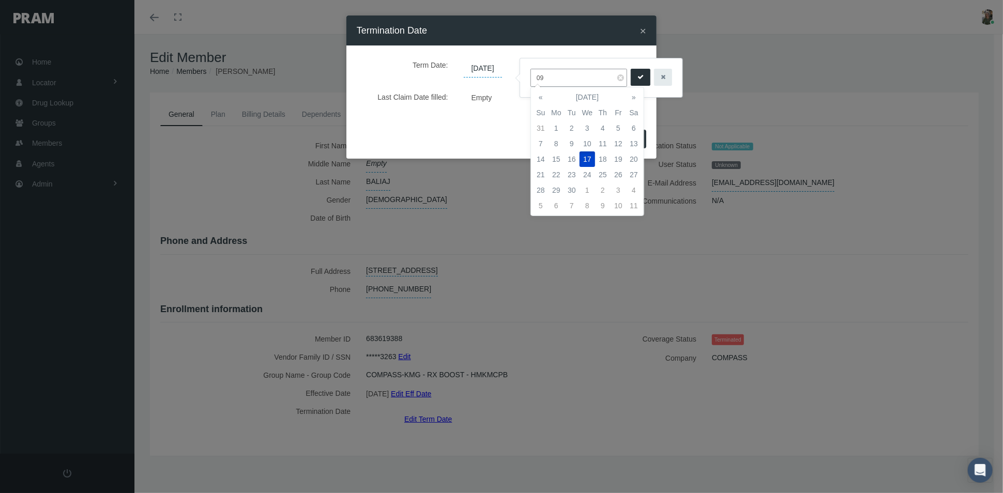
type input "0"
type input "05/31/2025"
click at [633, 82] on button "submit" at bounding box center [641, 77] width 20 height 17
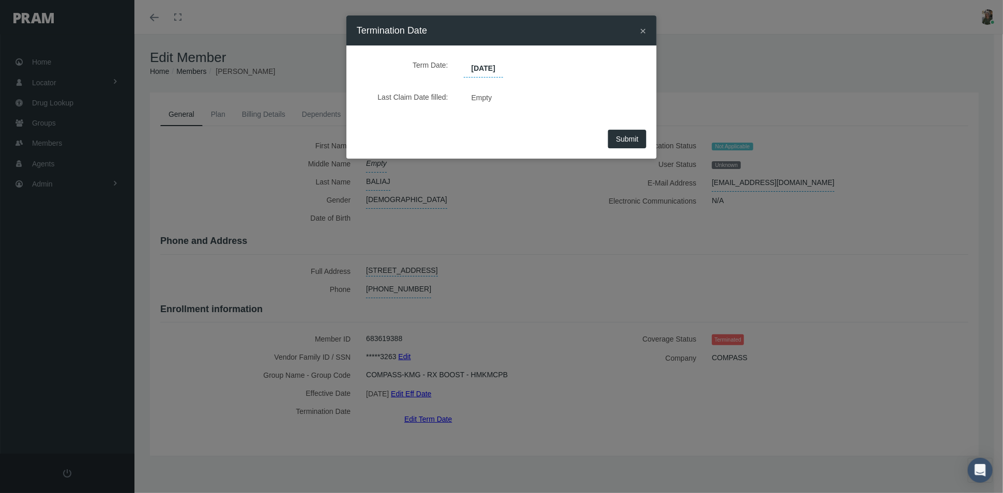
click at [626, 142] on span "Submit" at bounding box center [627, 139] width 23 height 8
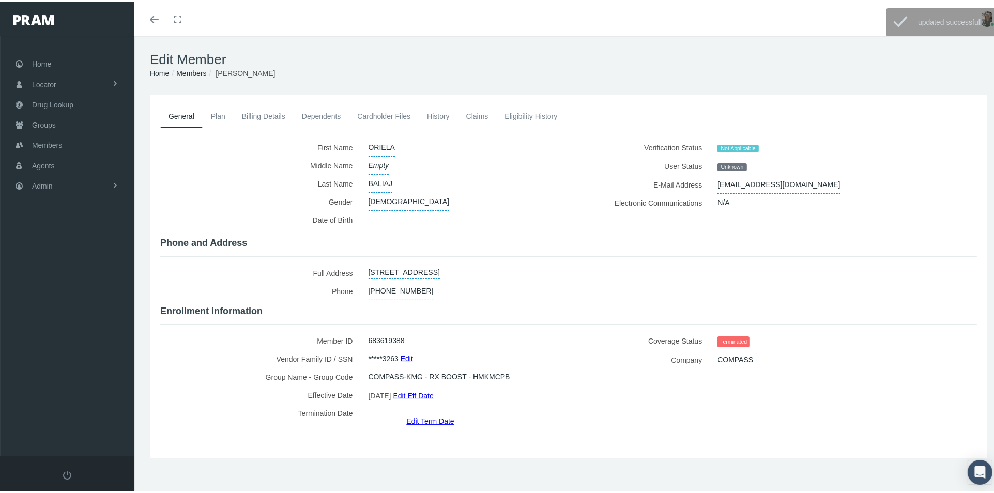
drag, startPoint x: 446, startPoint y: 114, endPoint x: 457, endPoint y: 115, distance: 11.4
click at [446, 114] on link "History" at bounding box center [438, 114] width 39 height 23
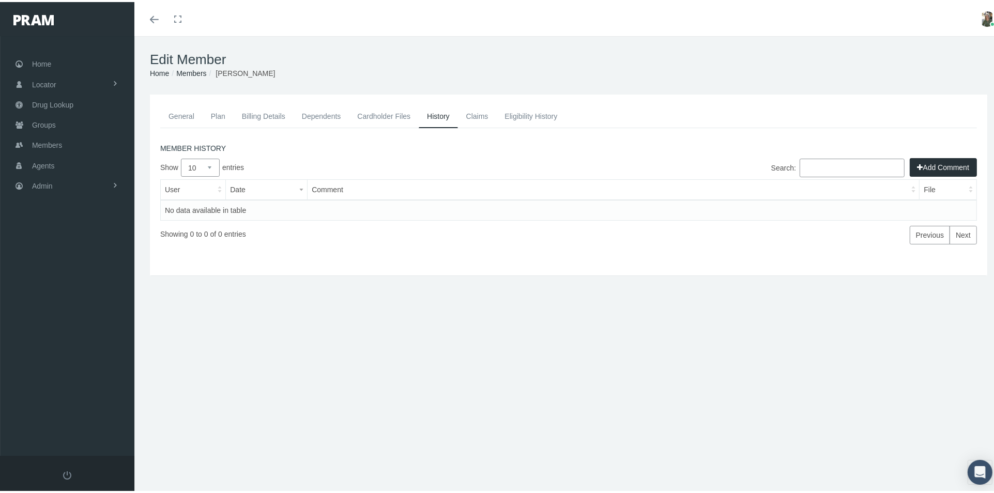
click at [913, 161] on button "Add Comment" at bounding box center [943, 165] width 67 height 19
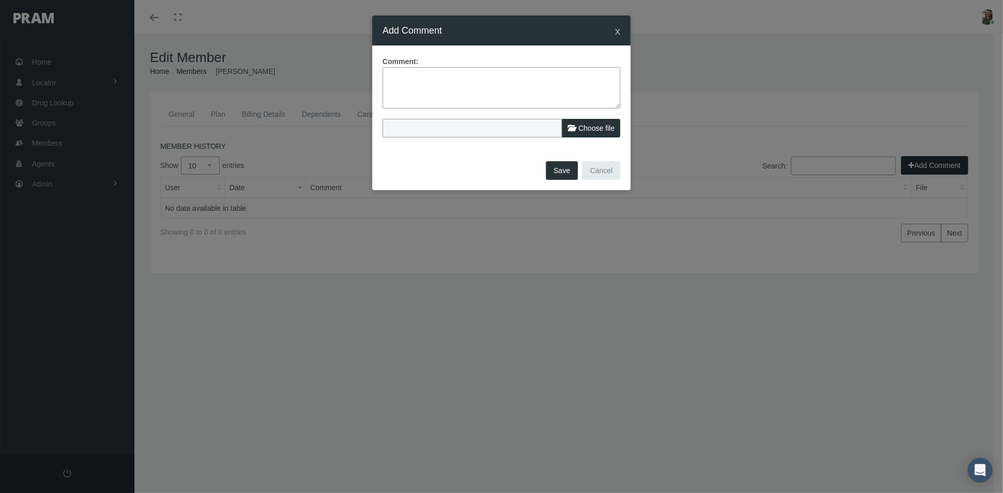
click at [390, 83] on textarea at bounding box center [501, 87] width 238 height 41
type textarea "Adjusted term date to file term date-no claims"
click at [553, 167] on button "Save" at bounding box center [562, 170] width 32 height 19
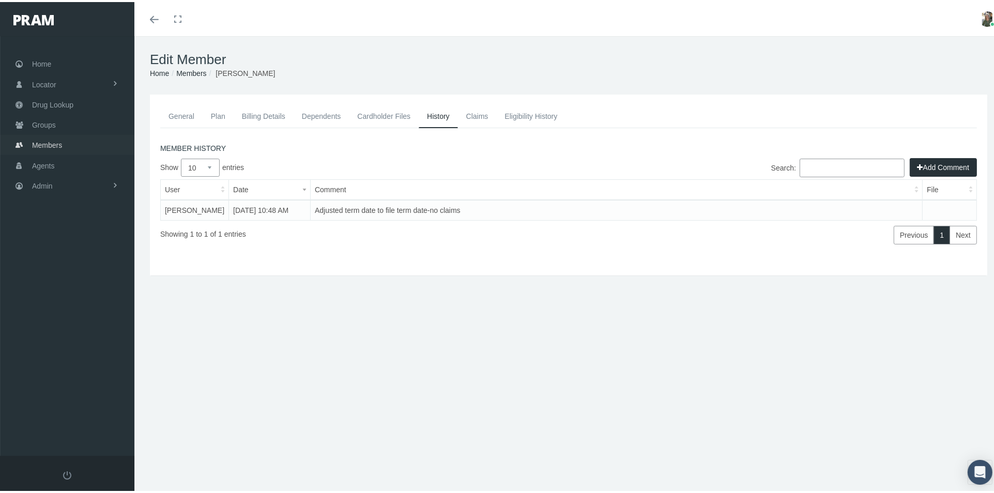
click at [45, 142] on span "Members" at bounding box center [47, 143] width 30 height 20
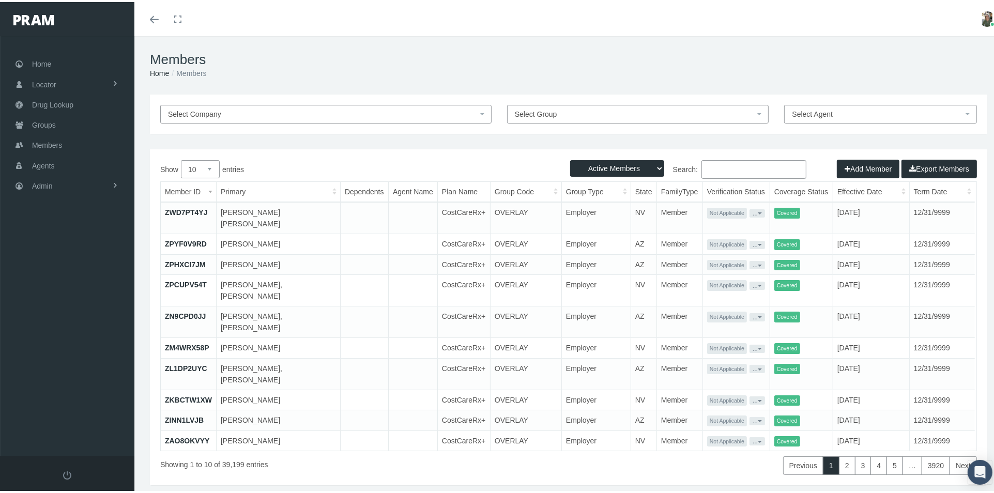
click at [652, 168] on select "Active Members Terminated Members Active & Terminated" at bounding box center [617, 166] width 94 height 17
select select "2"
click at [570, 158] on select "Active Members Terminated Members Active & Terminated" at bounding box center [617, 166] width 94 height 17
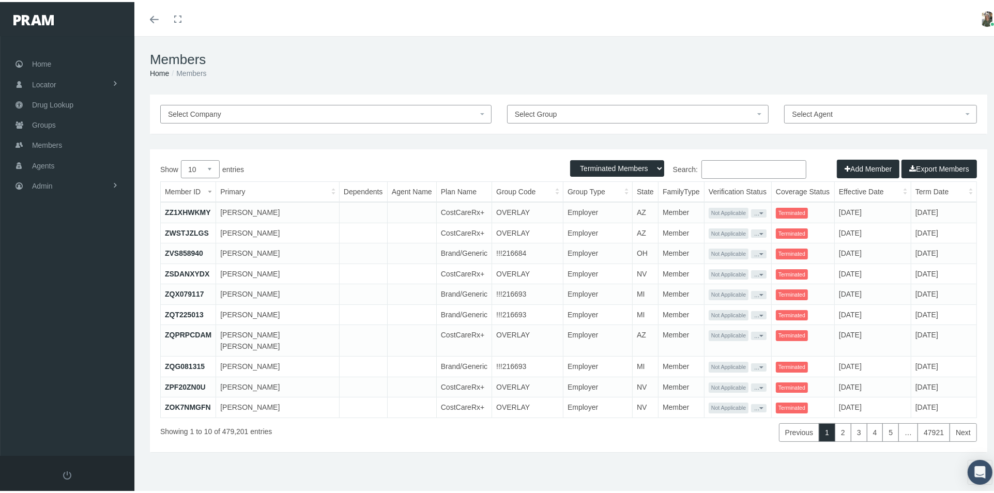
click at [710, 166] on input "Search:" at bounding box center [753, 167] width 105 height 19
paste input "683619388"
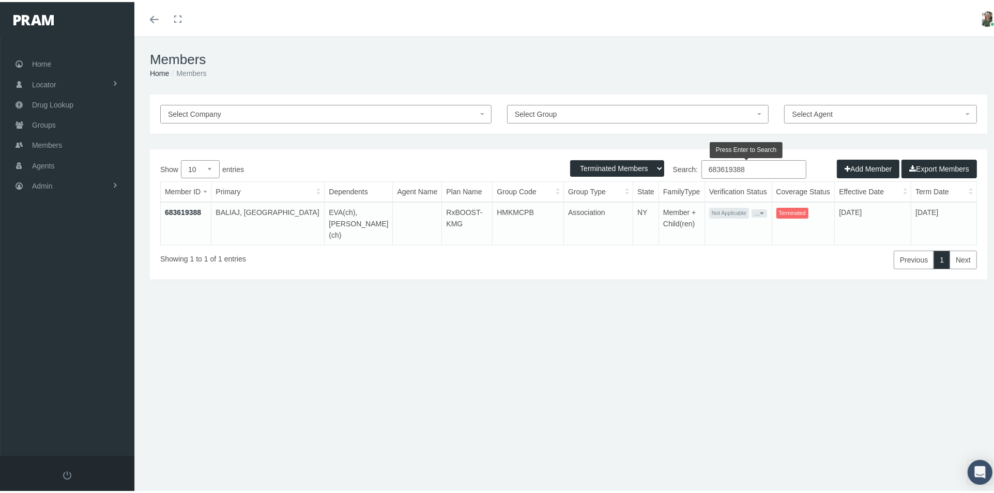
type input "683619388"
click at [173, 212] on link "683619388" at bounding box center [183, 210] width 36 height 8
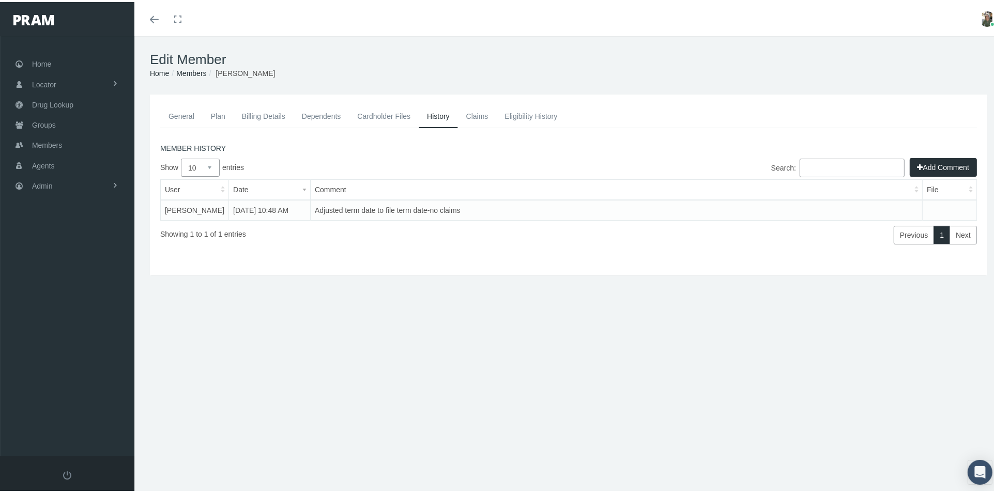
click at [478, 113] on link "Claims" at bounding box center [477, 114] width 39 height 23
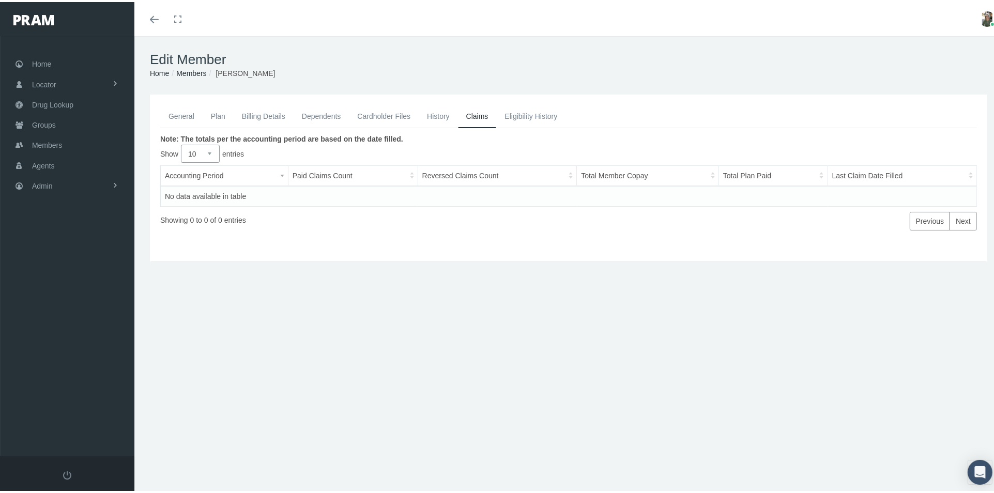
click at [181, 112] on link "General" at bounding box center [181, 114] width 42 height 23
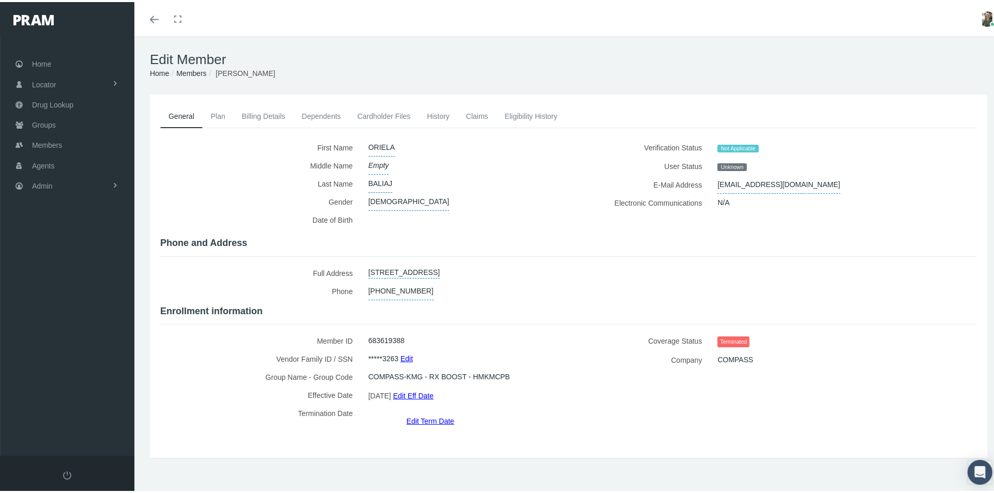
click at [441, 118] on link "History" at bounding box center [438, 114] width 39 height 23
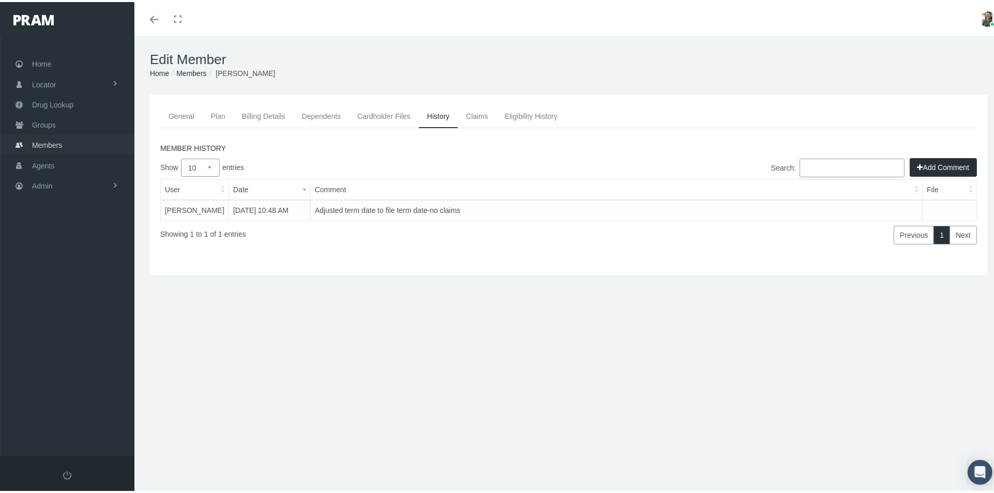
click at [39, 144] on span "Members" at bounding box center [47, 143] width 30 height 20
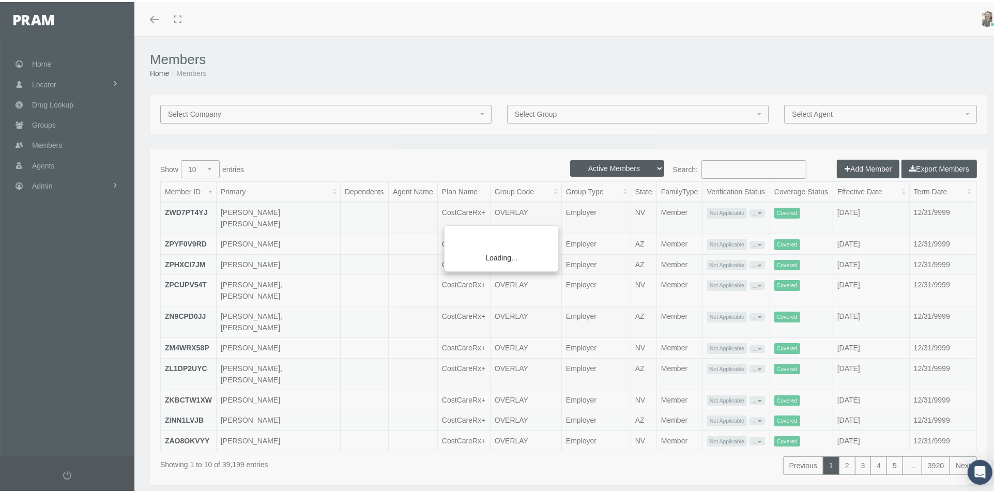
click at [594, 165] on div "Loading..." at bounding box center [497, 246] width 994 height 493
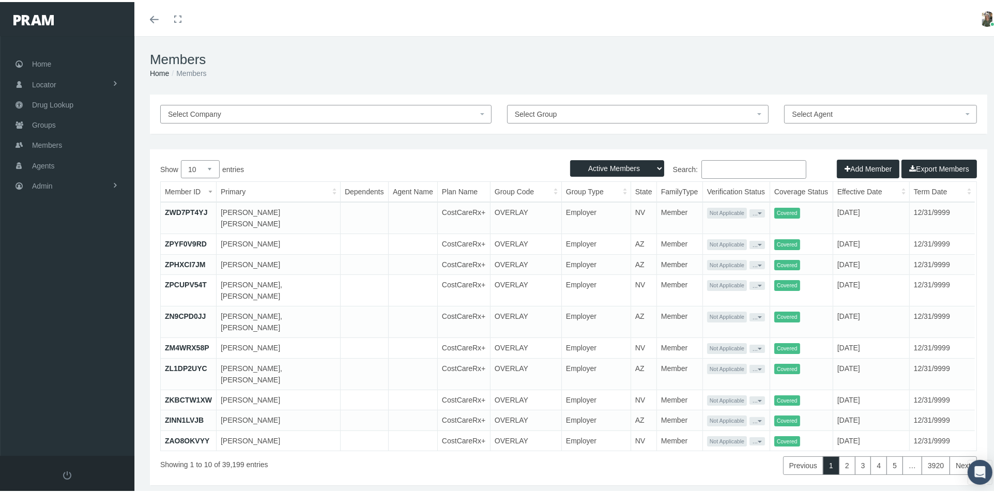
click at [594, 165] on select "Active Members Terminated Members Active & Terminated" at bounding box center [617, 166] width 94 height 17
select select "2"
click at [570, 158] on select "Active Members Terminated Members Active & Terminated" at bounding box center [617, 166] width 94 height 17
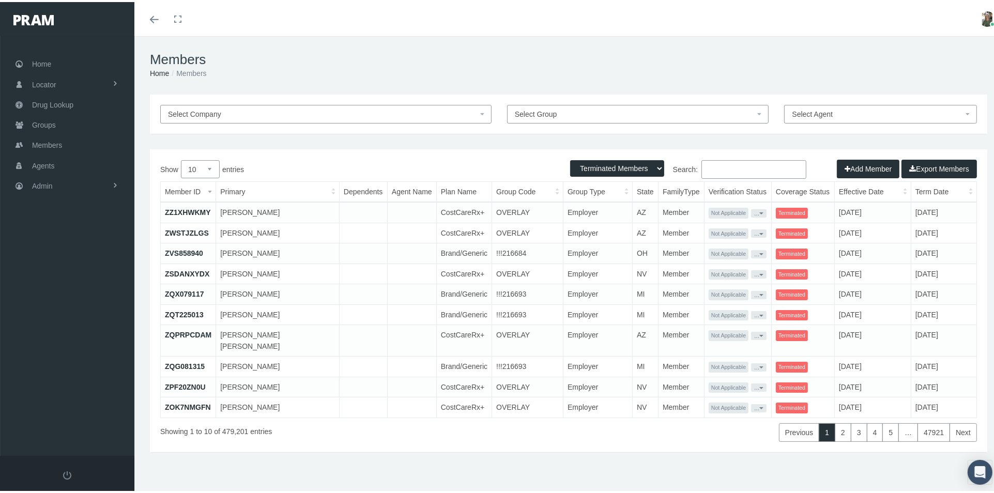
click at [732, 168] on input "Search:" at bounding box center [753, 167] width 105 height 19
paste input "683619388"
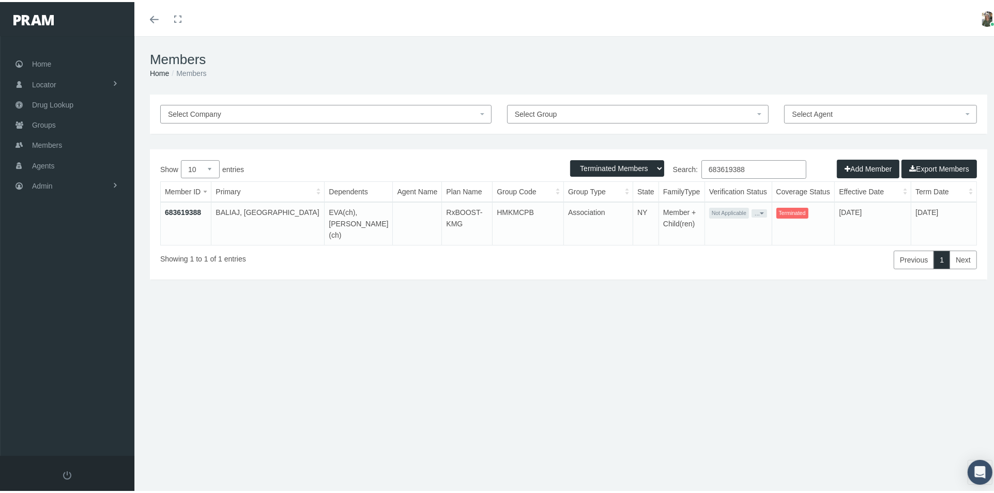
type input "683619388"
click at [180, 207] on link "683619388" at bounding box center [183, 210] width 36 height 8
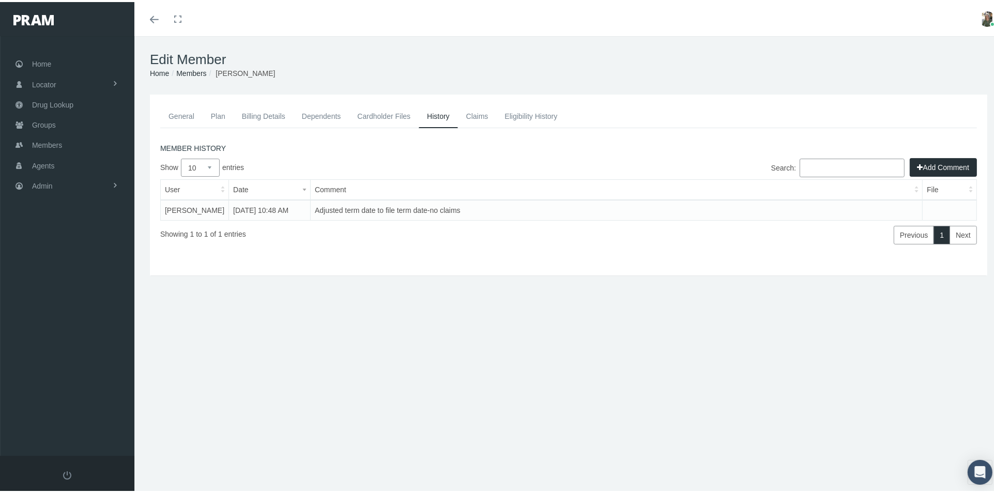
click at [325, 112] on link "Dependents" at bounding box center [322, 114] width 56 height 23
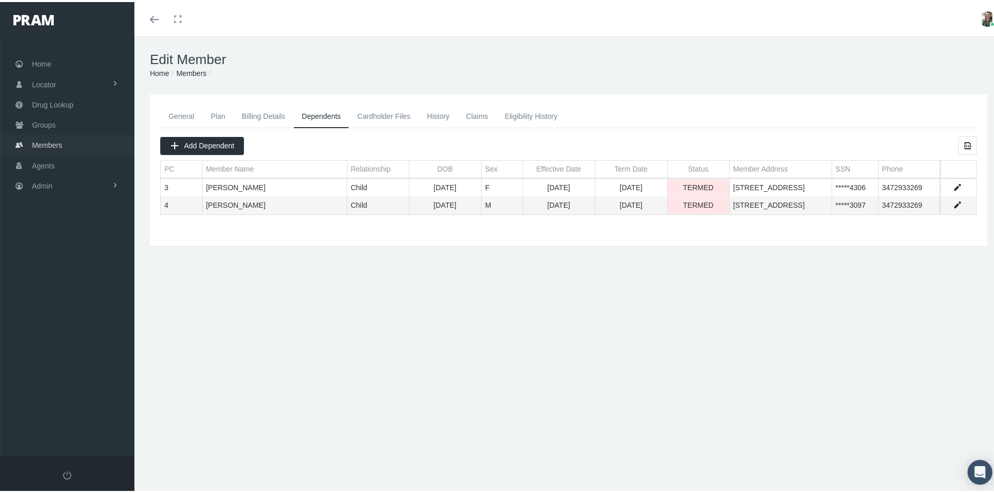
click at [58, 142] on span "Members" at bounding box center [47, 143] width 30 height 20
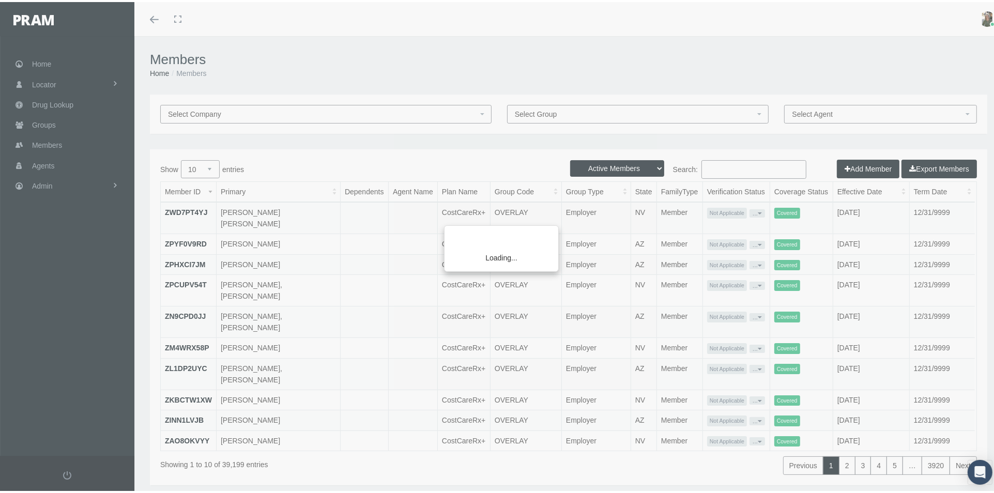
click at [577, 162] on div "Loading..." at bounding box center [497, 246] width 994 height 493
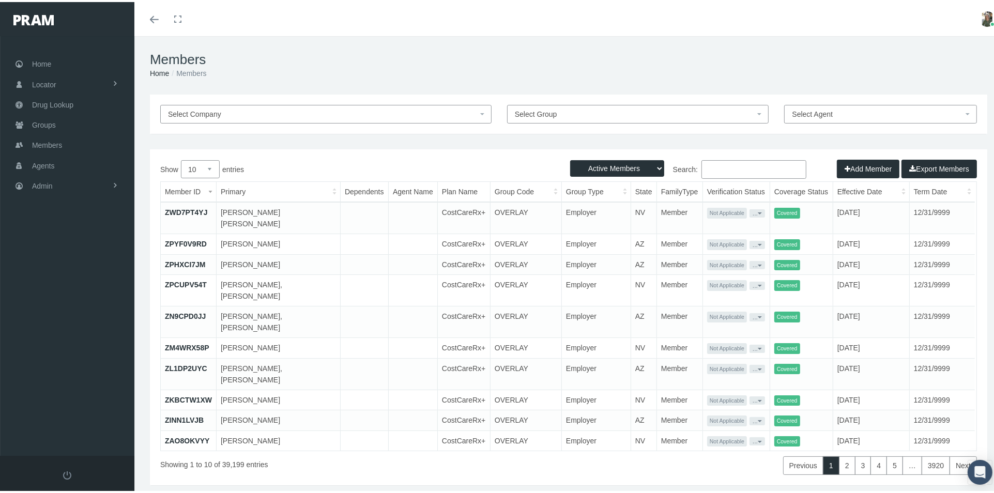
click at [579, 163] on select "Active Members Terminated Members Active & Terminated" at bounding box center [617, 166] width 94 height 17
select select "3"
click at [570, 158] on select "Active Members Terminated Members Active & Terminated" at bounding box center [617, 166] width 94 height 17
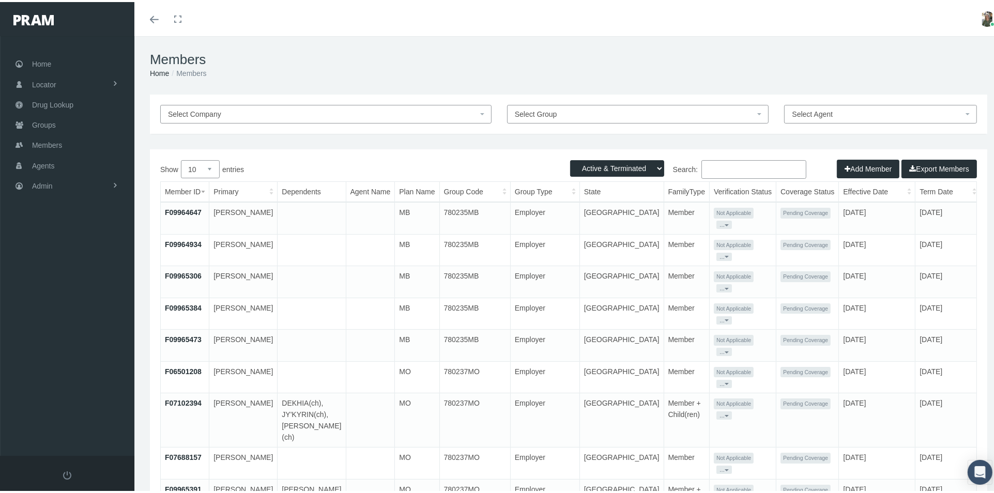
click at [708, 166] on input "Search:" at bounding box center [753, 167] width 105 height 19
paste input "683702285"
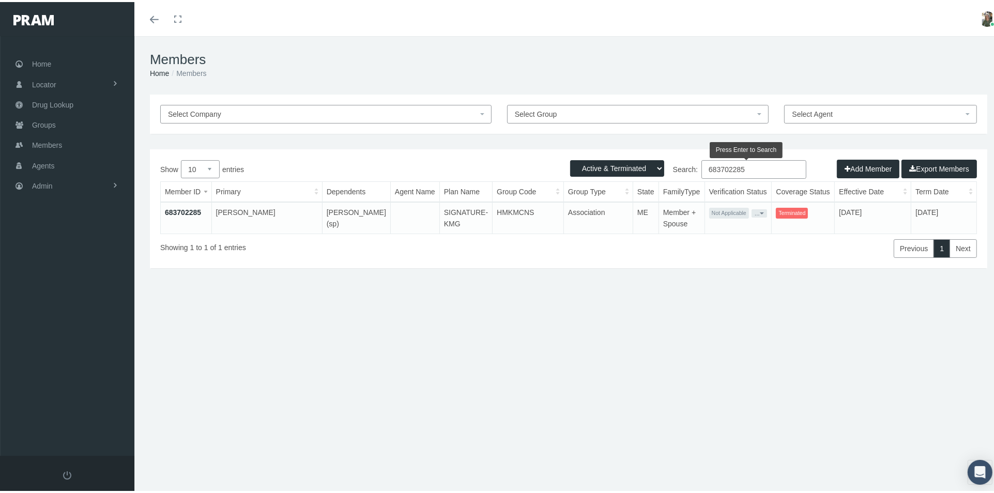
type input "683702285"
click at [181, 212] on link "683702285" at bounding box center [183, 210] width 36 height 8
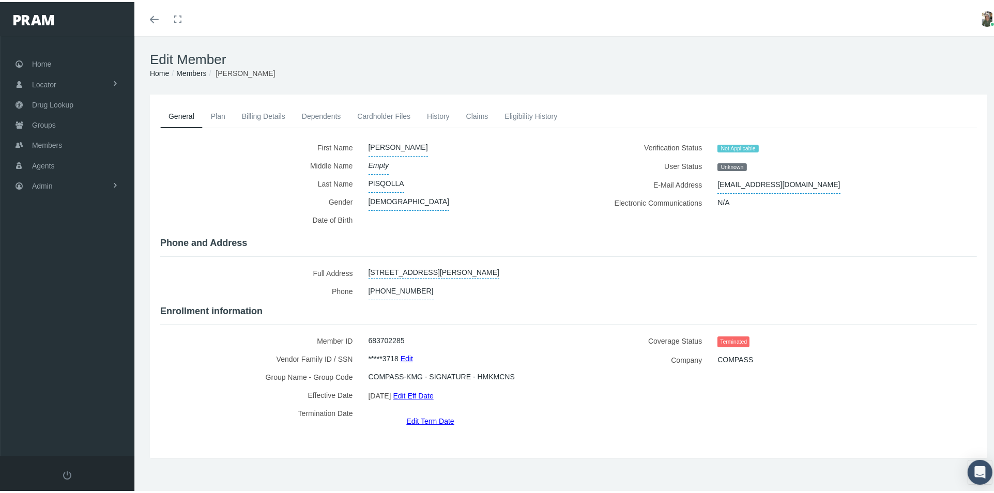
click at [472, 113] on link "Claims" at bounding box center [477, 114] width 39 height 23
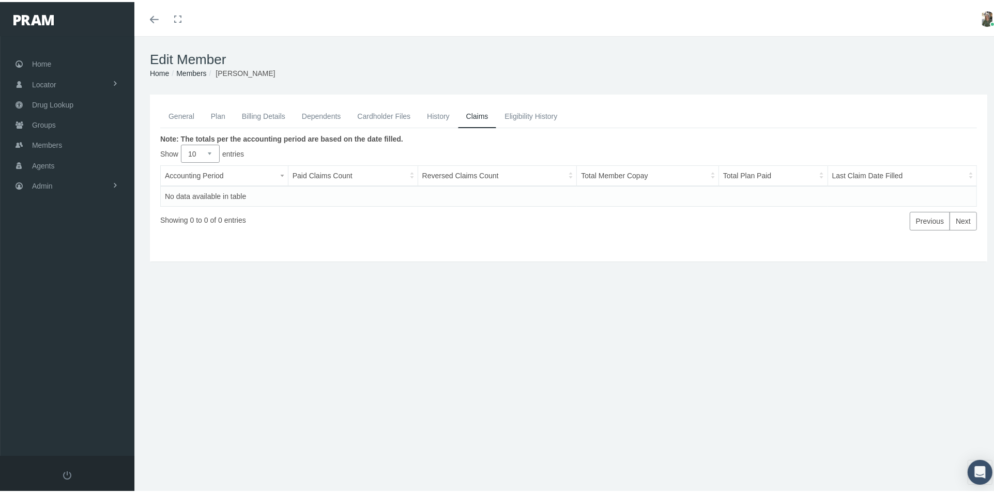
click at [184, 108] on link "General" at bounding box center [181, 114] width 42 height 23
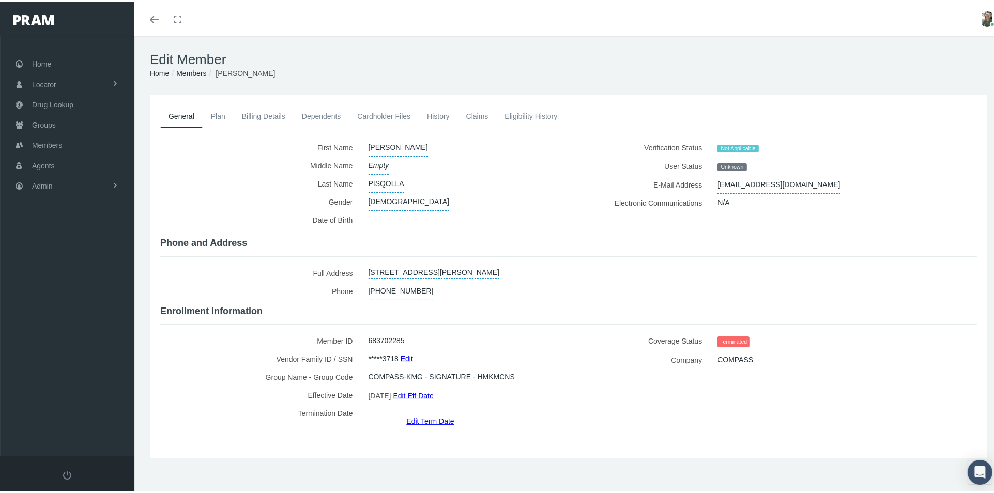
click at [302, 116] on link "Dependents" at bounding box center [322, 114] width 56 height 23
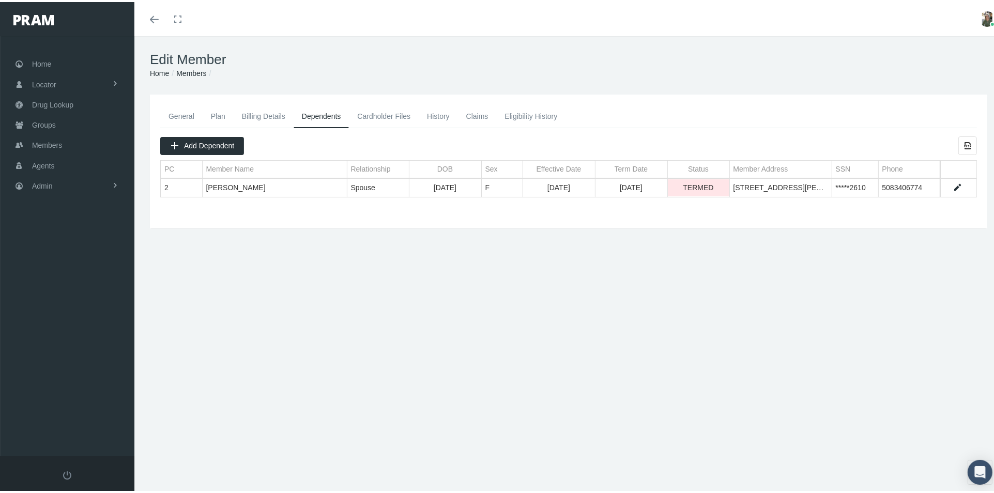
click at [184, 114] on link "General" at bounding box center [181, 114] width 42 height 23
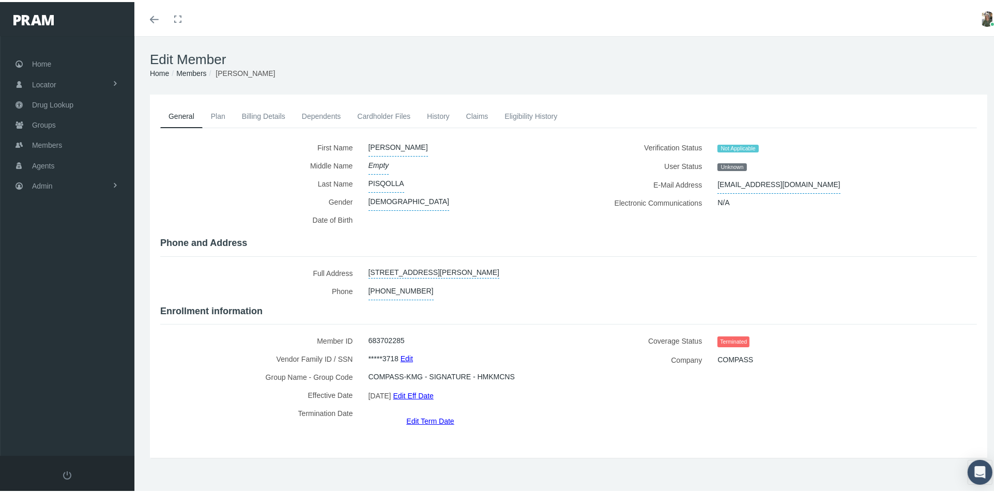
click at [432, 411] on link "Edit Term Date" at bounding box center [430, 418] width 48 height 15
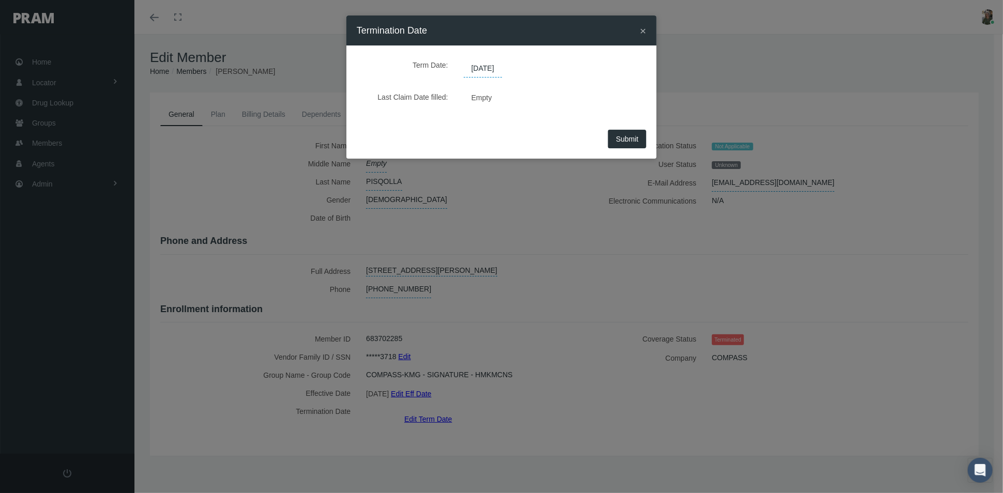
click at [642, 27] on span "×" at bounding box center [643, 31] width 6 height 12
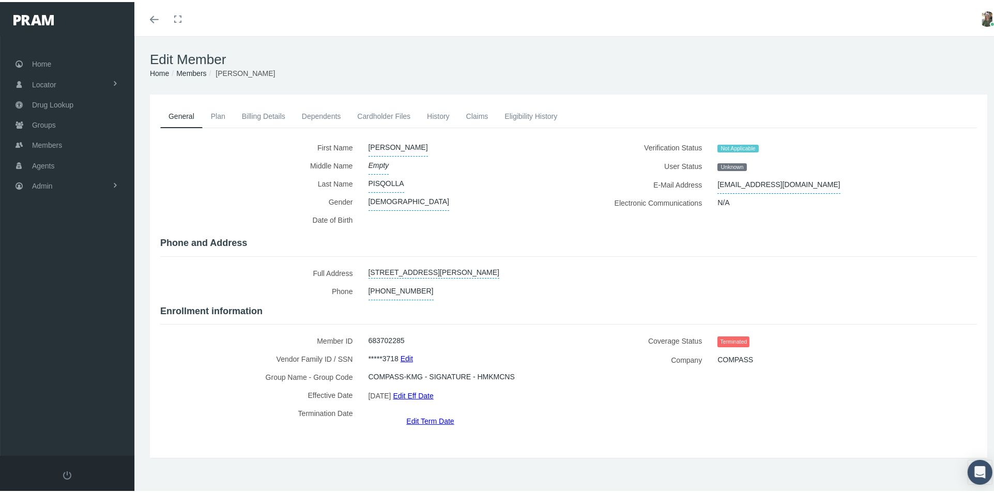
click at [436, 114] on link "History" at bounding box center [438, 114] width 39 height 23
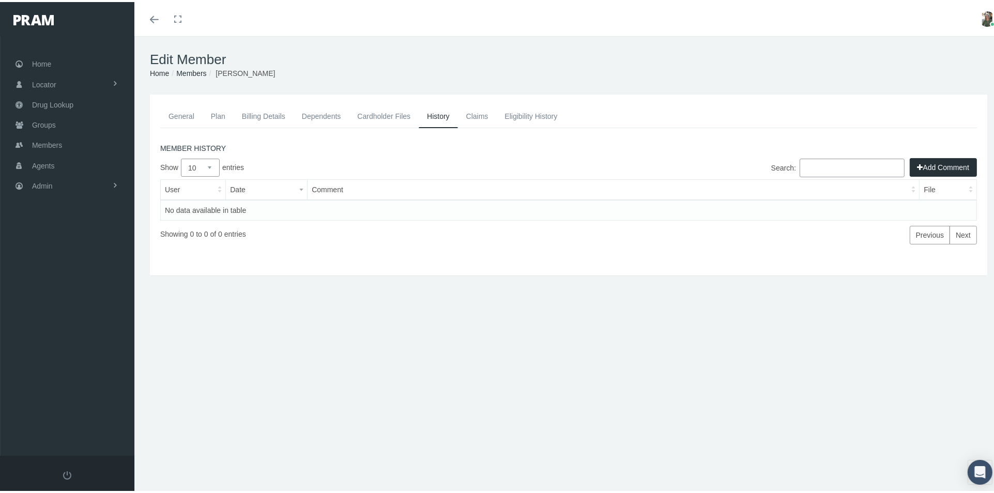
click at [478, 110] on link "Claims" at bounding box center [477, 114] width 39 height 23
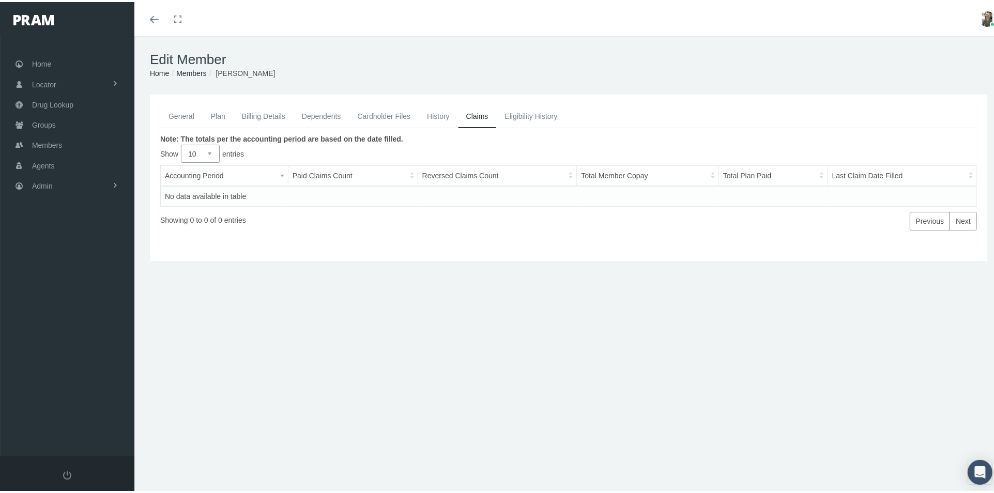
click at [172, 115] on link "General" at bounding box center [181, 114] width 42 height 23
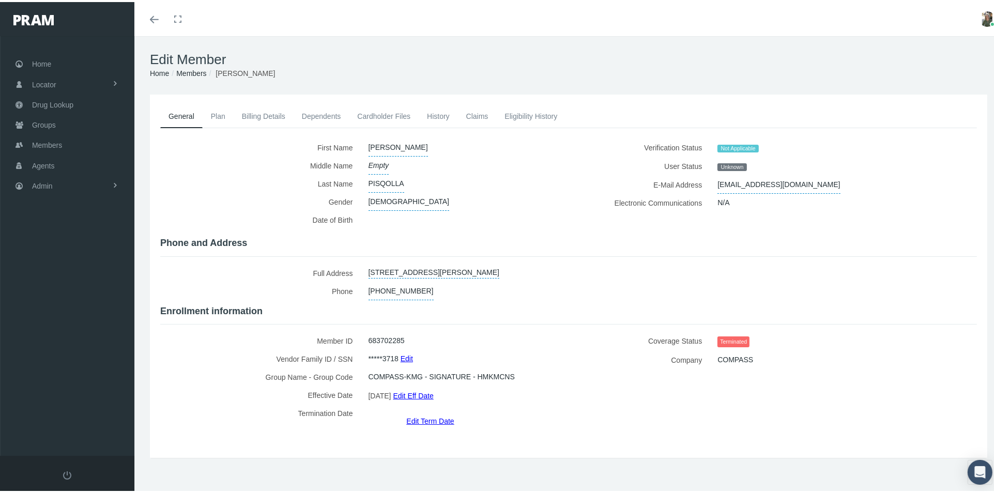
click at [425, 411] on link "Edit Term Date" at bounding box center [430, 418] width 48 height 15
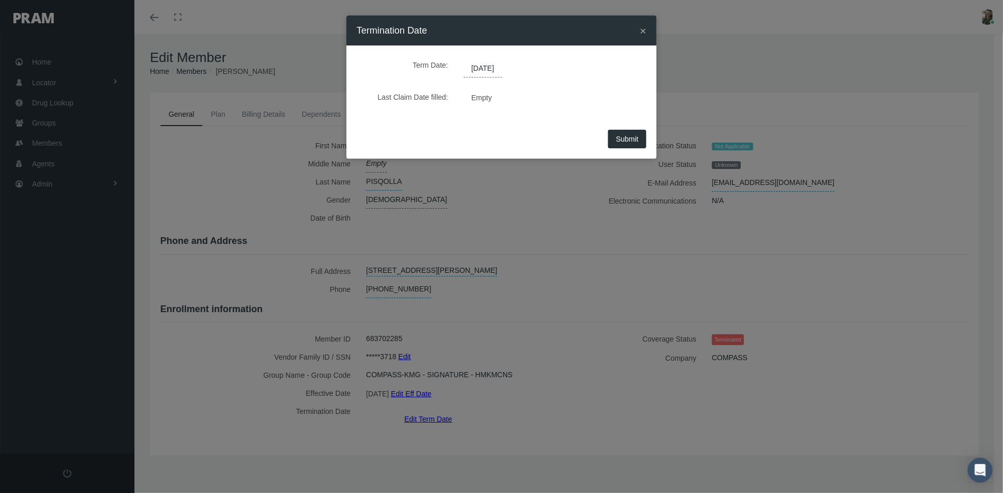
click at [502, 66] on span "09/26/2025" at bounding box center [483, 69] width 38 height 18
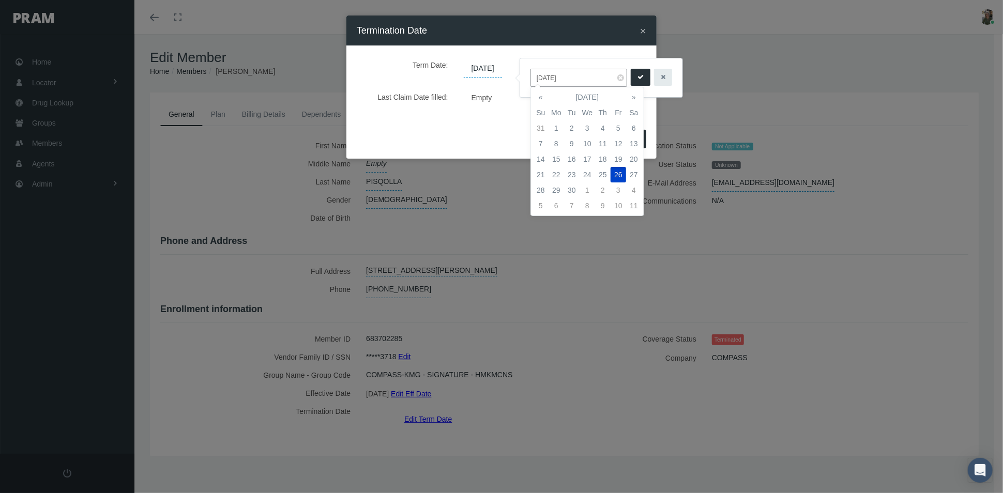
drag, startPoint x: 567, startPoint y: 79, endPoint x: 519, endPoint y: 77, distance: 47.6
click at [519, 77] on div "09/26/2025" at bounding box center [600, 78] width 163 height 40
type input "06/30/2025"
click at [641, 76] on icon "submit" at bounding box center [640, 77] width 6 height 10
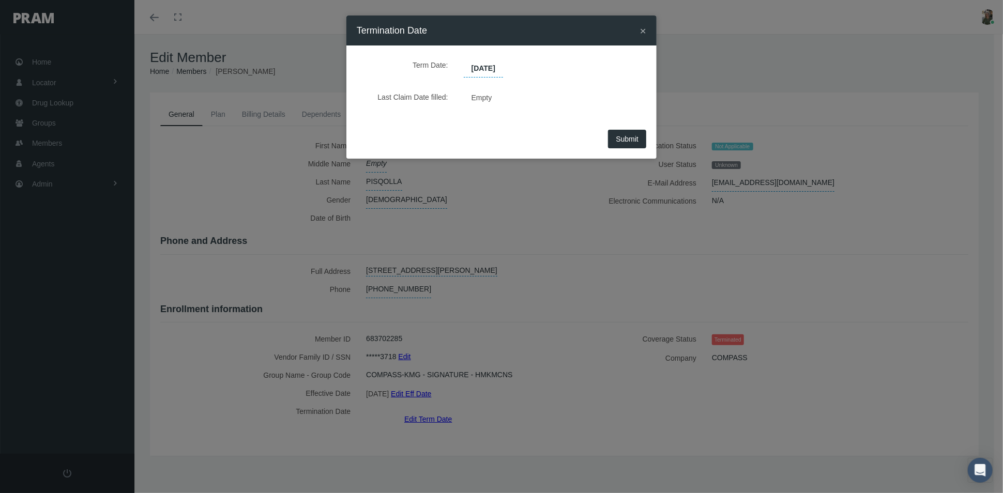
click at [619, 137] on span "Submit" at bounding box center [627, 139] width 23 height 8
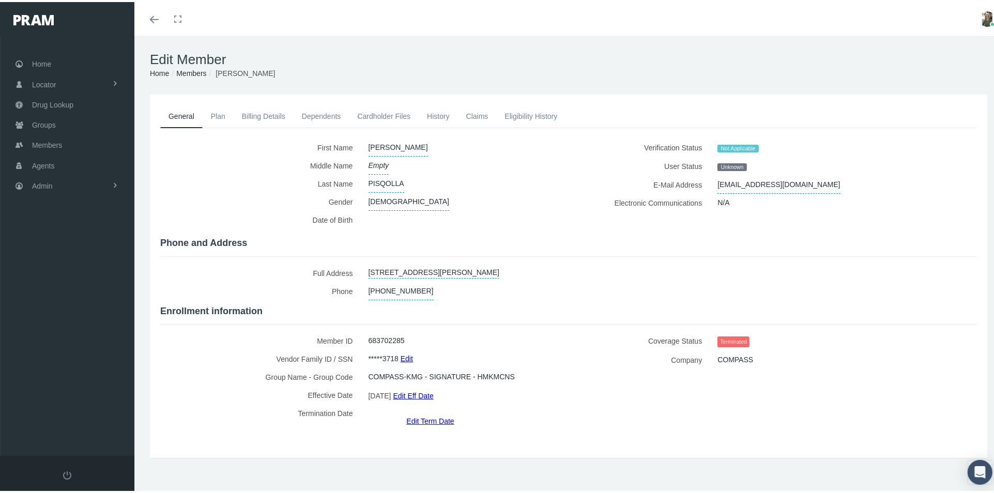
click at [428, 113] on link "History" at bounding box center [438, 114] width 39 height 23
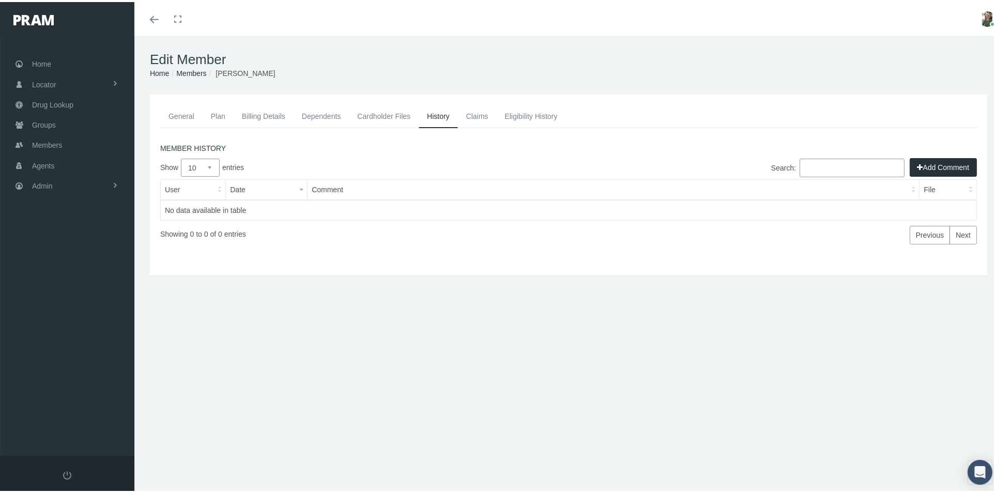
click at [920, 164] on button "Add Comment" at bounding box center [943, 165] width 67 height 19
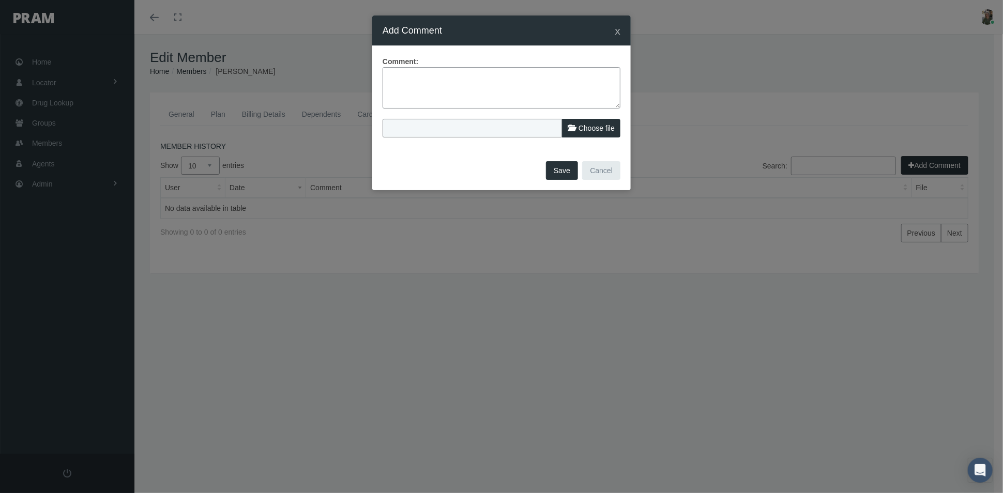
click at [427, 82] on textarea at bounding box center [501, 87] width 238 height 41
click at [506, 76] on textarea "Adjusted term date to file term date" at bounding box center [501, 87] width 238 height 41
type textarea "Adjusted term date to file term date-no claims"
click at [561, 167] on button "Save" at bounding box center [562, 170] width 32 height 19
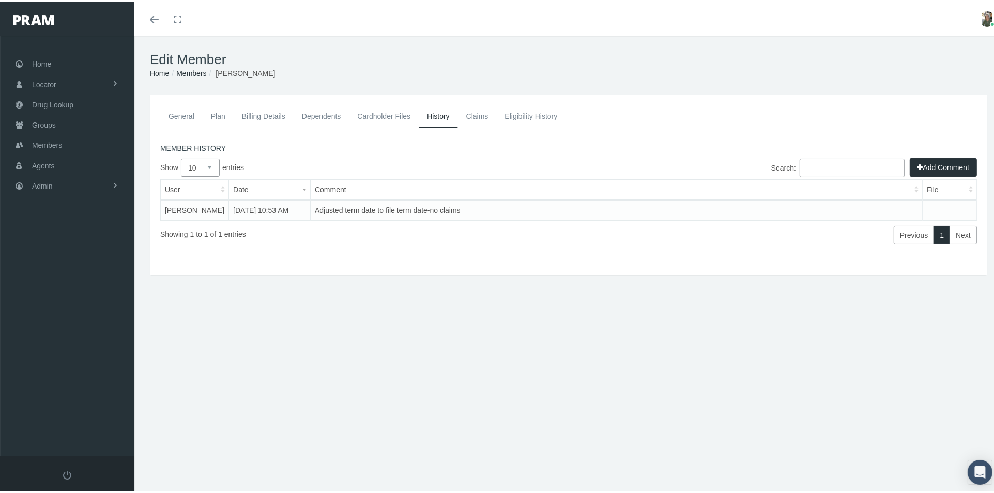
click at [177, 115] on link "General" at bounding box center [181, 114] width 42 height 23
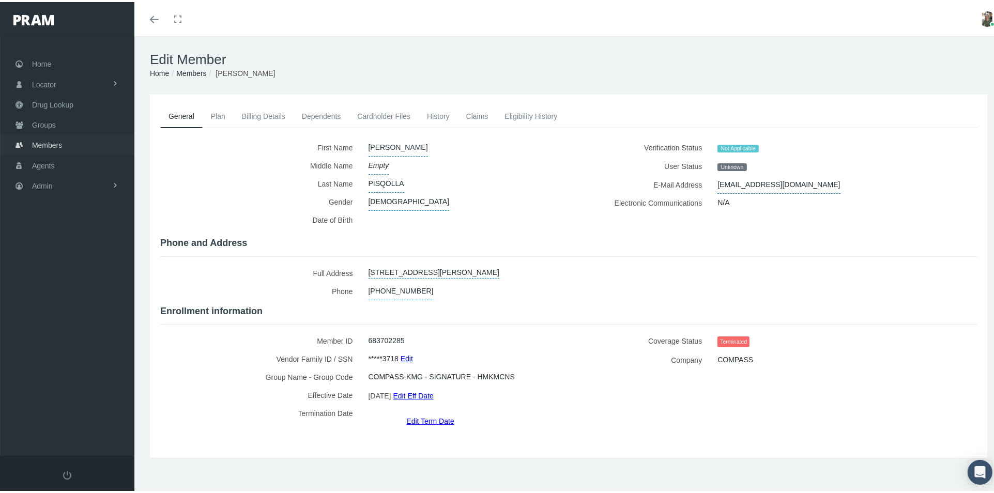
click at [49, 143] on span "Members" at bounding box center [47, 143] width 30 height 20
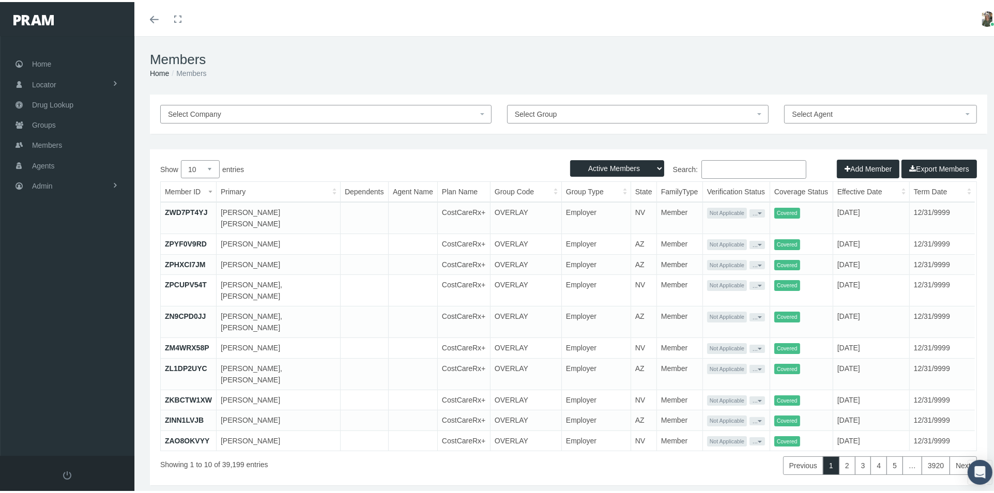
click at [637, 164] on select "Active Members Terminated Members Active & Terminated" at bounding box center [617, 166] width 94 height 17
select select "2"
click at [570, 158] on select "Active Members Terminated Members Active & Terminated" at bounding box center [617, 166] width 94 height 17
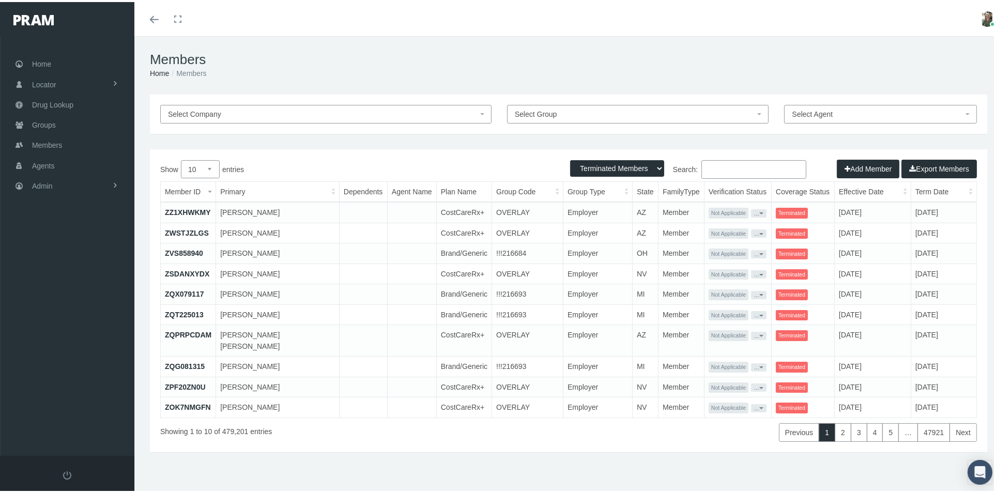
click at [705, 169] on input "Search:" at bounding box center [753, 167] width 105 height 19
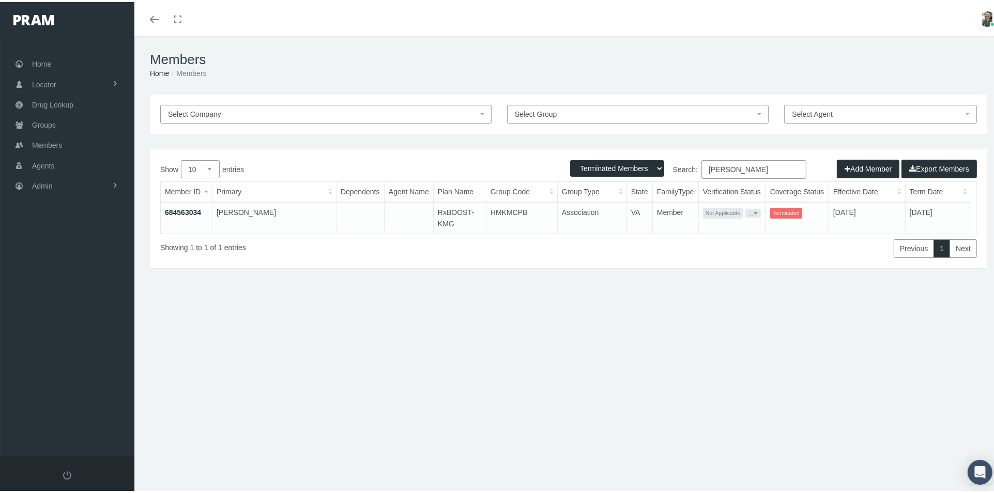
type input "marian akers"
click at [174, 213] on td "684563034" at bounding box center [186, 216] width 51 height 32
click at [180, 211] on link "684563034" at bounding box center [183, 210] width 36 height 8
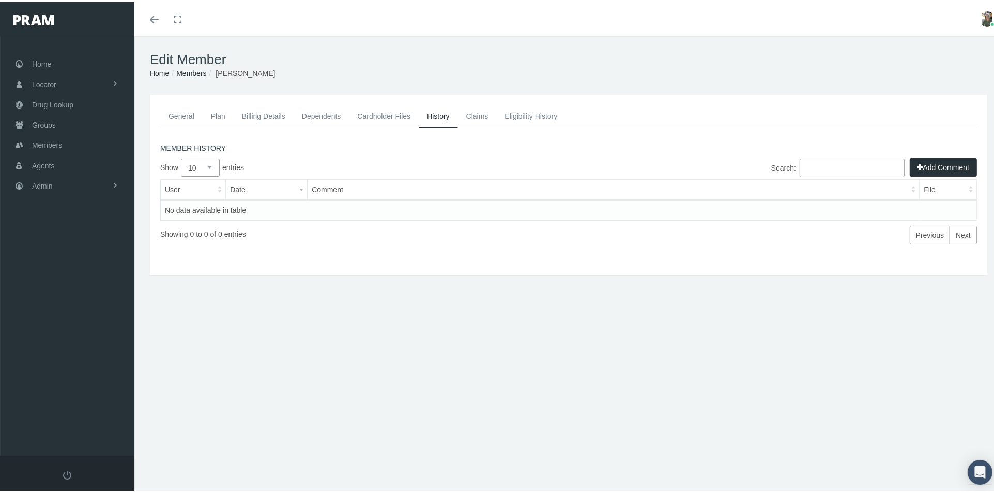
click at [185, 117] on link "General" at bounding box center [181, 114] width 42 height 23
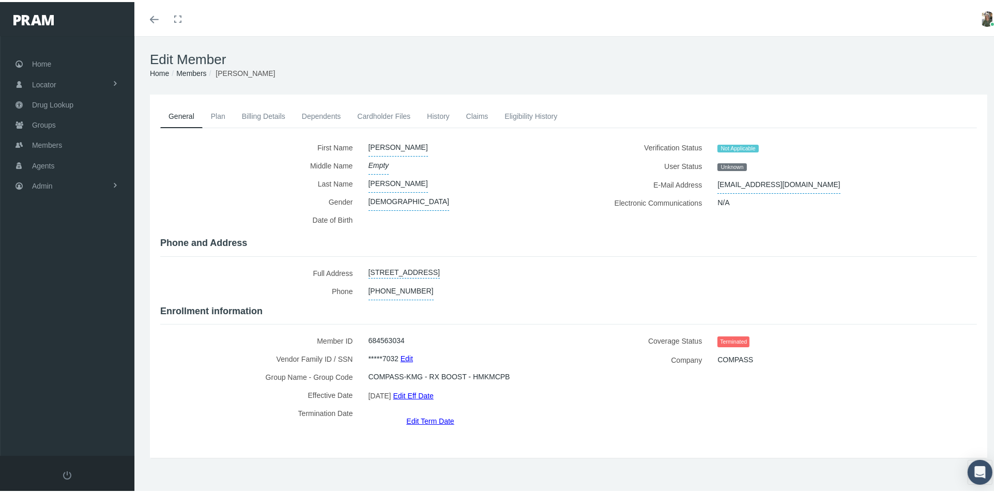
click at [416, 411] on link "Edit Term Date" at bounding box center [430, 418] width 48 height 15
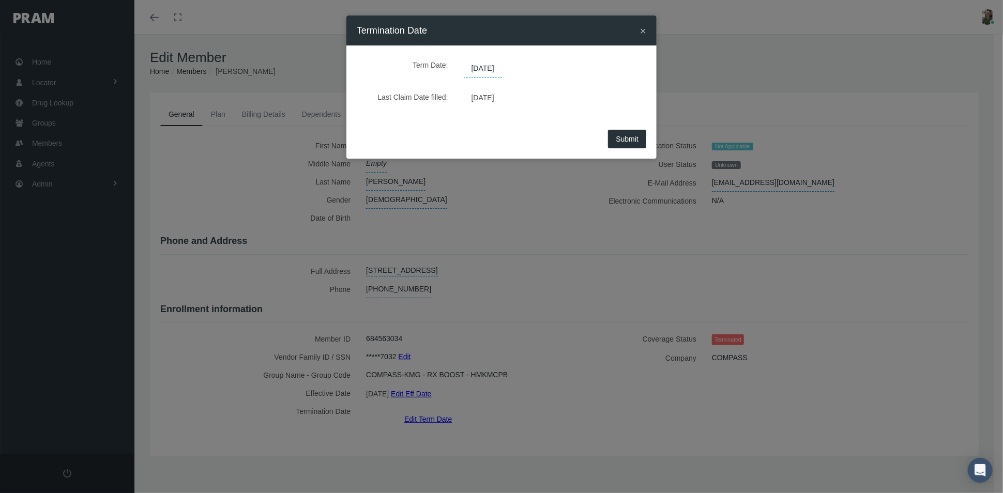
click at [502, 66] on span "09/17/2025" at bounding box center [483, 69] width 38 height 18
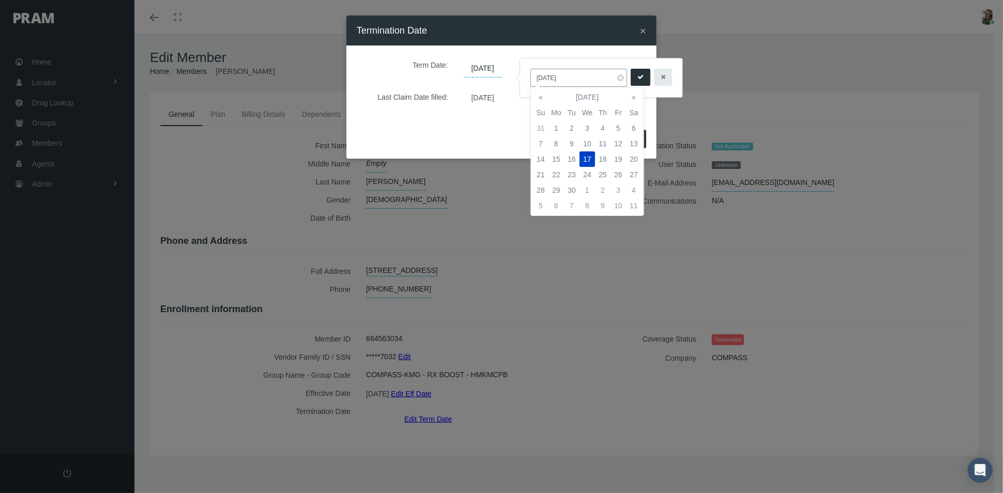
drag, startPoint x: 567, startPoint y: 75, endPoint x: 532, endPoint y: 70, distance: 34.6
click at [532, 70] on input "09/17/2025" at bounding box center [578, 78] width 97 height 18
type input "06/30/2025"
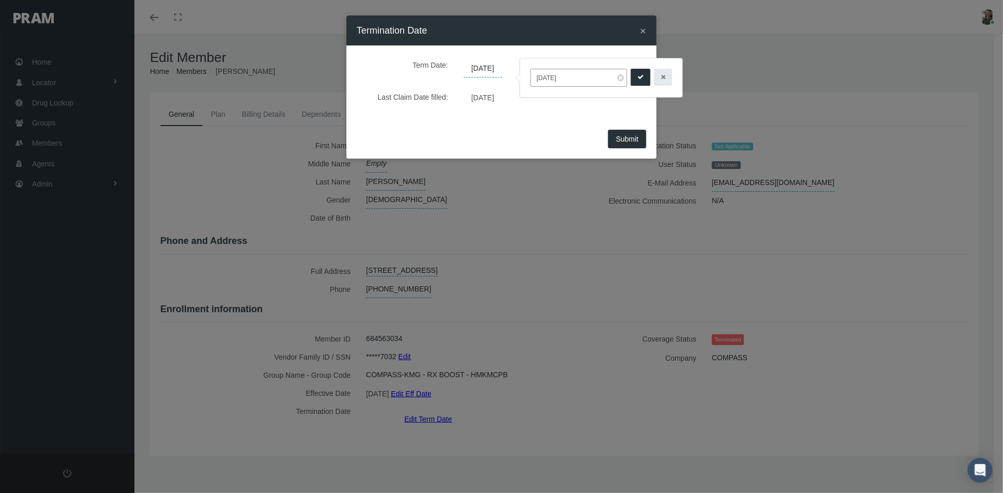
click at [637, 77] on icon "submit" at bounding box center [640, 77] width 6 height 10
click at [616, 141] on span "Submit" at bounding box center [627, 139] width 23 height 8
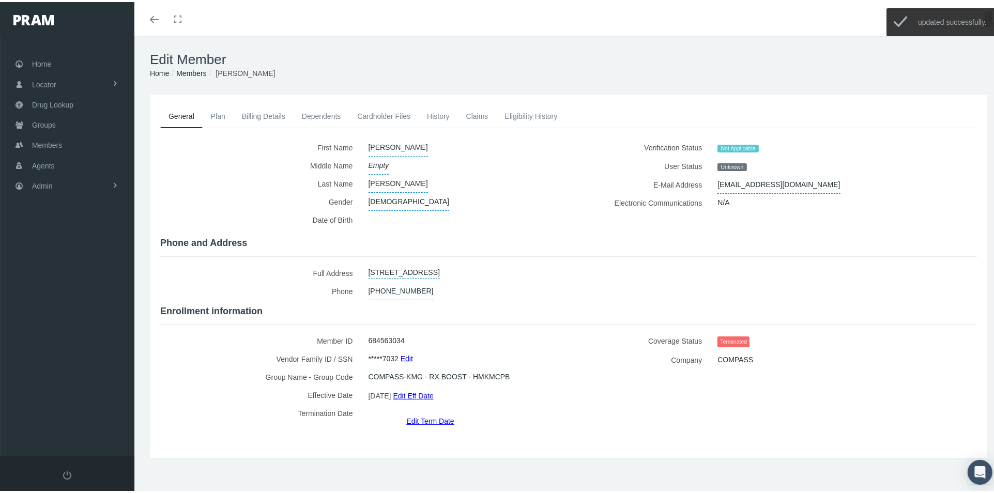
click at [445, 113] on link "History" at bounding box center [438, 114] width 39 height 23
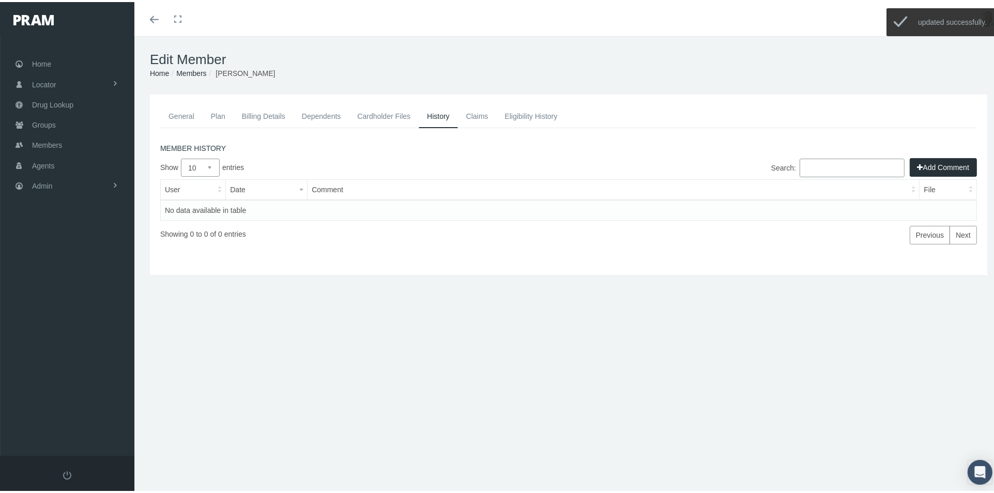
click at [471, 115] on link "Claims" at bounding box center [477, 114] width 39 height 23
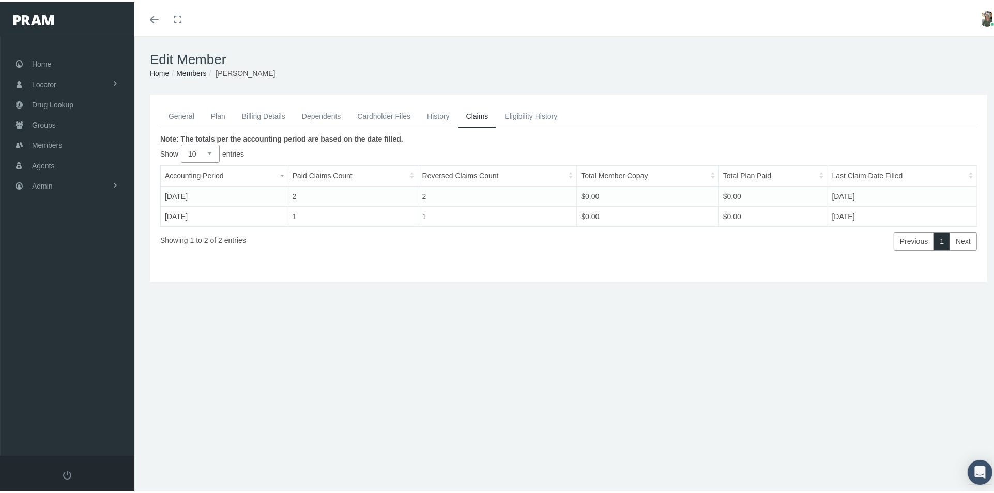
click at [173, 112] on link "General" at bounding box center [181, 114] width 42 height 23
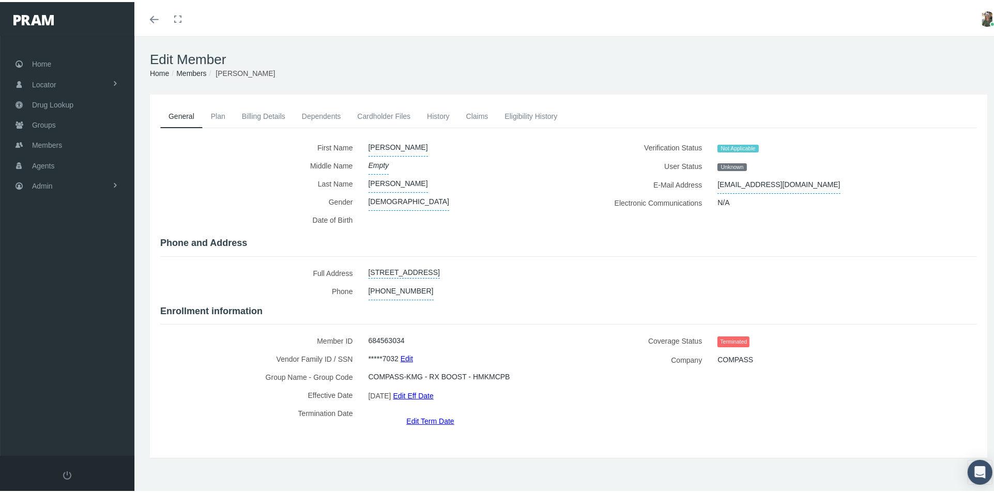
click at [475, 108] on link "Claims" at bounding box center [477, 114] width 39 height 23
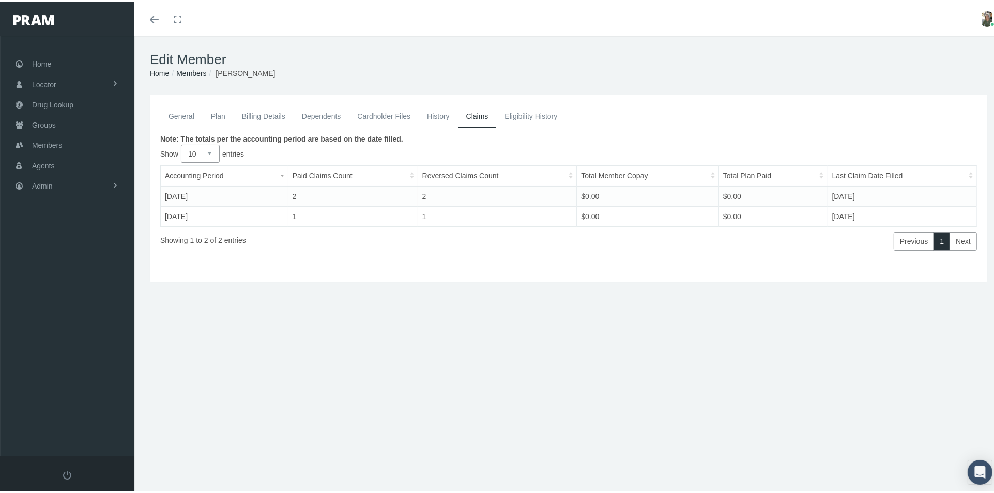
click at [435, 116] on link "History" at bounding box center [438, 114] width 39 height 23
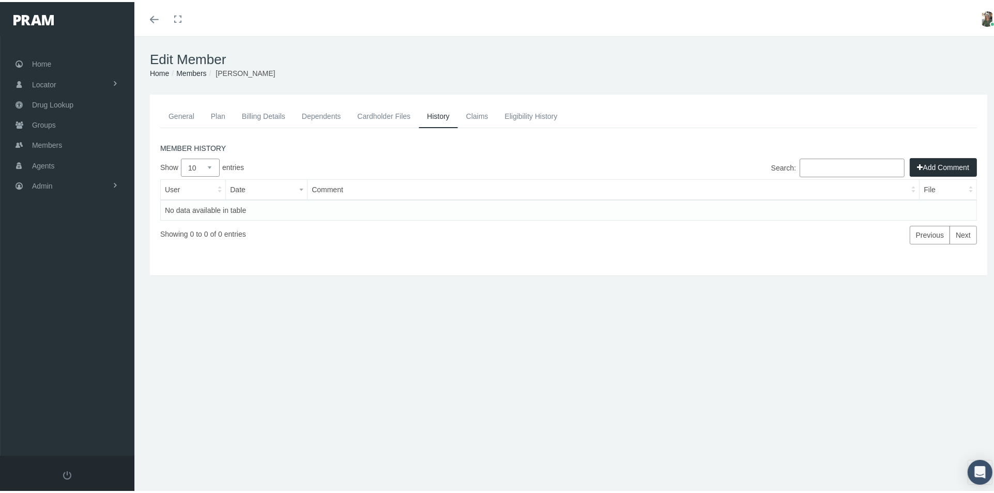
click at [193, 113] on link "General" at bounding box center [181, 114] width 42 height 23
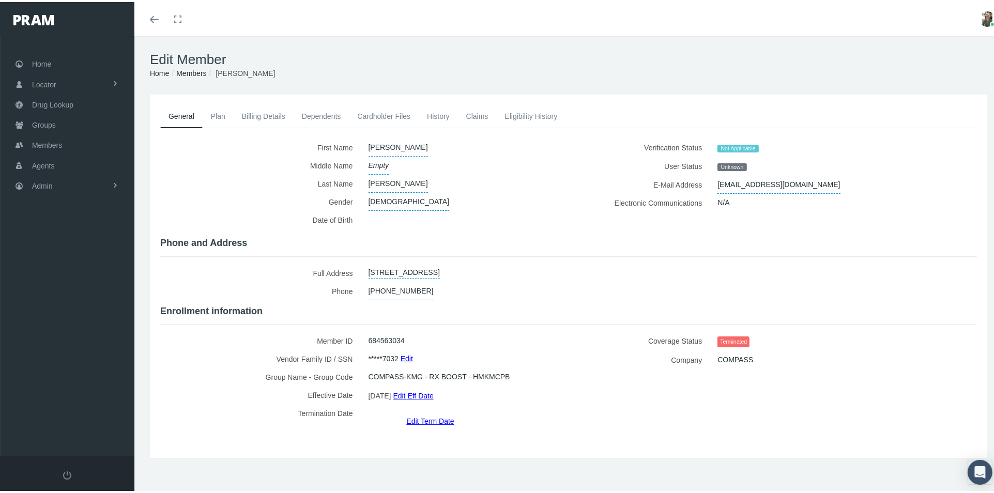
click at [421, 411] on link "Edit Term Date" at bounding box center [430, 418] width 48 height 15
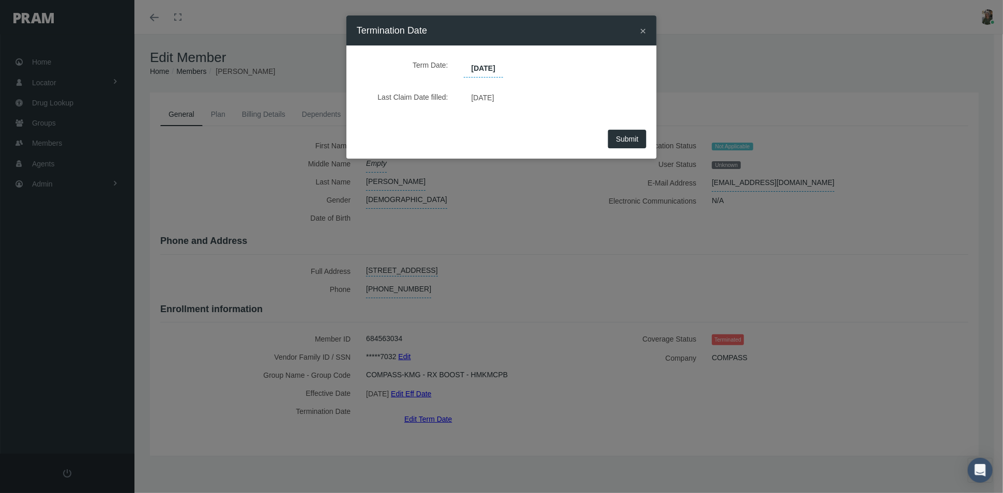
click at [503, 66] on span "06/30/2025" at bounding box center [483, 69] width 39 height 18
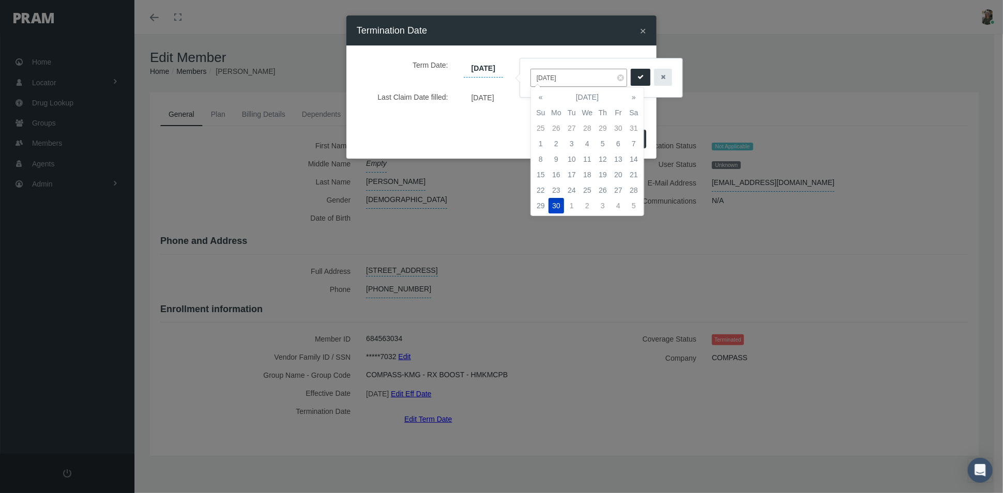
click at [543, 73] on input "06/30/2025" at bounding box center [578, 78] width 97 height 18
click at [551, 77] on input "07/30/2025" at bounding box center [578, 78] width 97 height 18
type input "07/31/2025"
click at [606, 188] on td "31" at bounding box center [603, 190] width 16 height 16
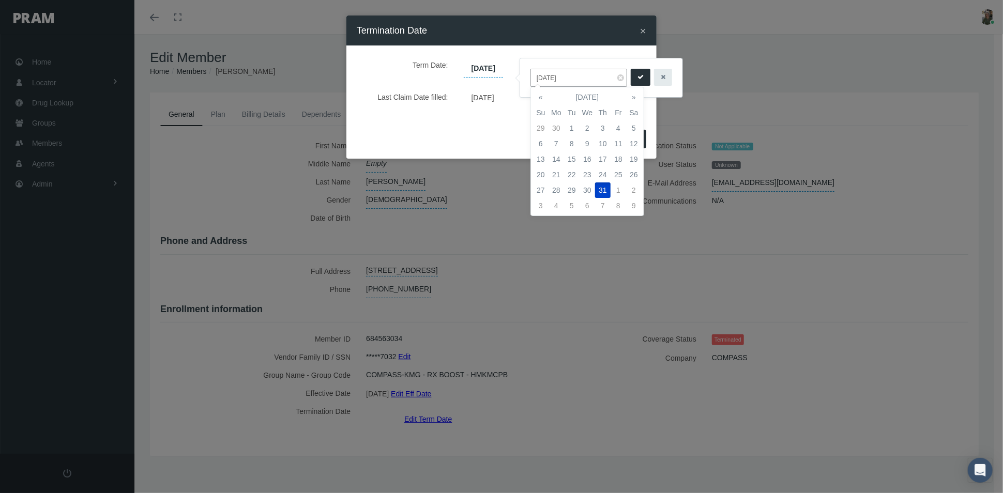
click at [635, 76] on button "submit" at bounding box center [641, 77] width 20 height 17
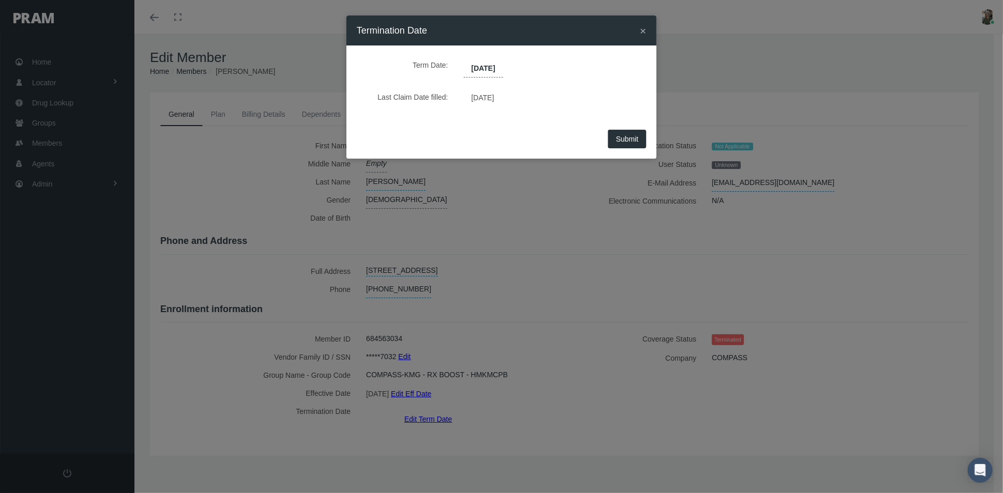
click at [629, 140] on span "Submit" at bounding box center [627, 139] width 23 height 8
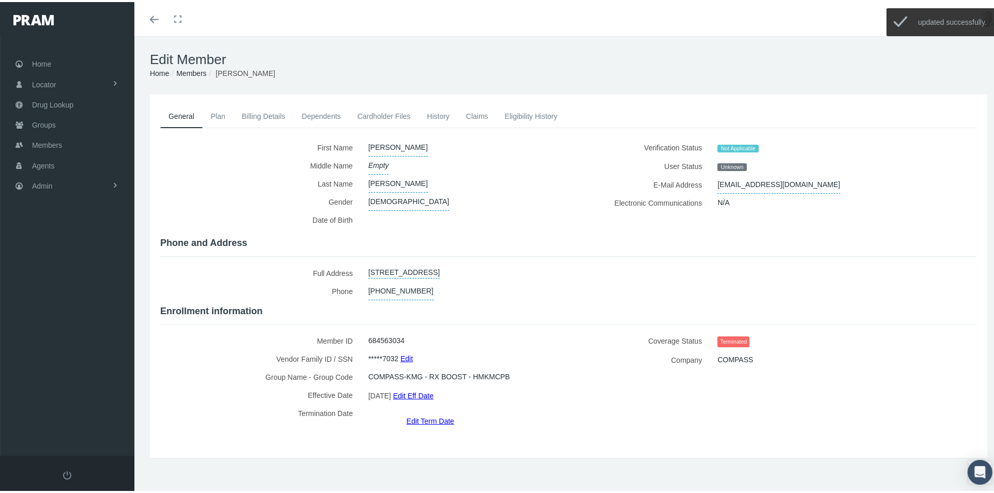
click at [431, 113] on link "History" at bounding box center [438, 114] width 39 height 23
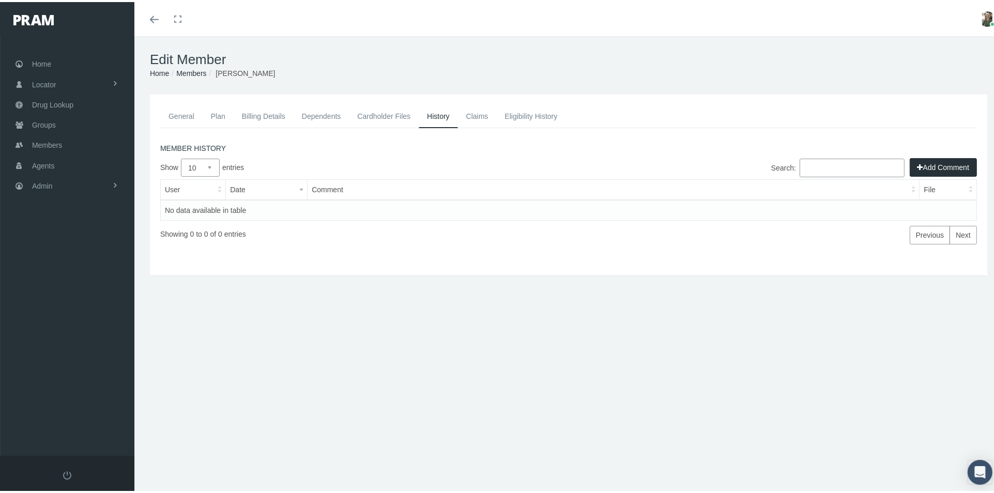
click at [939, 160] on button "Add Comment" at bounding box center [943, 165] width 67 height 19
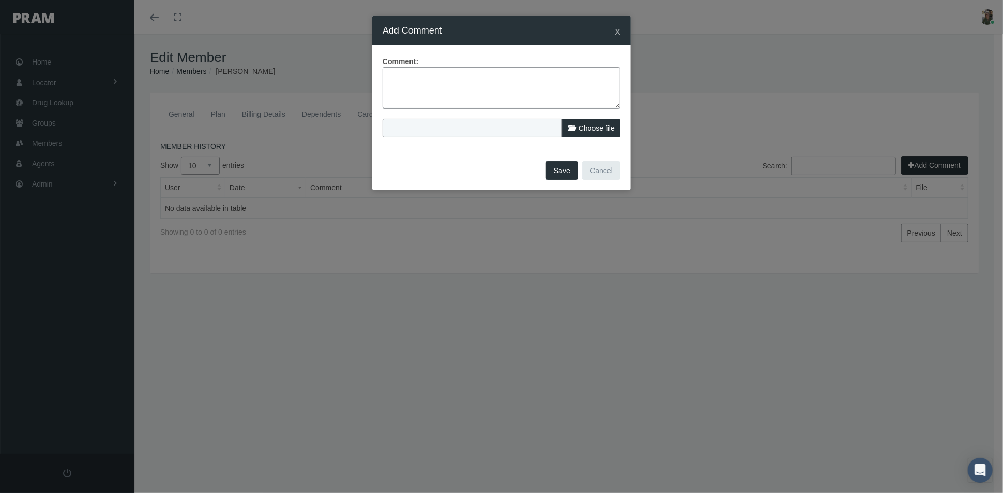
click at [437, 93] on textarea at bounding box center [501, 87] width 238 height 41
click at [468, 74] on textarea "Adjusted term date to" at bounding box center [501, 87] width 238 height 41
type textarea "Adjusted term date to July 31st, 2025 since there were claims in July."
click at [556, 171] on button "Save" at bounding box center [562, 170] width 32 height 19
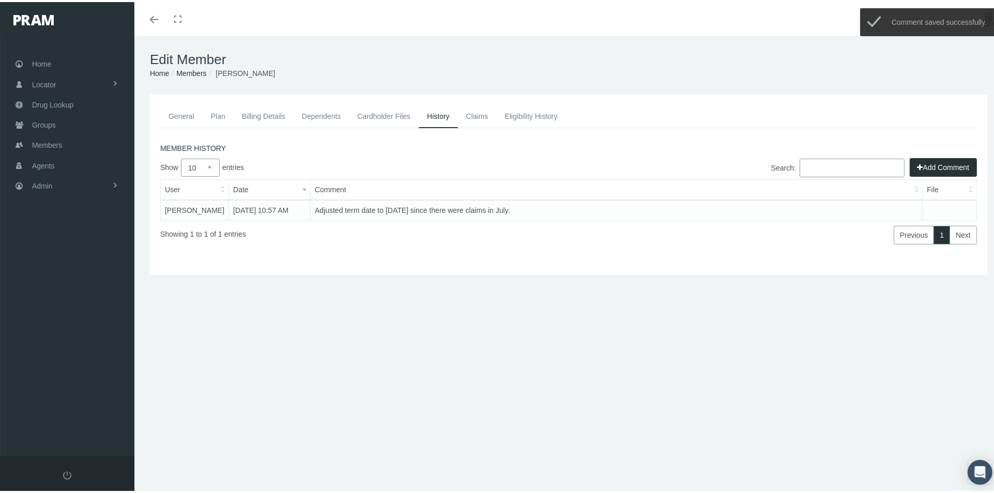
click at [511, 118] on link "Eligibility History" at bounding box center [530, 114] width 69 height 23
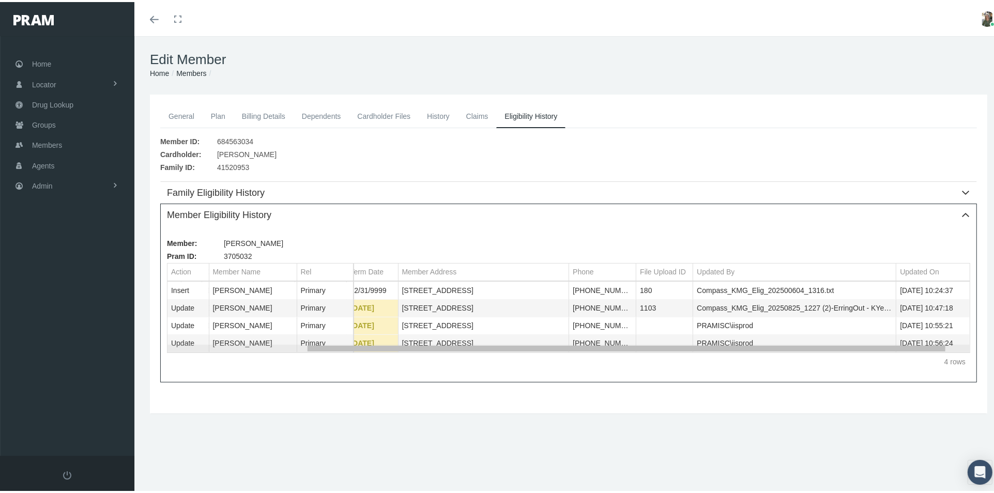
scroll to position [0, 167]
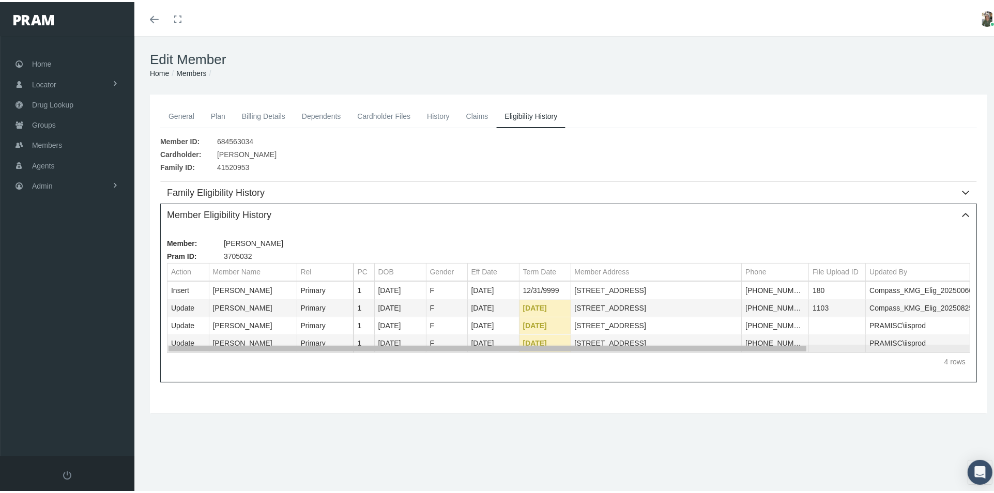
drag, startPoint x: 754, startPoint y: 347, endPoint x: 622, endPoint y: 397, distance: 140.8
click at [631, 397] on body "Toggle Fullscreen Toggle navigation Toggle menubar Toggle fullscreen Profile Lo…" at bounding box center [501, 246] width 1003 height 493
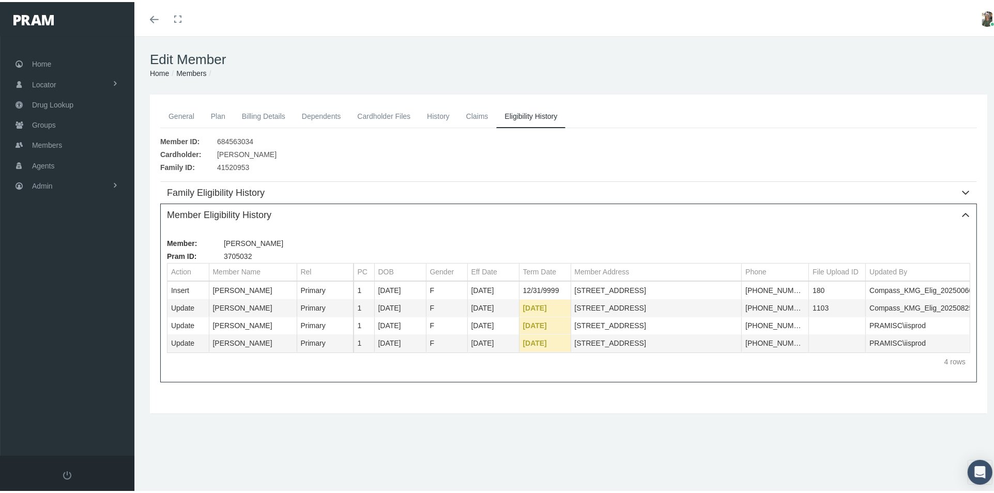
click at [177, 116] on link "General" at bounding box center [181, 114] width 42 height 23
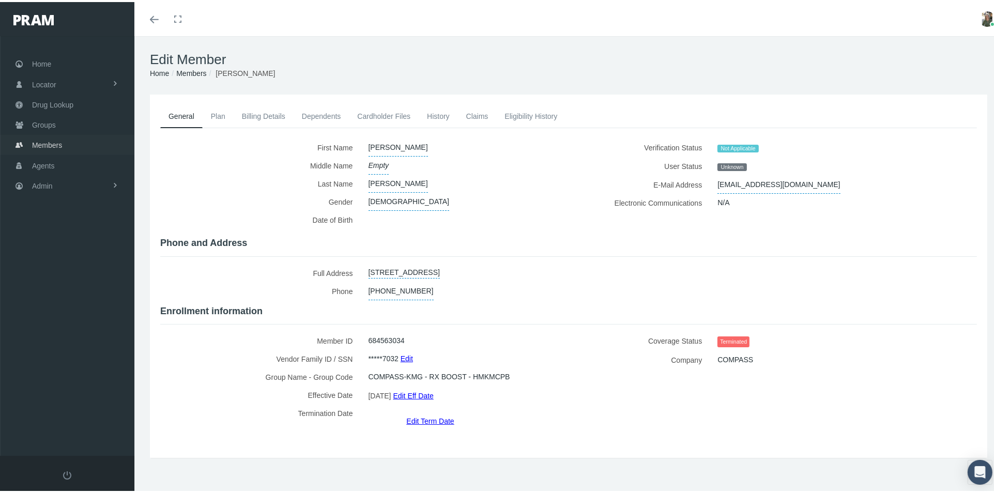
click at [37, 141] on span "Members" at bounding box center [47, 143] width 30 height 20
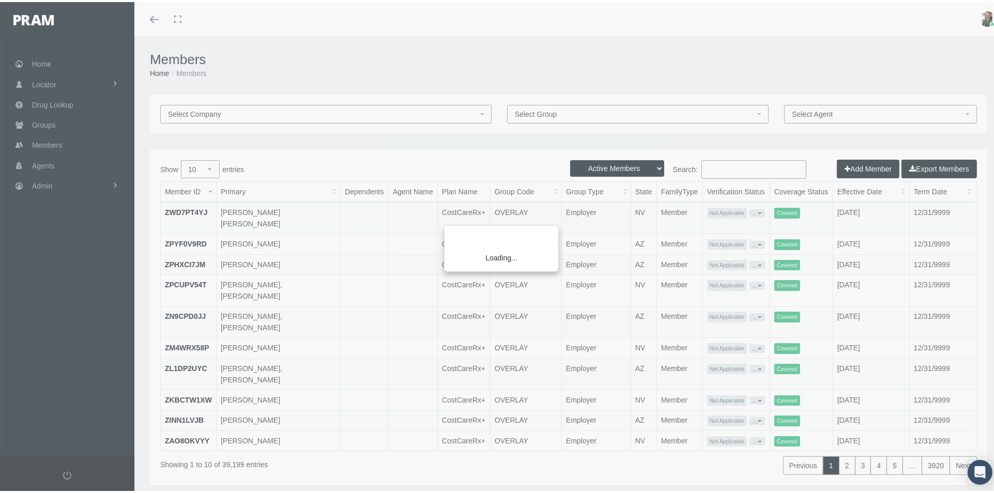
click at [739, 169] on div "Loading..." at bounding box center [497, 246] width 994 height 493
click at [735, 162] on div "Loading..." at bounding box center [497, 246] width 994 height 493
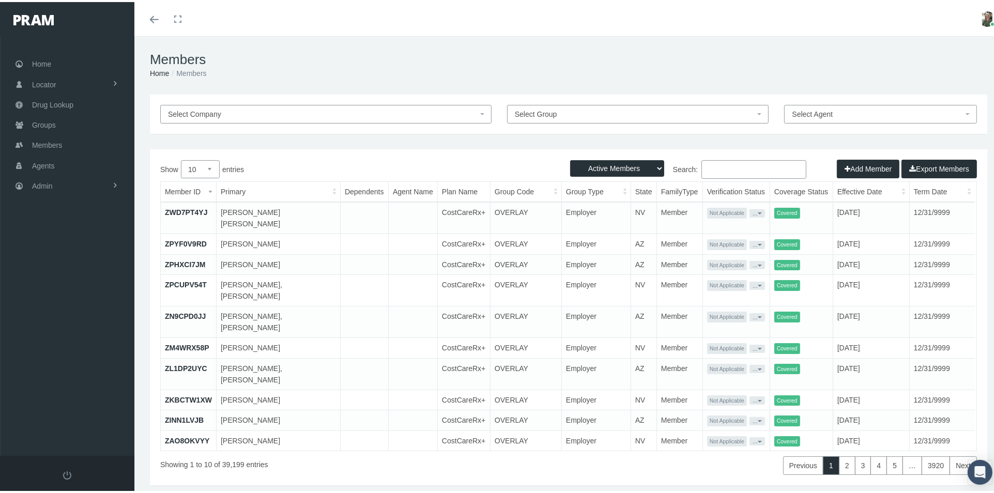
click at [733, 164] on input "Search:" at bounding box center [753, 167] width 105 height 19
paste input "682841404"
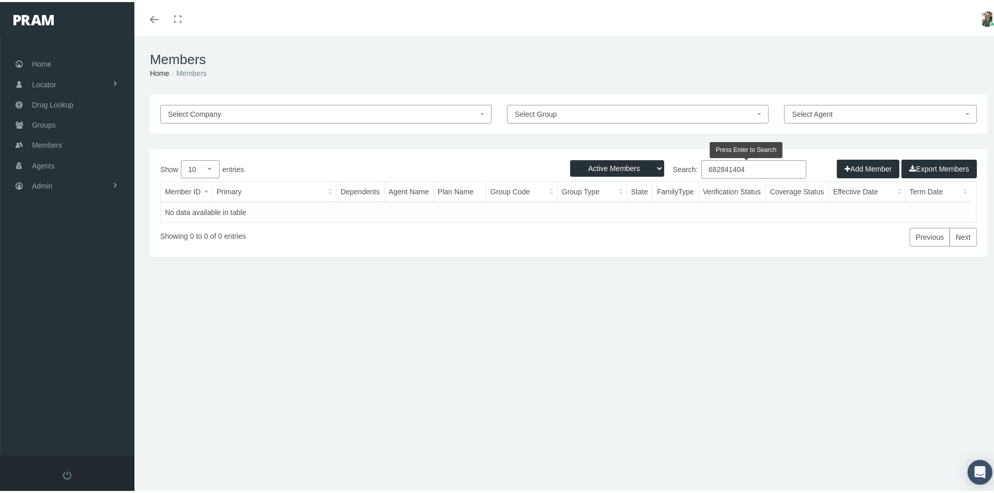
type input "682841404"
click at [644, 166] on select "Active Members Terminated Members Active & Terminated" at bounding box center [617, 166] width 94 height 17
select select "3"
click at [570, 158] on select "Active Members Terminated Members Active & Terminated" at bounding box center [617, 166] width 94 height 17
click at [36, 135] on span "Members" at bounding box center [47, 143] width 30 height 20
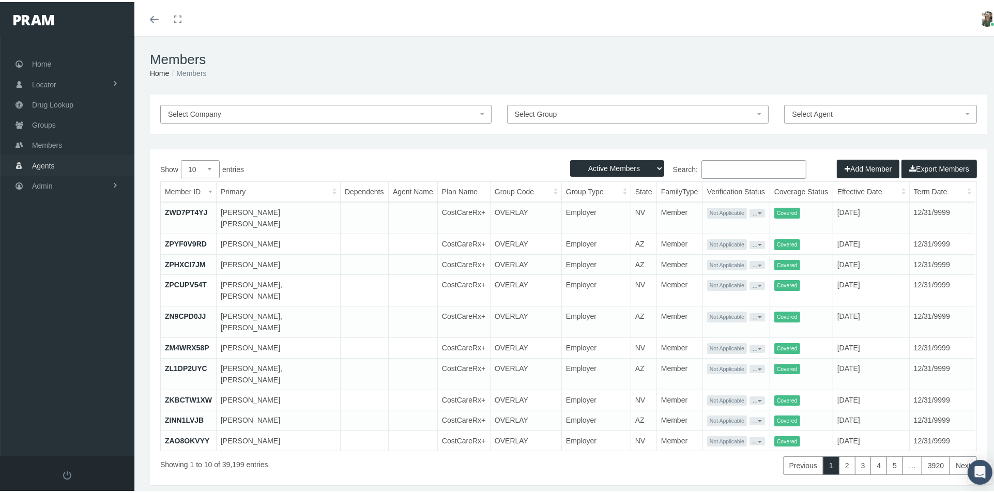
click at [49, 156] on span "Agents" at bounding box center [43, 164] width 23 height 20
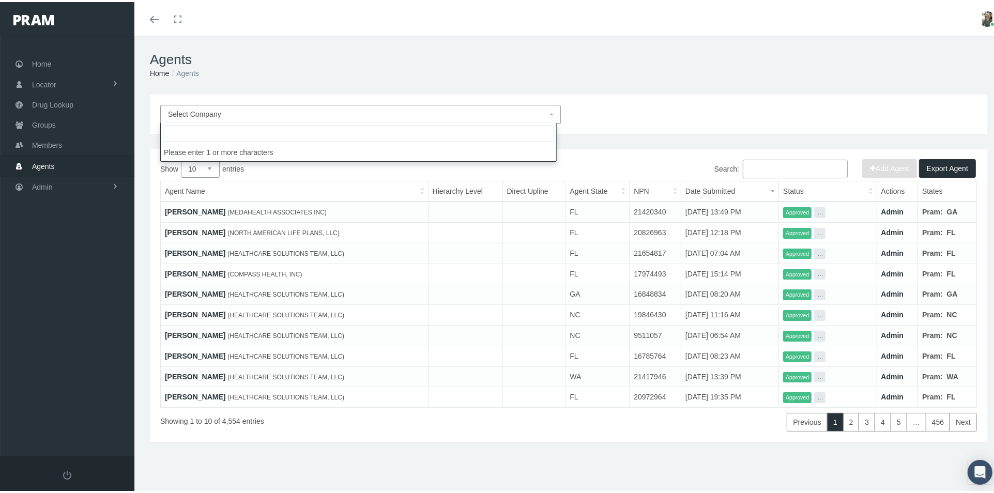
click at [327, 113] on span "Select Company" at bounding box center [357, 111] width 379 height 11
type input "usa bene"
select select "7668"
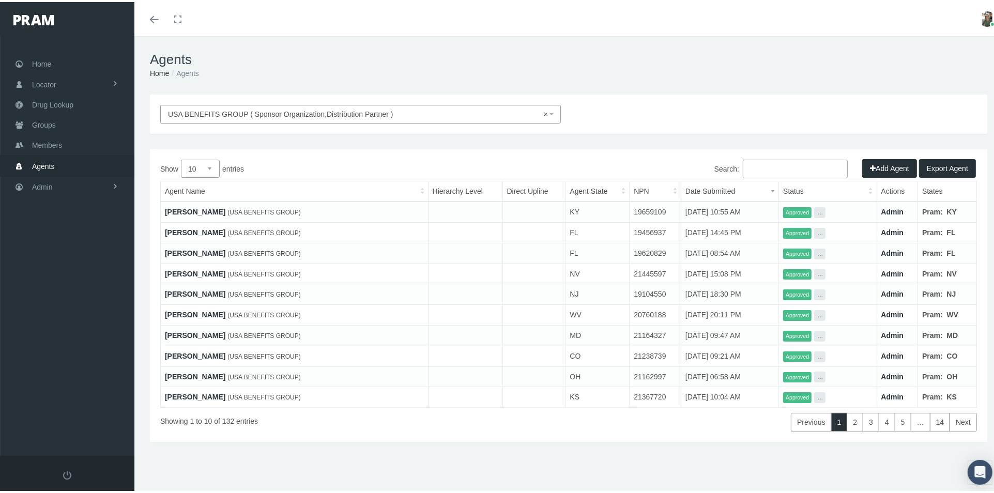
click at [743, 164] on input "Search:" at bounding box center [795, 167] width 105 height 19
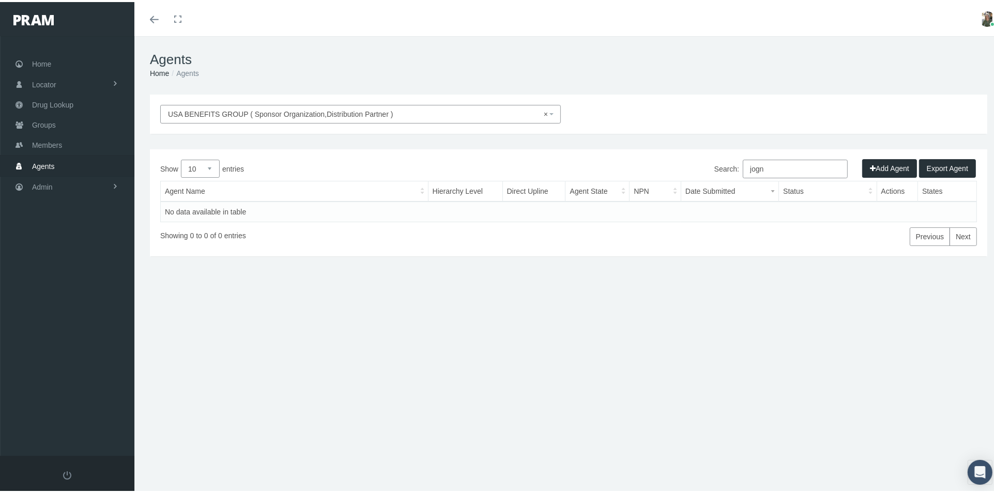
type input "jogn"
click at [881, 163] on button "Add Agent" at bounding box center [889, 166] width 55 height 19
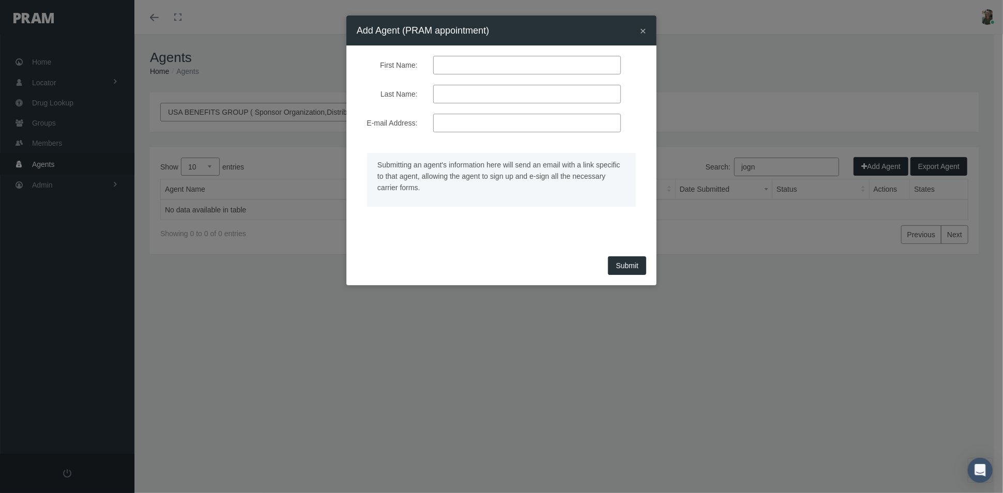
click at [459, 64] on input "First Name:" at bounding box center [527, 65] width 188 height 19
type input "John"
type input "Tizedes"
type input "tizedesjohn@gmail.com"
click at [619, 265] on span "Submit" at bounding box center [627, 266] width 23 height 8
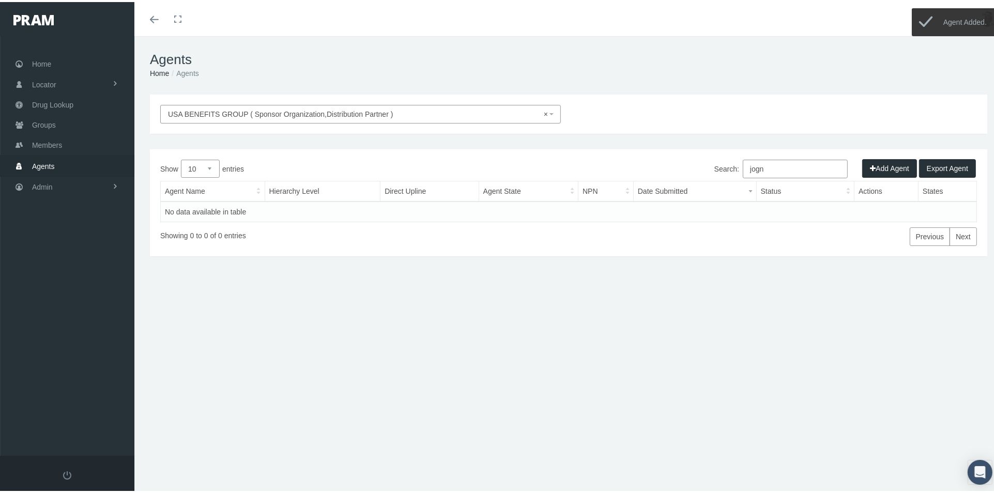
click at [776, 169] on input "jogn" at bounding box center [795, 167] width 105 height 19
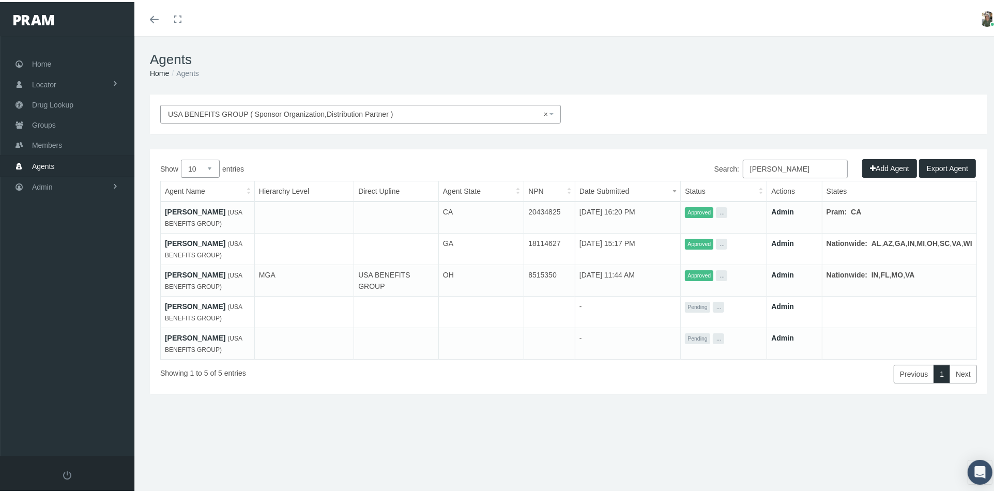
type input "john"
click at [724, 342] on button "..." at bounding box center [718, 336] width 11 height 11
click at [792, 396] on link "Get Invitation URL" at bounding box center [810, 395] width 58 height 12
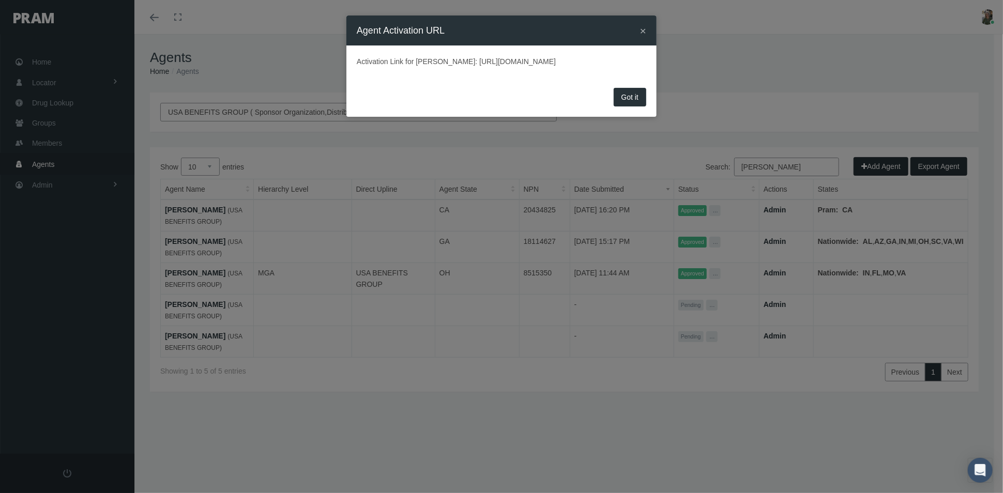
drag, startPoint x: 355, startPoint y: 61, endPoint x: 605, endPoint y: 79, distance: 250.8
click at [605, 79] on div "Activation Link for John Tizedes: https://prod.pram.com/processuser/310a49ebcbb…" at bounding box center [501, 64] width 310 height 39
copy p "Activation Link for John Tizedes: https://prod.pram.com/processuser/310a49ebcbb…"
click at [642, 27] on button "×" at bounding box center [643, 30] width 6 height 11
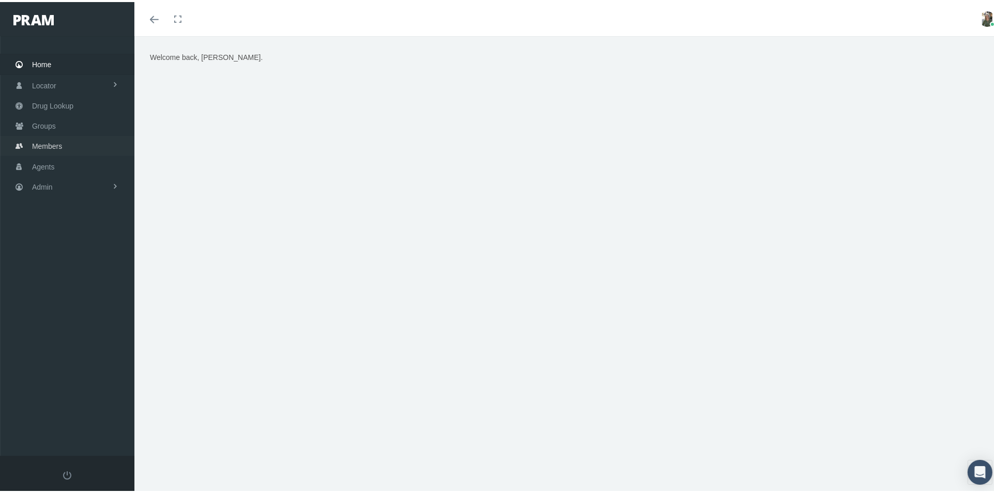
click at [60, 140] on span "Members" at bounding box center [47, 144] width 30 height 20
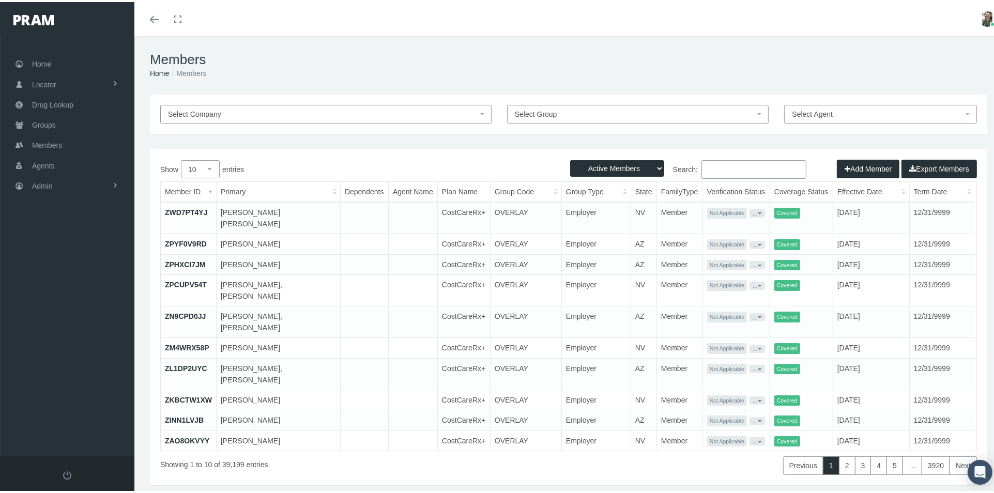
click at [730, 165] on input "Search:" at bounding box center [753, 167] width 105 height 19
paste input "684563034"
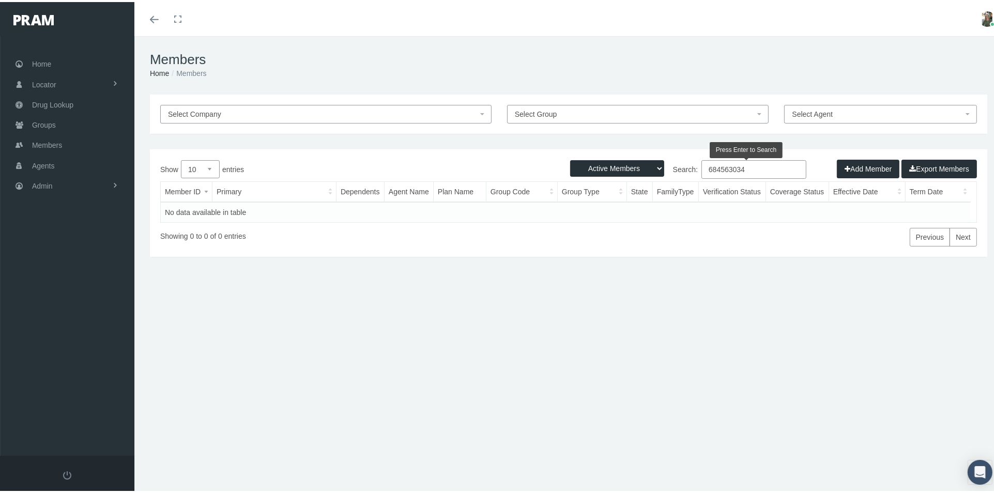
type input "684563034"
click at [623, 163] on select "Active Members Terminated Members Active & Terminated" at bounding box center [617, 166] width 94 height 17
select select "2"
click at [570, 158] on select "Active Members Terminated Members Active & Terminated" at bounding box center [617, 166] width 94 height 17
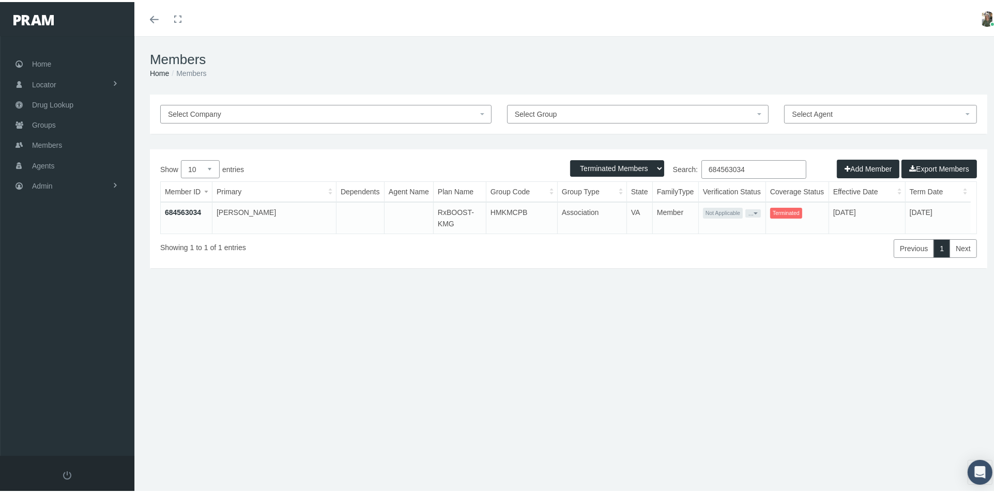
click at [190, 210] on link "684563034" at bounding box center [183, 210] width 36 height 8
